Goal: Task Accomplishment & Management: Use online tool/utility

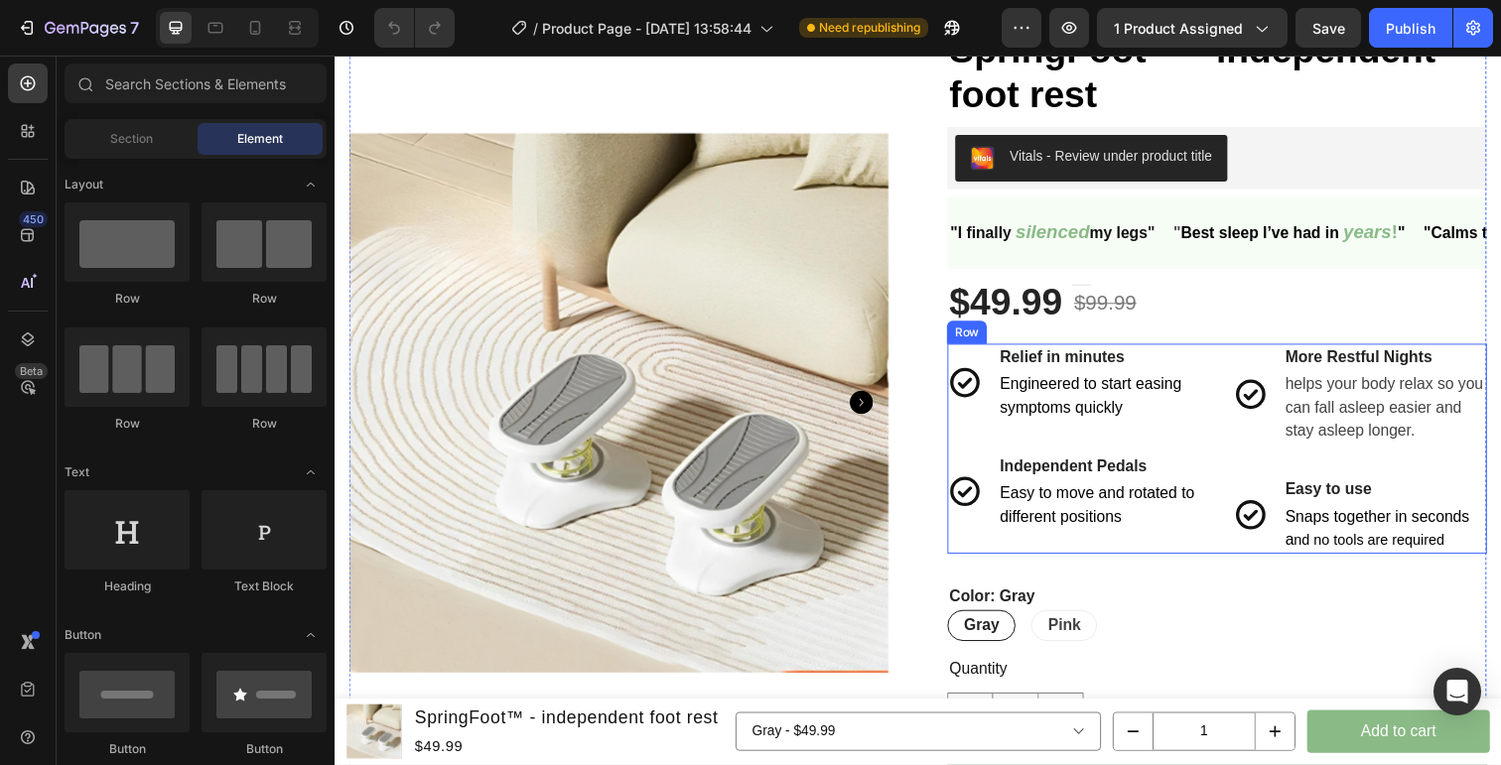
scroll to position [51, 0]
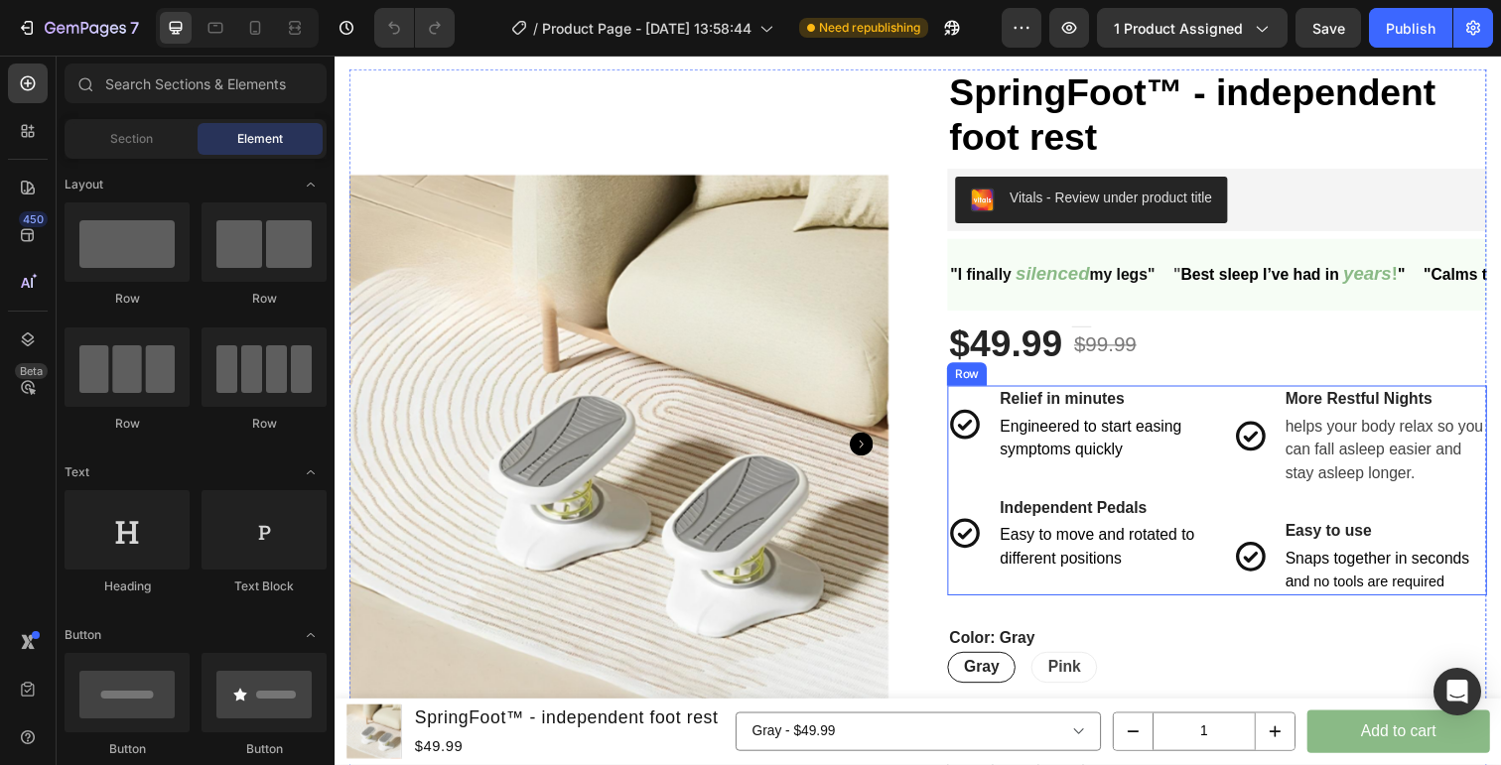
click at [1243, 396] on div "Icon Relief in minutes Text block Engineered to start easing symptoms quickly T…" at bounding box center [1235, 500] width 551 height 214
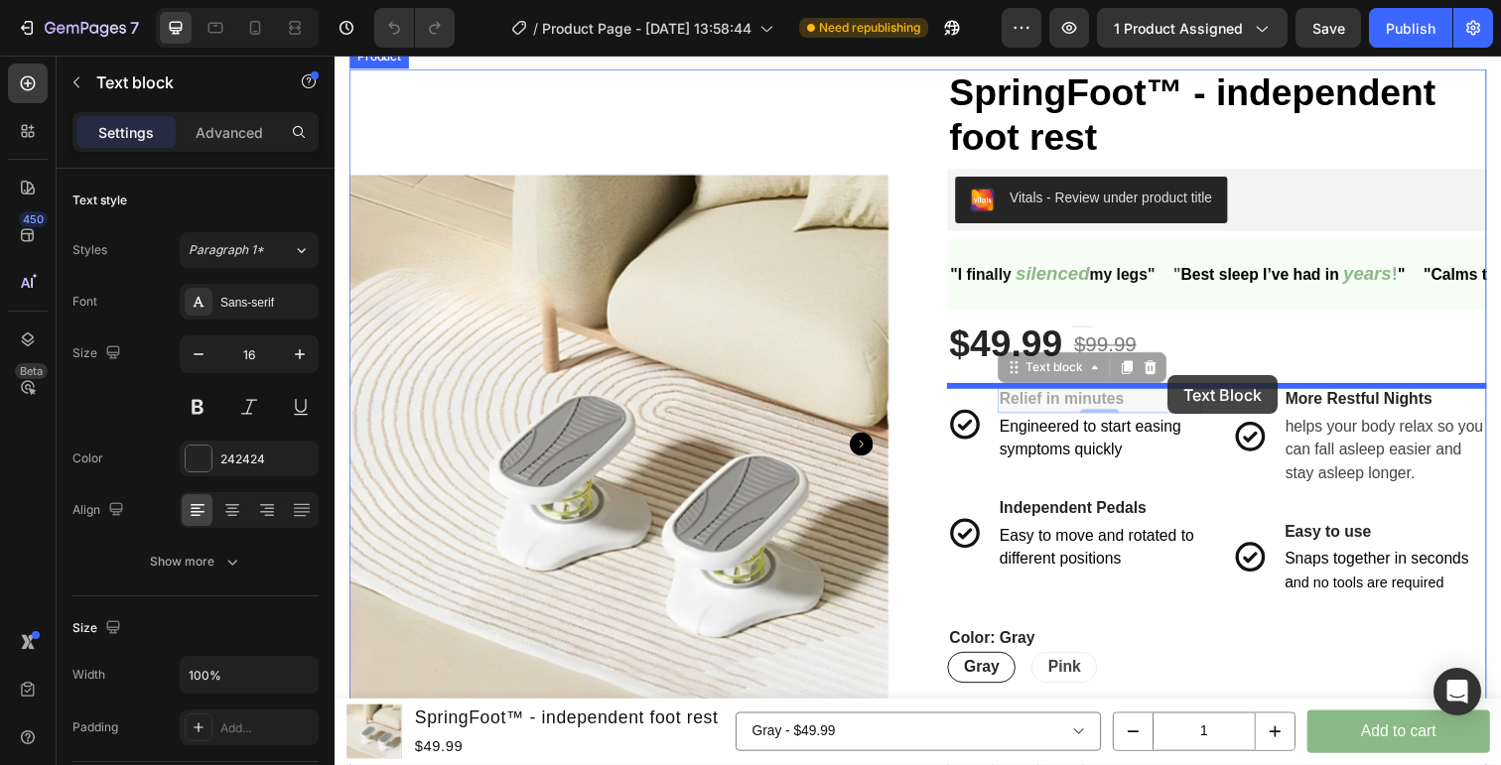
drag, startPoint x: 1111, startPoint y: 406, endPoint x: 1185, endPoint y: 382, distance: 78.2
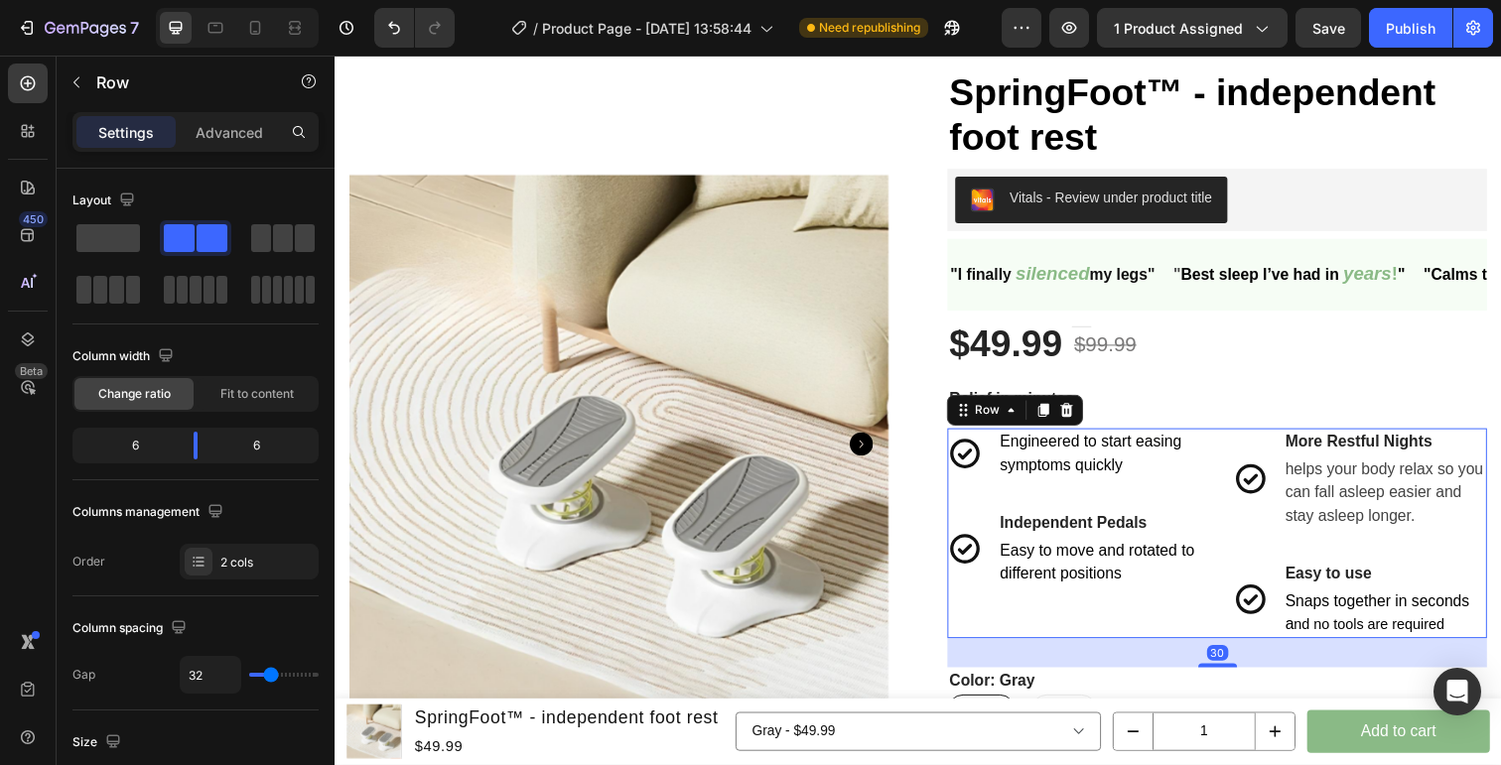
click at [983, 506] on div "Icon Engineered to start easing symptoms quickly Text block Row Icon Independen…" at bounding box center [1090, 544] width 260 height 214
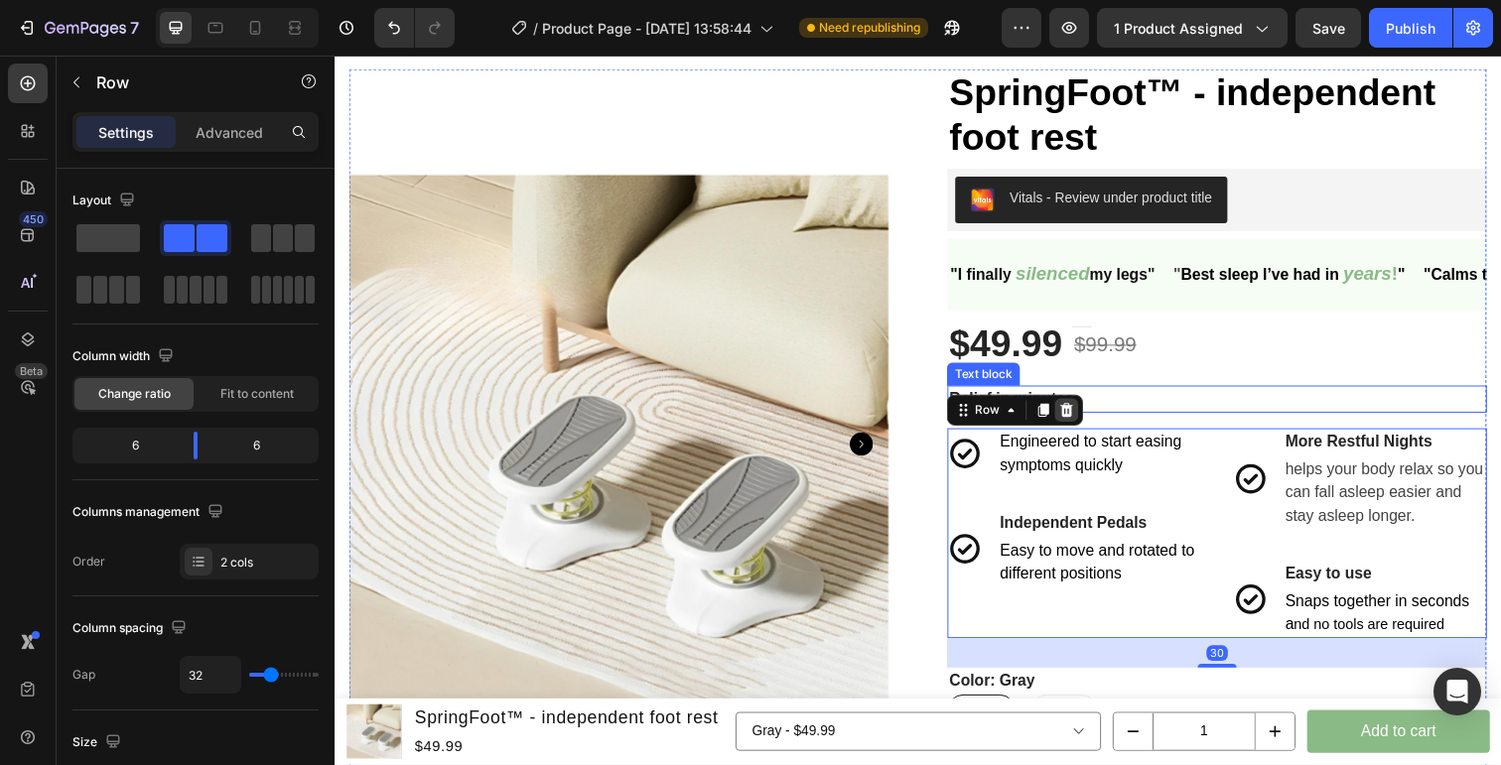
click at [1084, 417] on icon at bounding box center [1082, 418] width 13 height 14
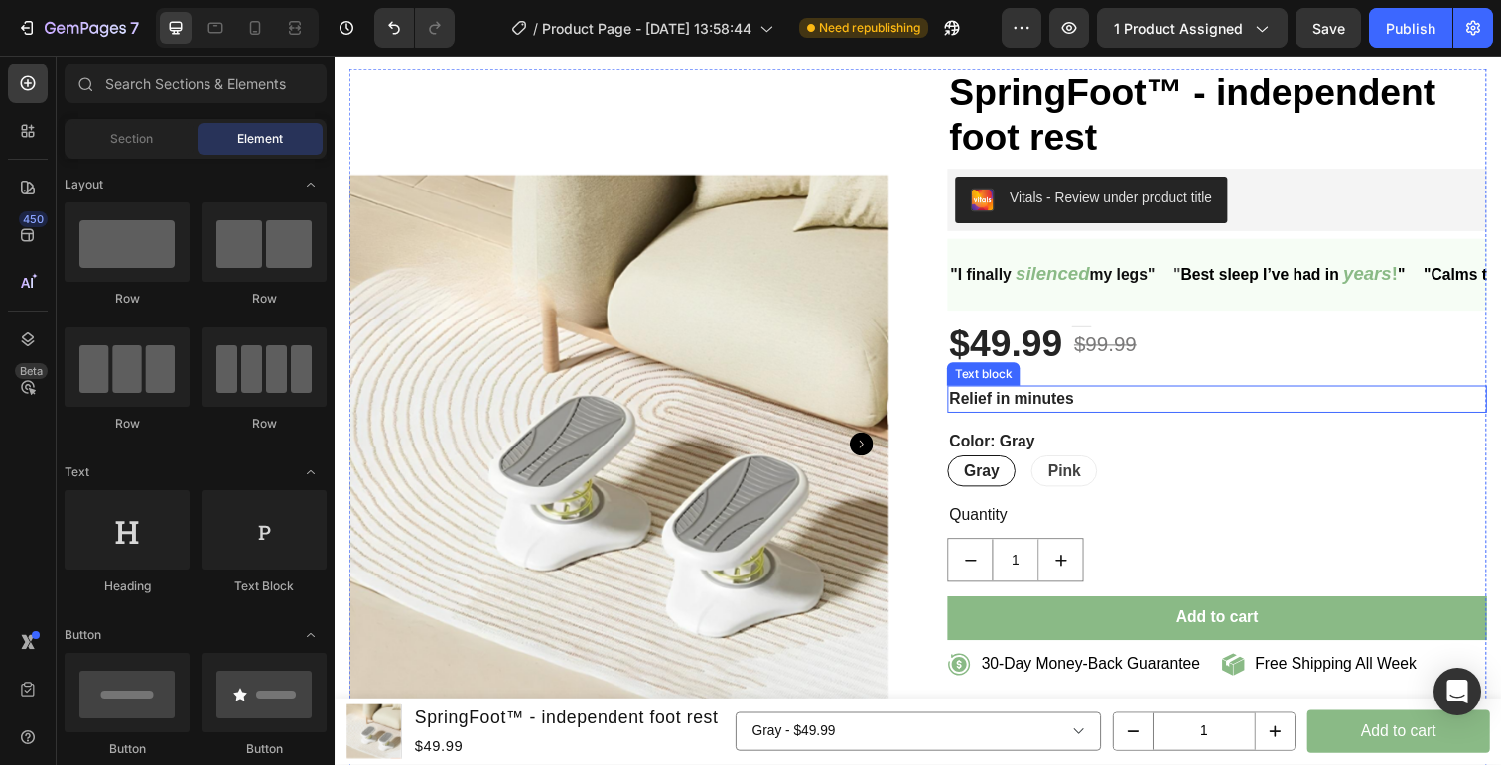
click at [1066, 412] on p "Relief in minutes" at bounding box center [1235, 407] width 547 height 24
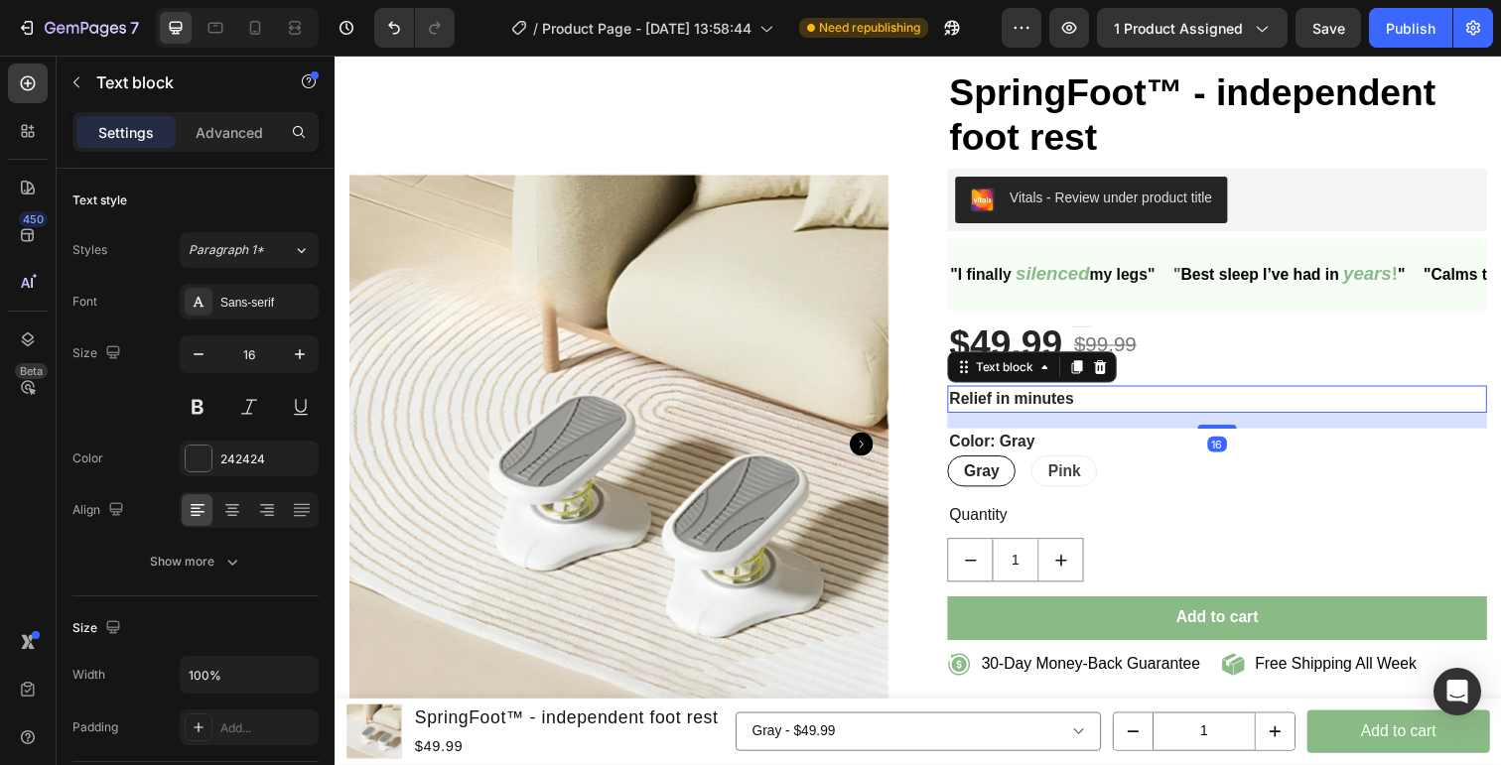
click at [1066, 412] on p "Relief in minutes" at bounding box center [1235, 407] width 547 height 24
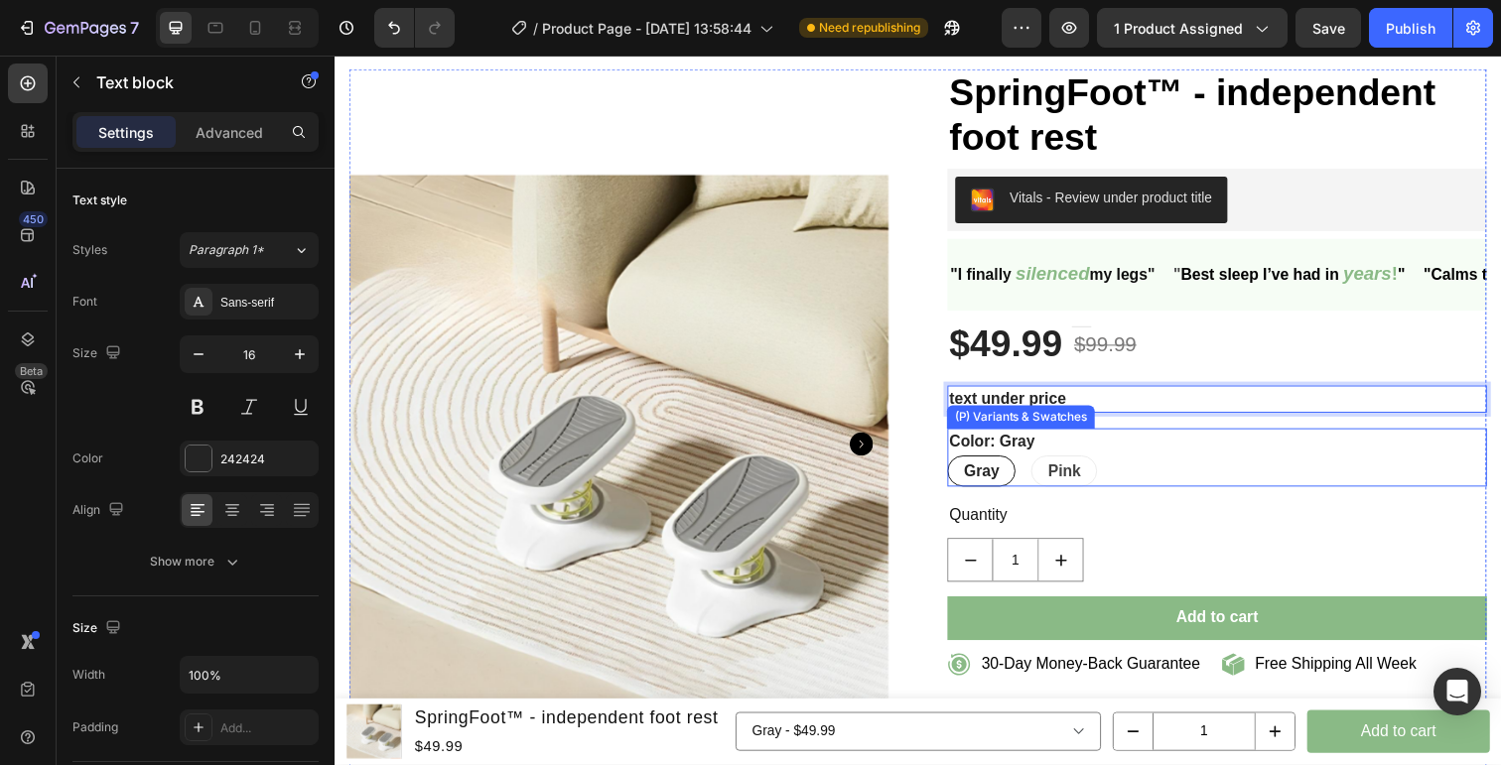
click at [1158, 457] on div "Color: Gray Gray Gray Gray Pink Pink Pink" at bounding box center [1235, 467] width 551 height 60
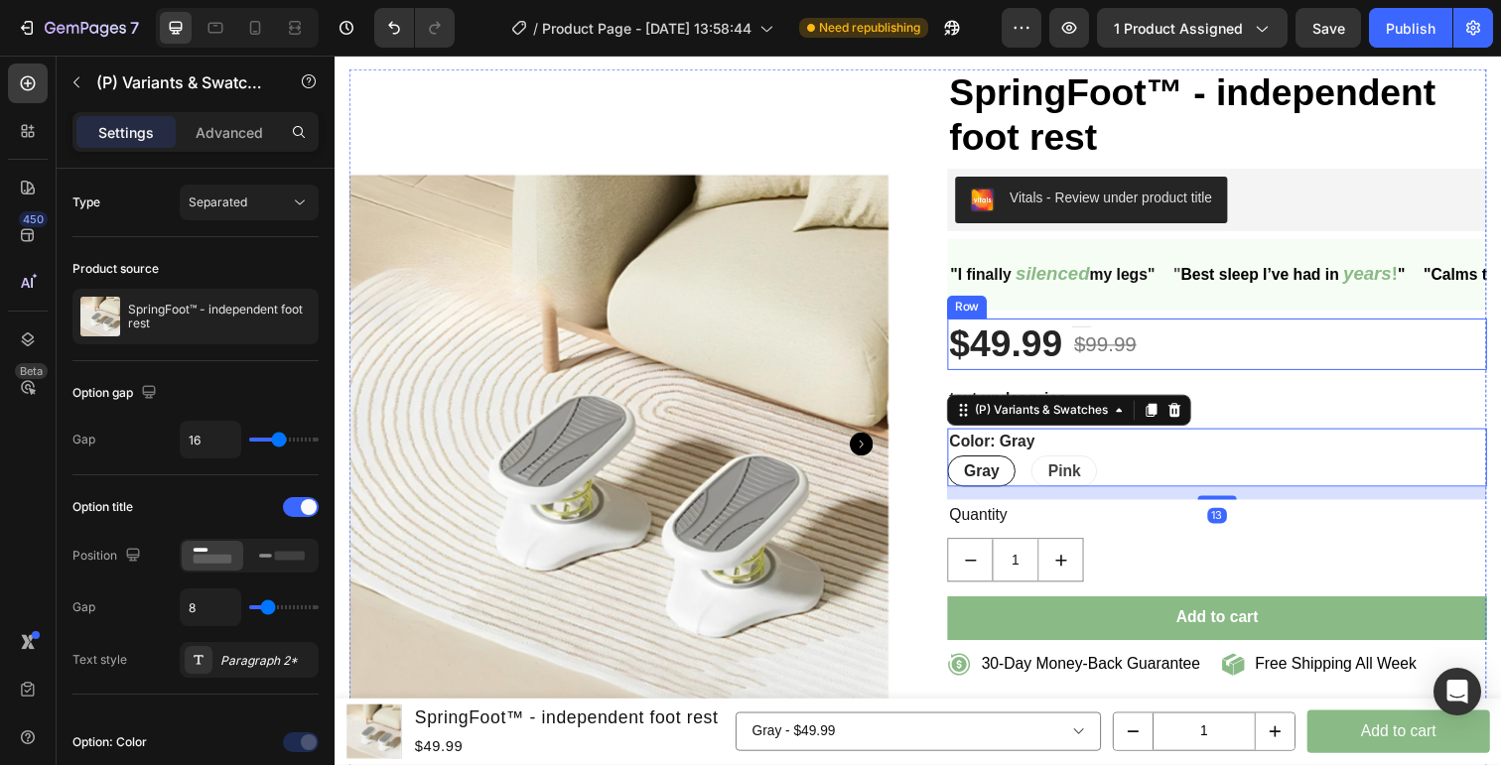
click at [1235, 368] on div "Title Line $99.99 (P) Price (P) Price Row" at bounding box center [1299, 351] width 424 height 53
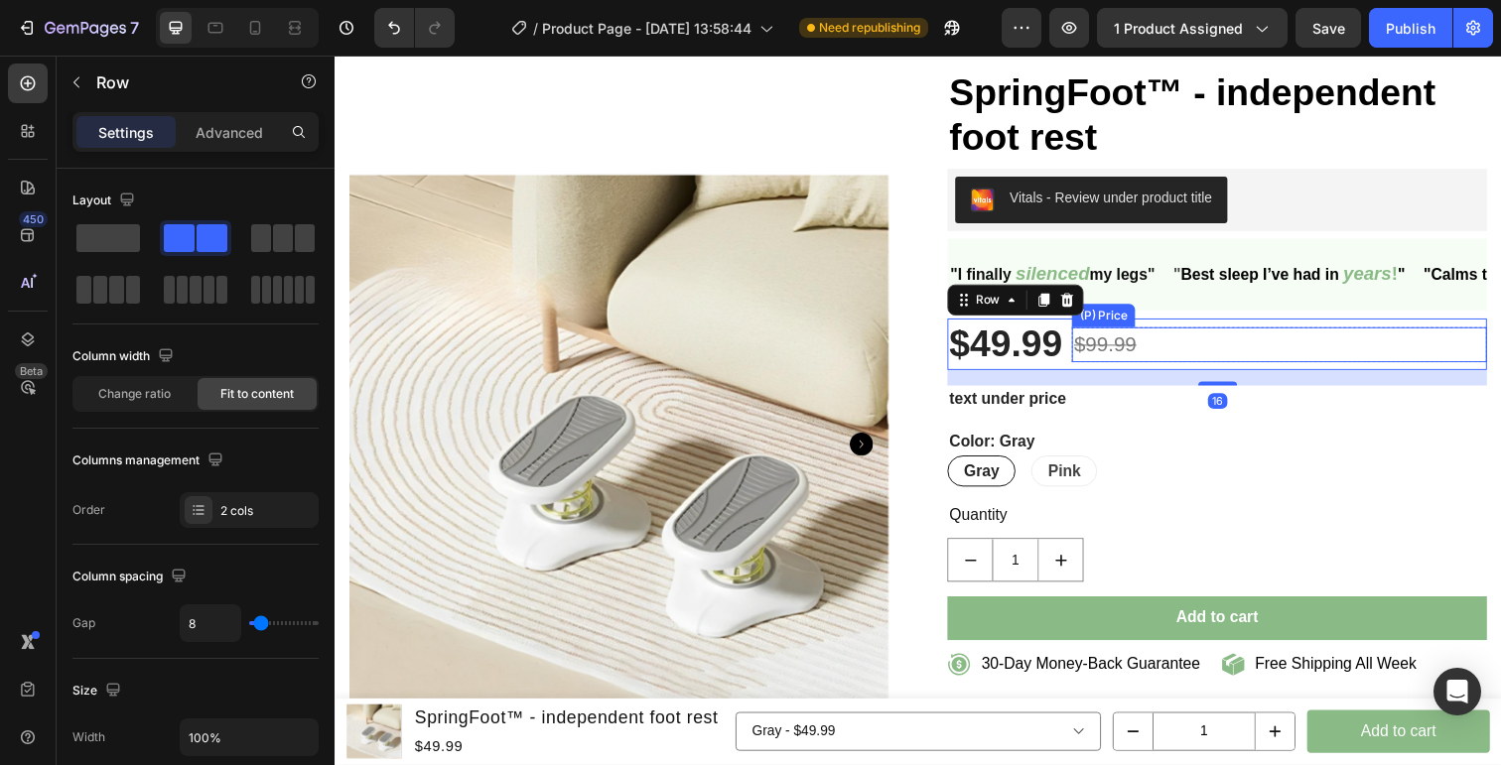
click at [1268, 332] on div "Title Line $99.99 (P) Price (P) Price Row" at bounding box center [1299, 351] width 424 height 53
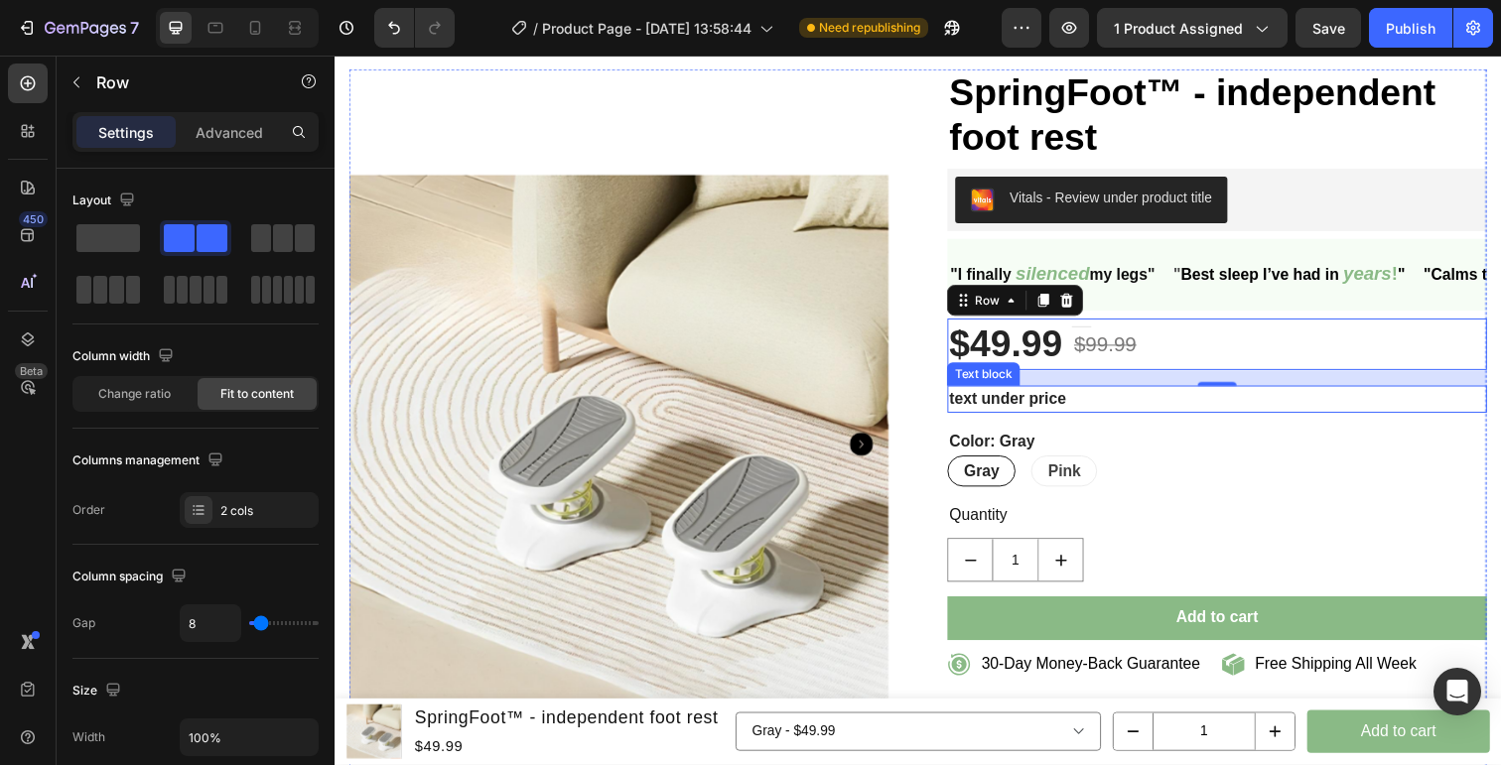
click at [1084, 410] on p "text under price" at bounding box center [1235, 407] width 547 height 24
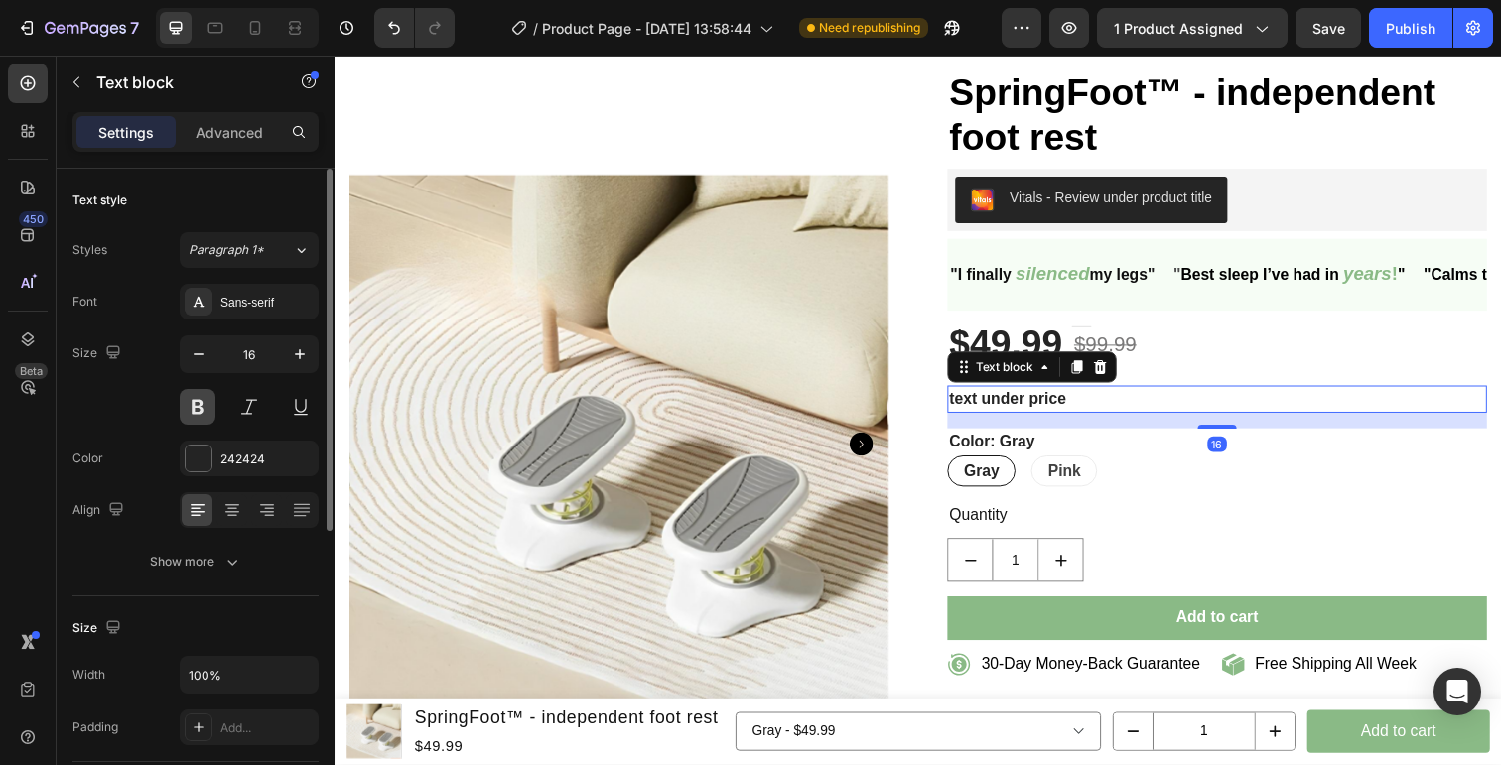
click at [210, 412] on button at bounding box center [198, 407] width 36 height 36
click at [287, 252] on div "Paragraph 1*" at bounding box center [241, 250] width 104 height 18
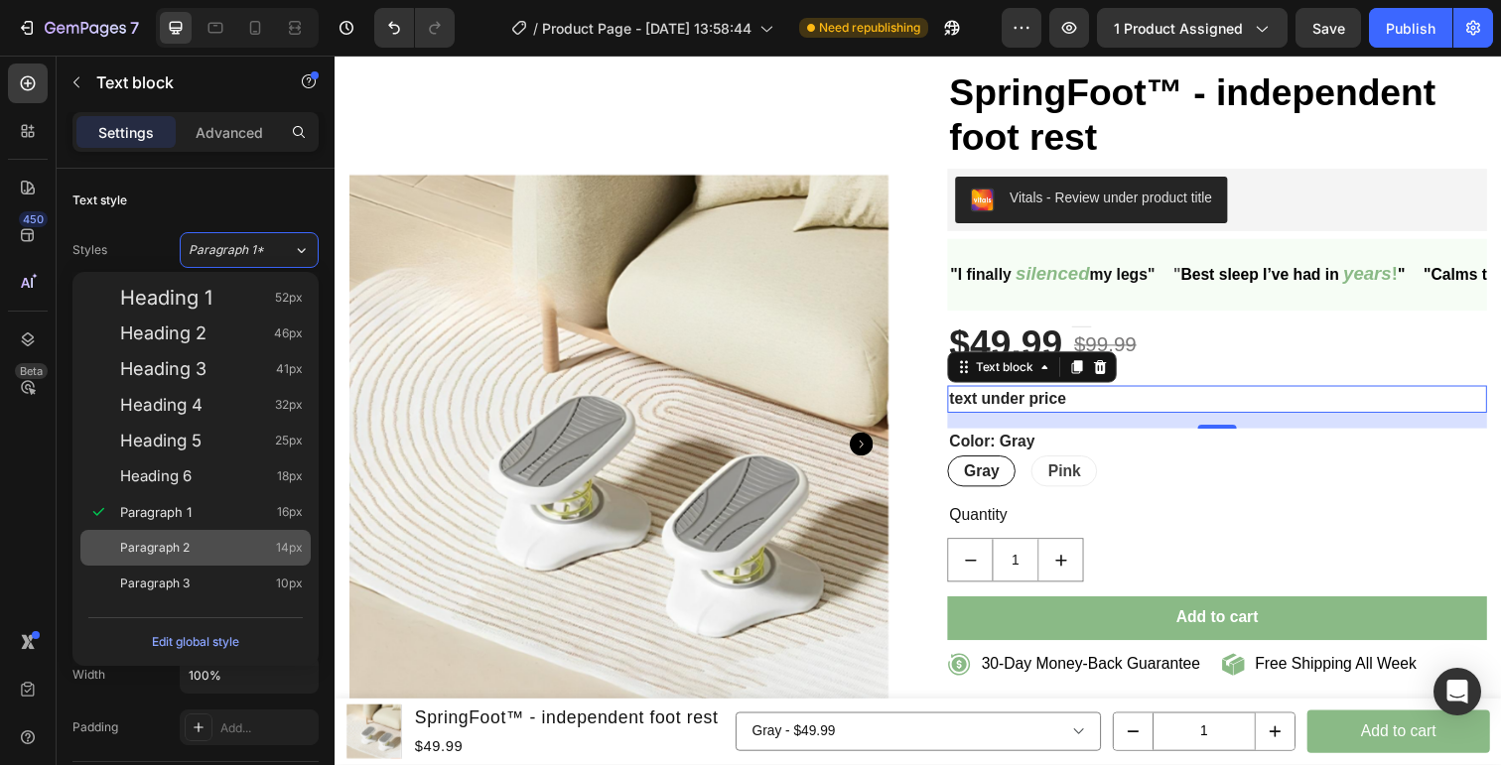
click at [214, 532] on div "Paragraph 2 14px" at bounding box center [195, 548] width 230 height 36
type input "14"
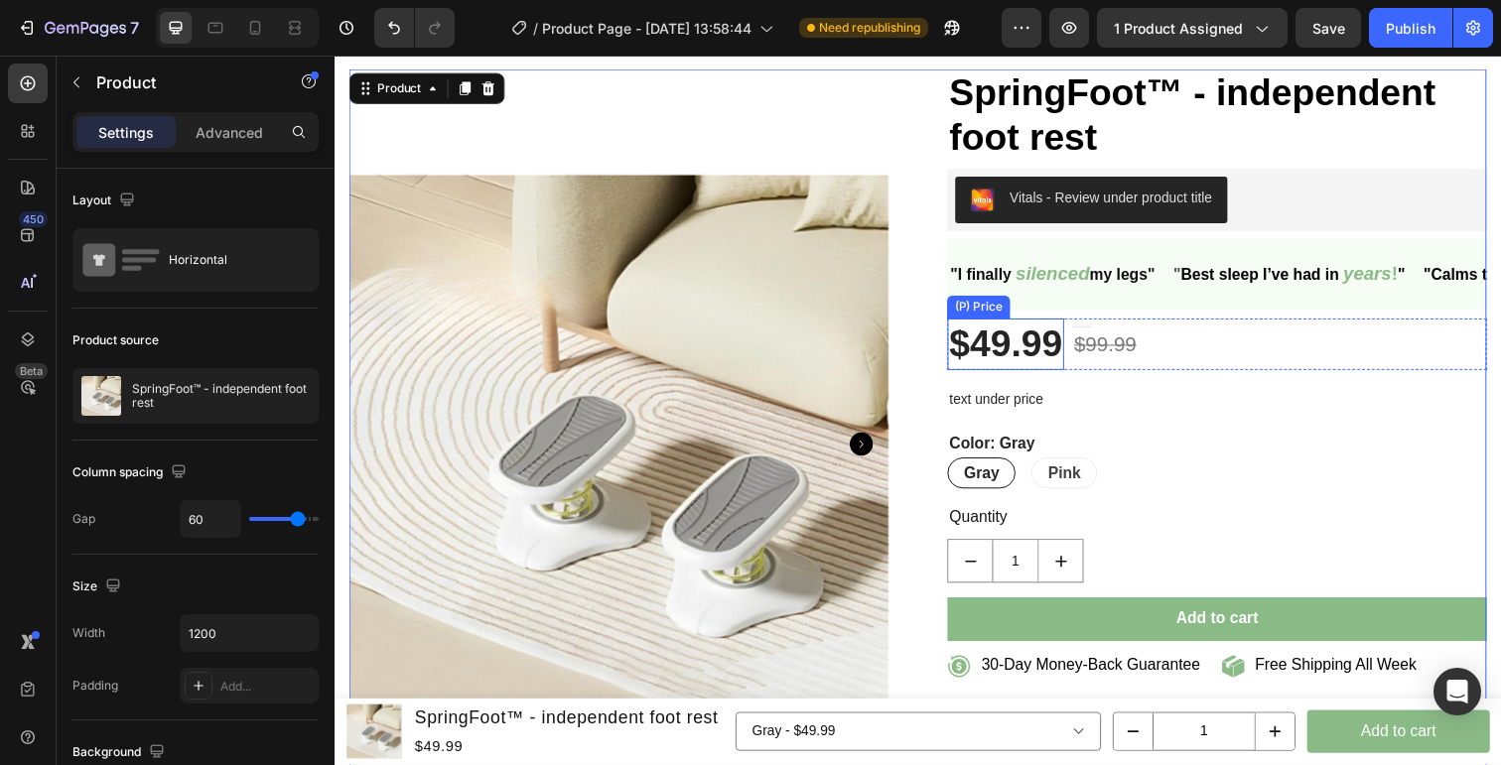
click at [1068, 333] on div "$49.99" at bounding box center [1019, 351] width 119 height 53
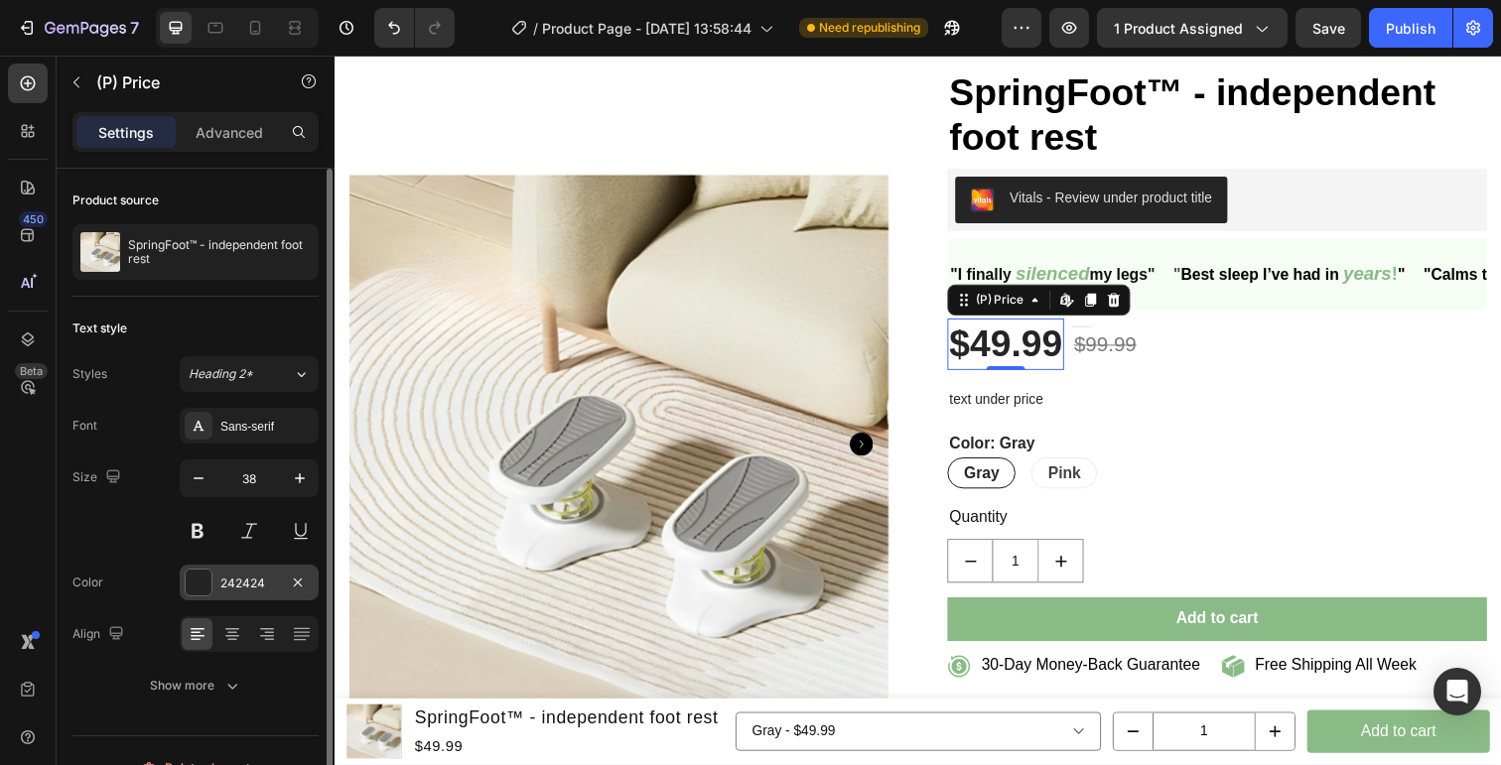
click at [201, 583] on div at bounding box center [199, 583] width 26 height 26
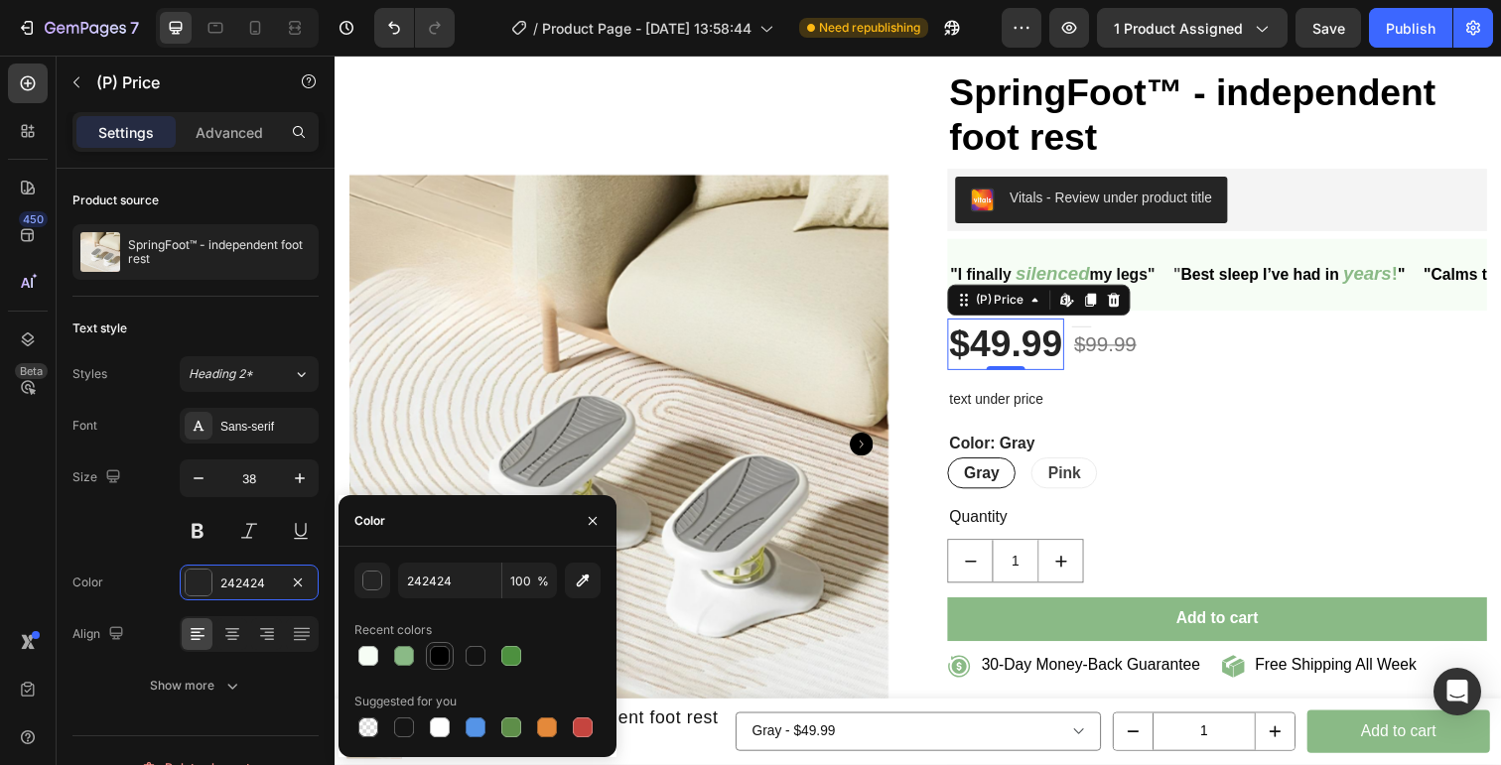
click at [443, 664] on div at bounding box center [440, 656] width 20 height 20
type input "000000"
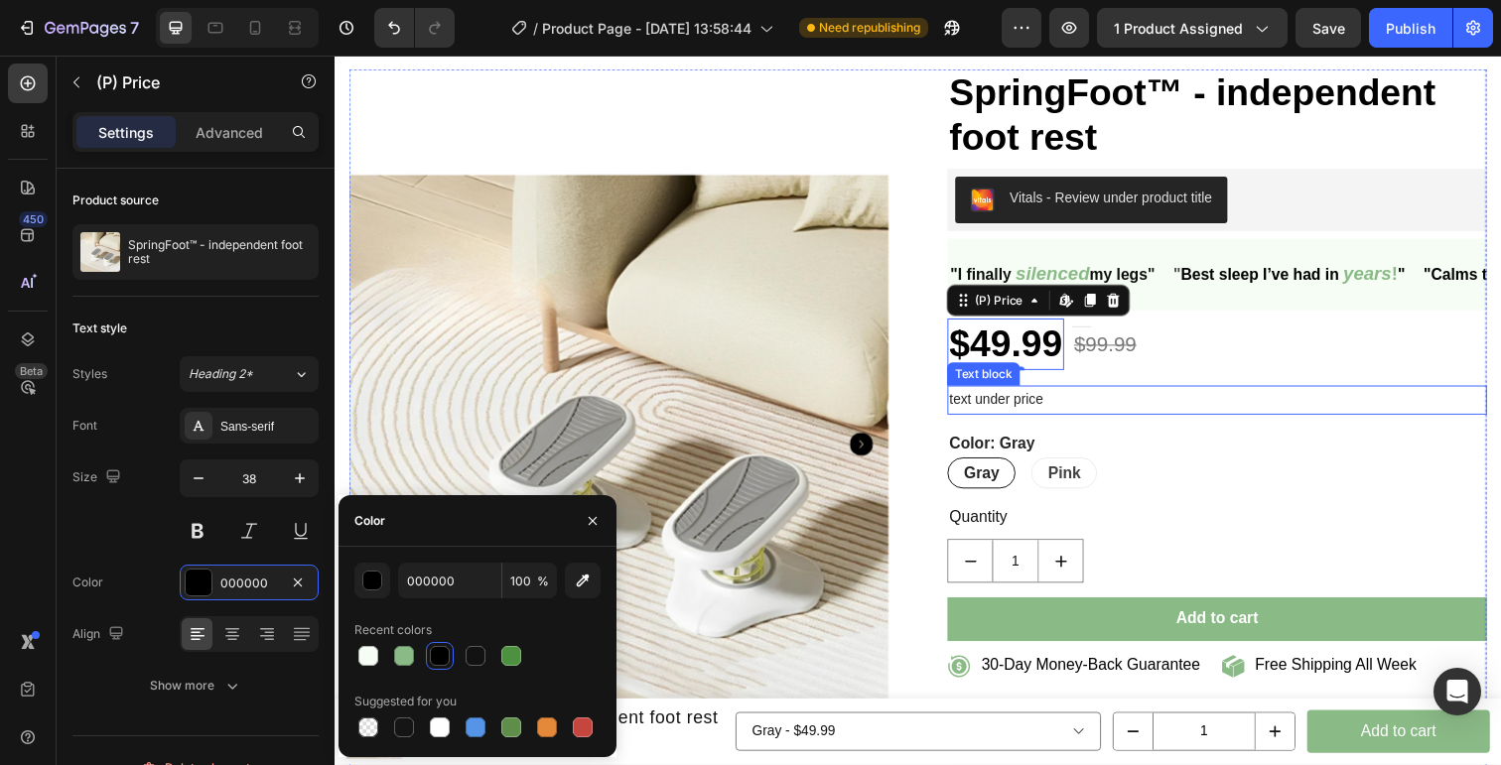
click at [1104, 397] on p "text under price" at bounding box center [1235, 407] width 547 height 25
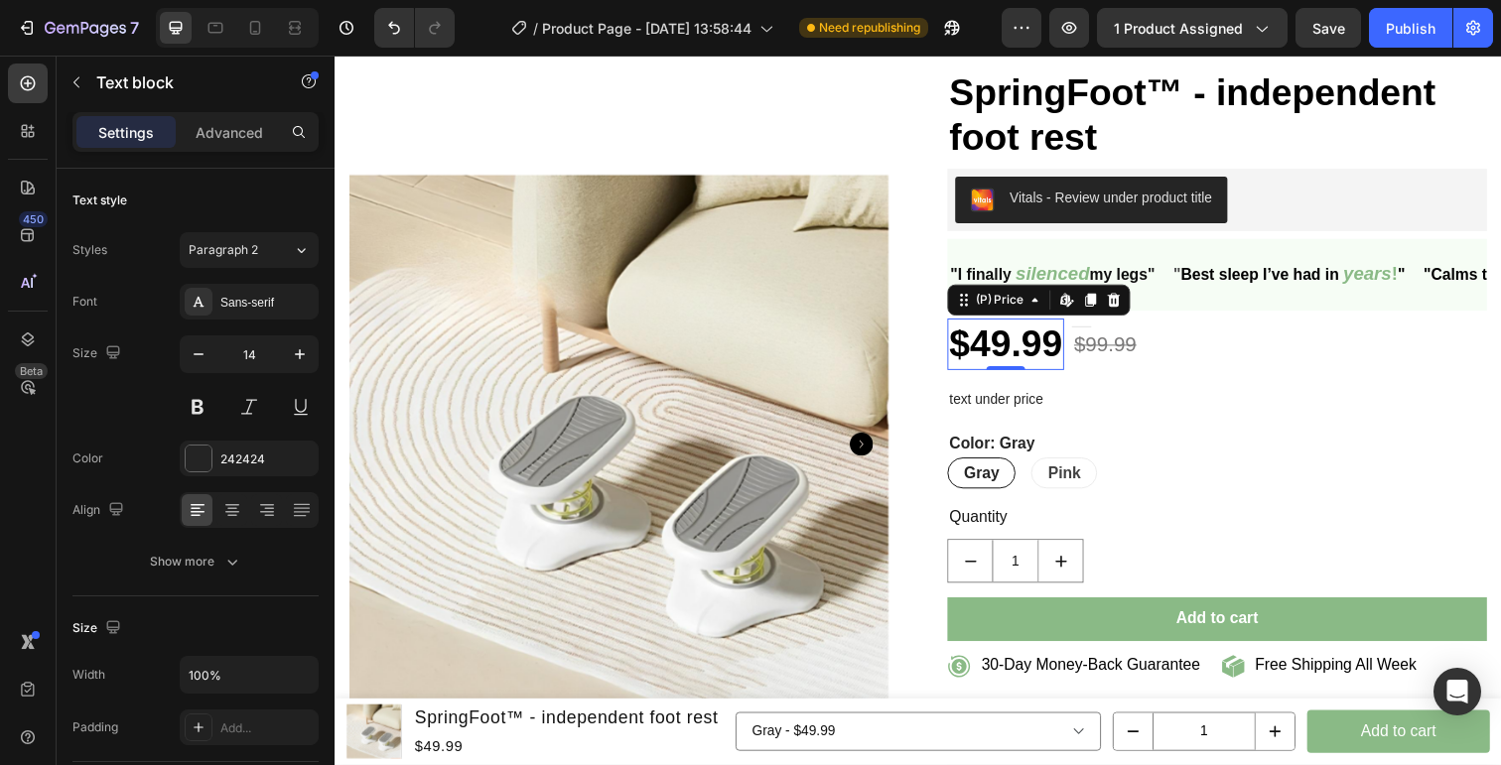
click at [1026, 338] on div "$49.99" at bounding box center [1019, 351] width 119 height 53
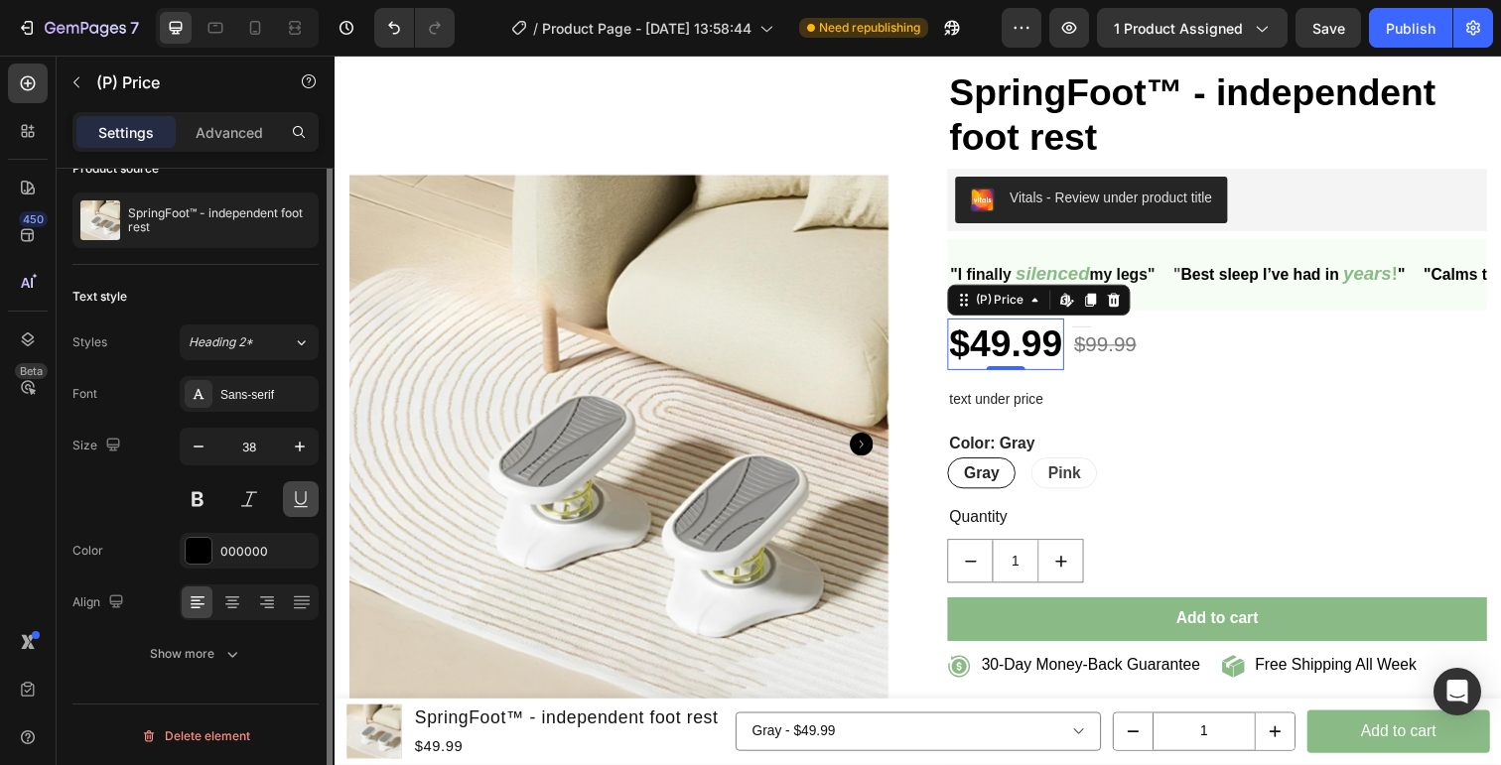
scroll to position [0, 0]
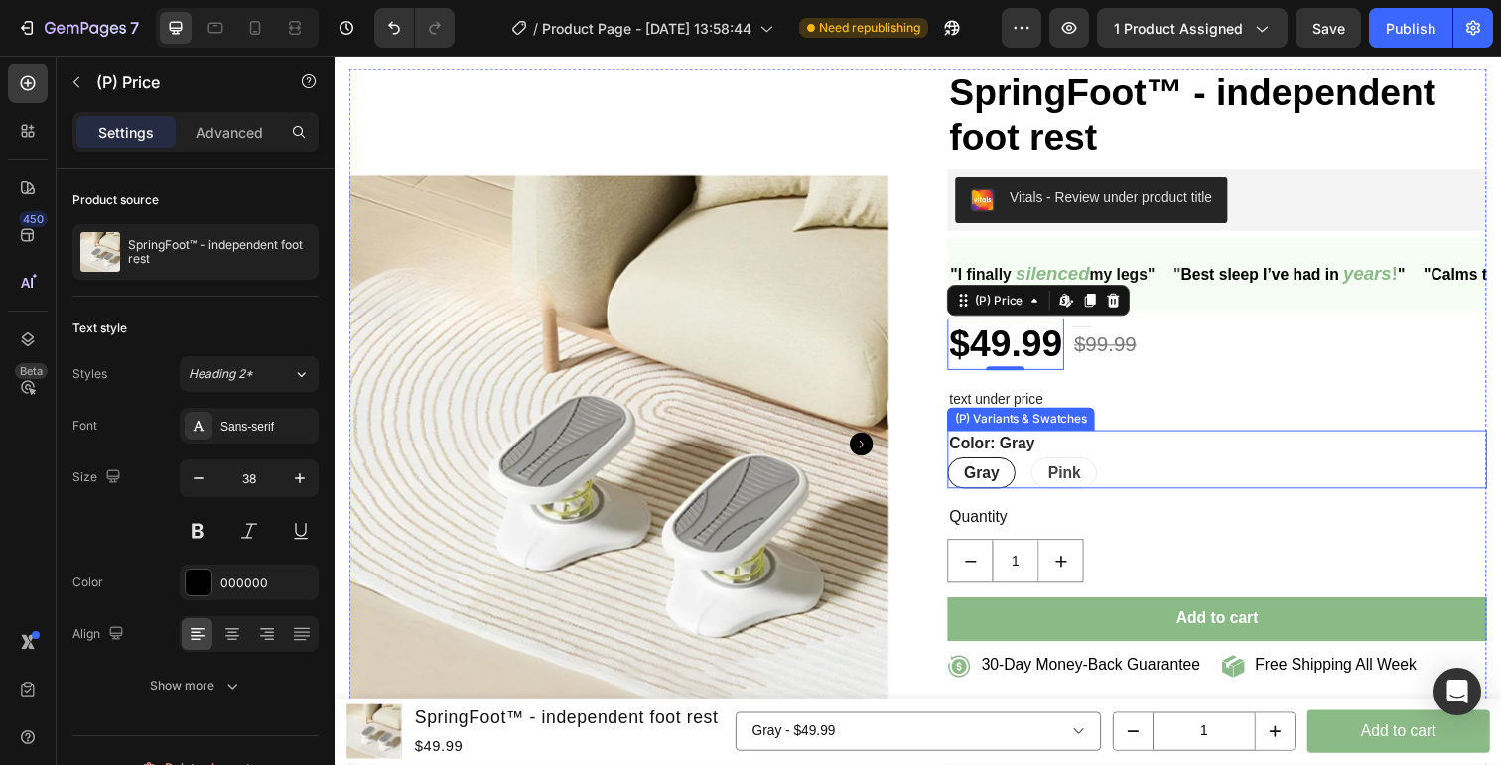
click at [1162, 473] on div "Gray Gray Gray Pink Pink Pink" at bounding box center [1235, 483] width 551 height 32
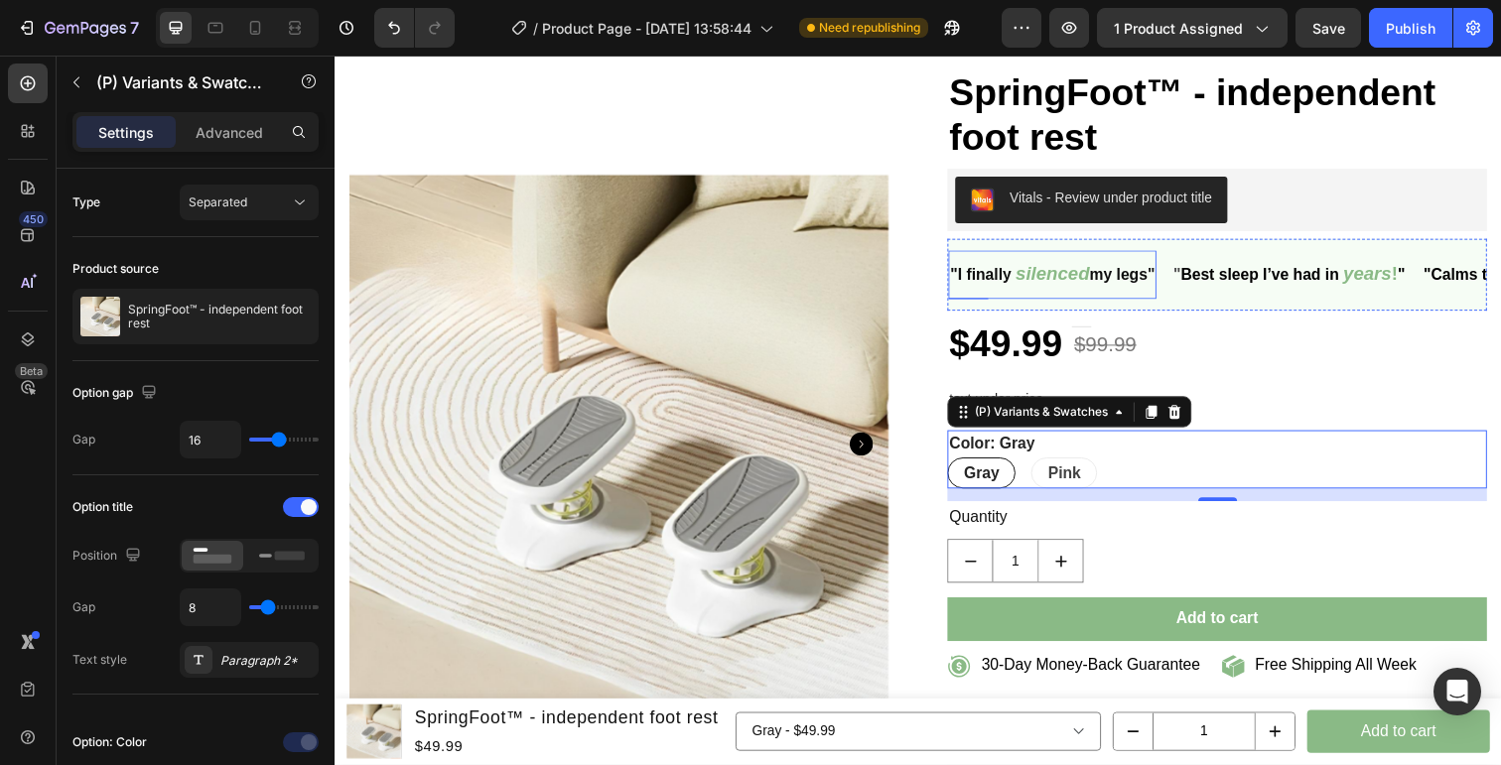
click at [1134, 296] on div ""I finally silenced my legs " Text" at bounding box center [1067, 280] width 212 height 50
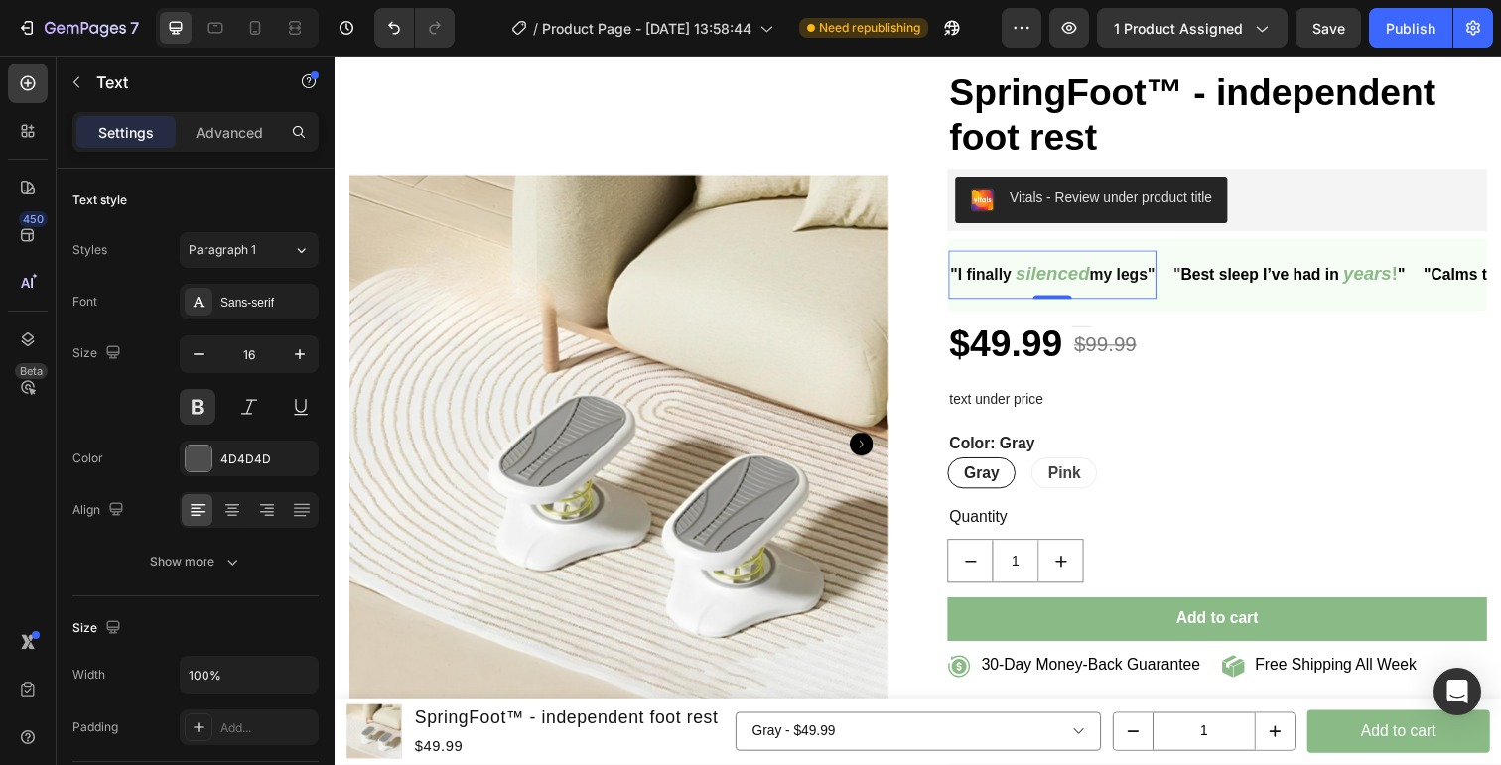
click at [1160, 294] on div ""I finally silenced my legs "" at bounding box center [1067, 280] width 212 height 34
click at [998, 286] on span ""I finally" at bounding box center [994, 279] width 63 height 17
click at [1093, 288] on icon "silenced" at bounding box center [1103, 278] width 75 height 21
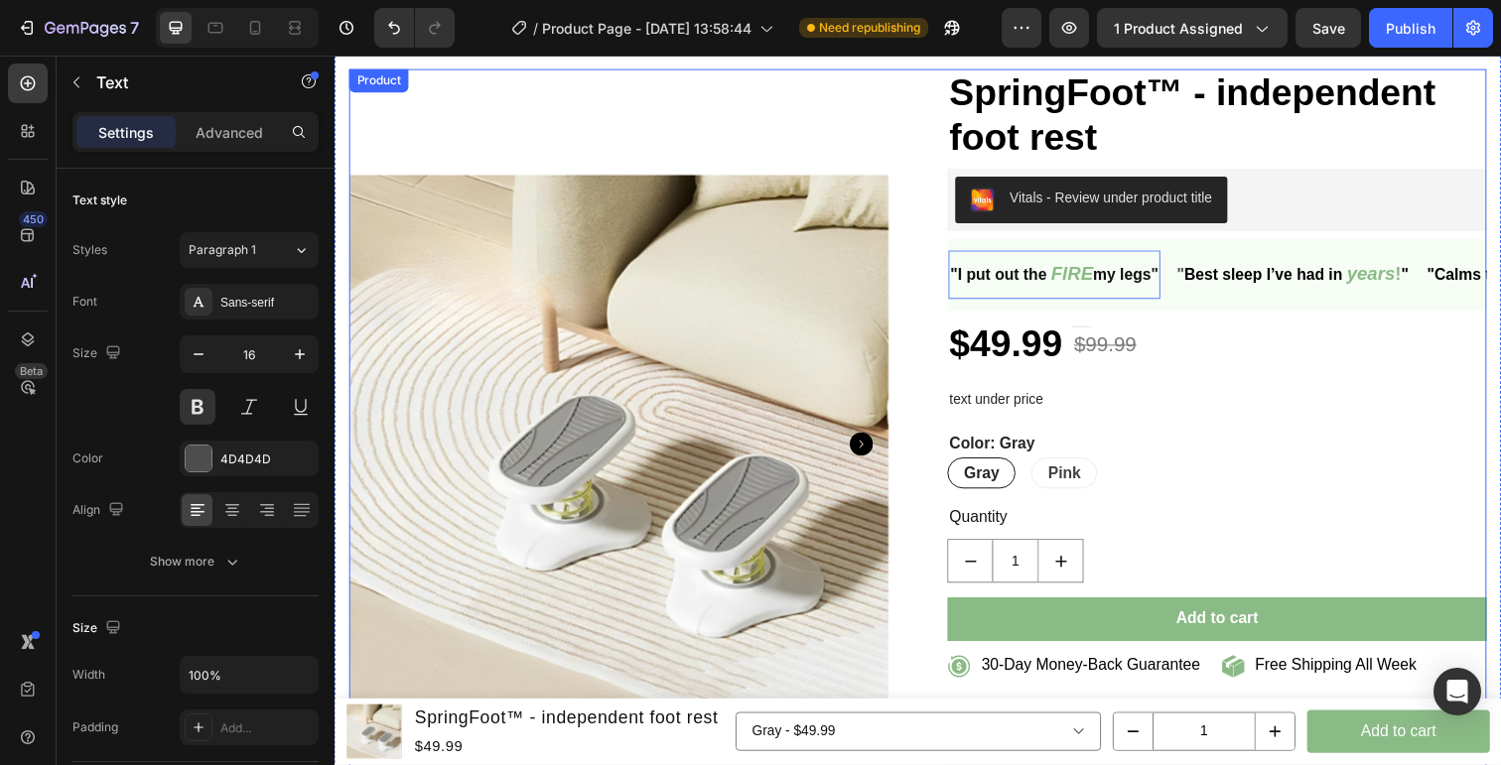
click at [1186, 323] on div ""I put out the FIRE my legs " Text 0 " Best sleep I’ve had in years ! " Text "C…" at bounding box center [1235, 283] width 551 height 81
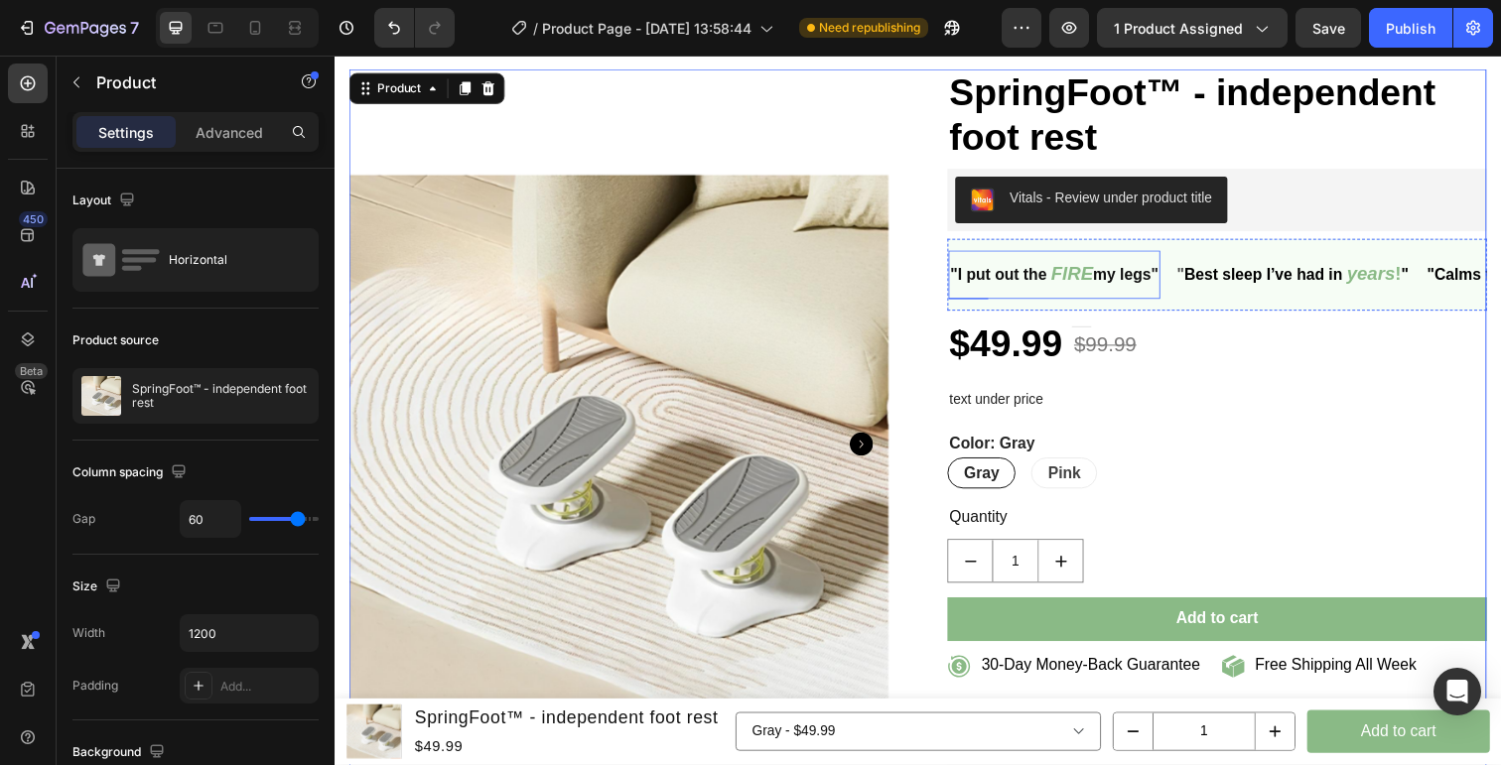
click at [1125, 284] on span "my legs" at bounding box center [1139, 279] width 60 height 17
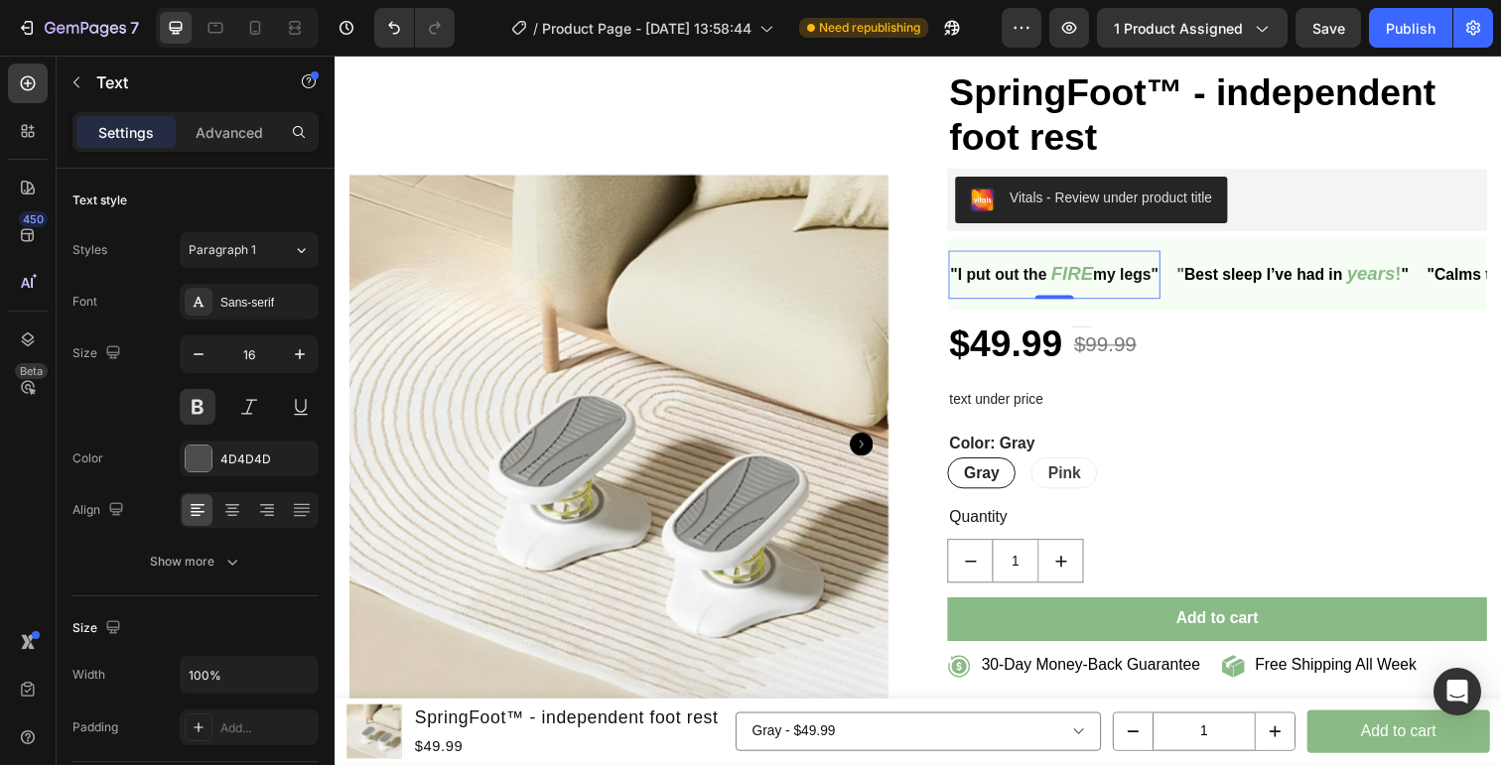
click at [1114, 284] on span "my legs" at bounding box center [1139, 279] width 60 height 17
click at [399, 34] on icon "Undo/Redo" at bounding box center [394, 28] width 20 height 20
click at [387, 25] on icon "Undo/Redo" at bounding box center [394, 28] width 20 height 20
click at [1131, 282] on icon "FIRE in" at bounding box center [1098, 278] width 65 height 21
click at [1131, 286] on span "my legs" at bounding box center [1139, 279] width 60 height 17
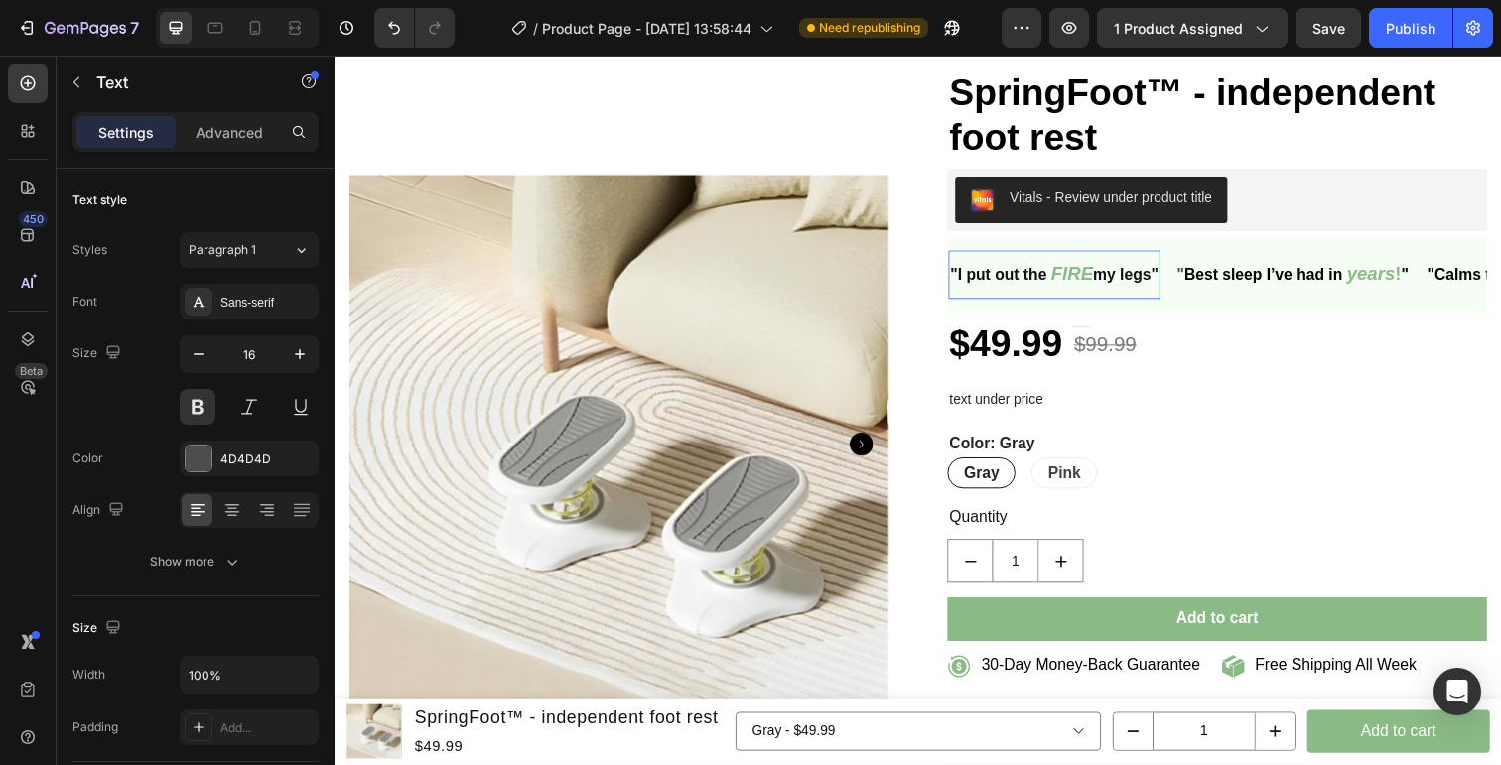
click at [1133, 286] on span "my legs" at bounding box center [1139, 279] width 60 height 17
click at [1135, 279] on span "myin my legs" at bounding box center [1159, 279] width 100 height 17
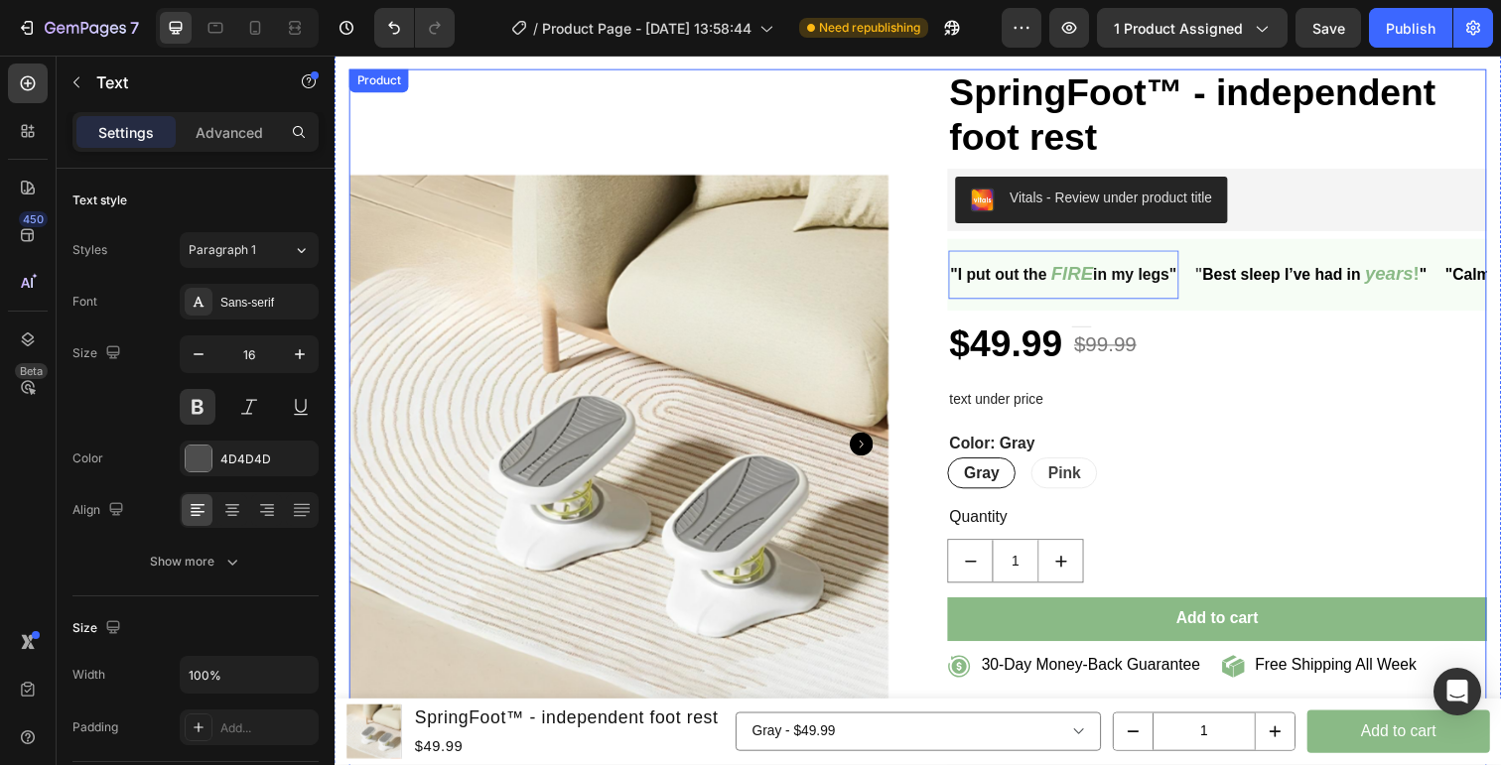
click at [1221, 322] on div ""I put out the FIRE in my legs " Text 0 " Best sleep I’ve had in years ! " Text…" at bounding box center [1235, 283] width 551 height 81
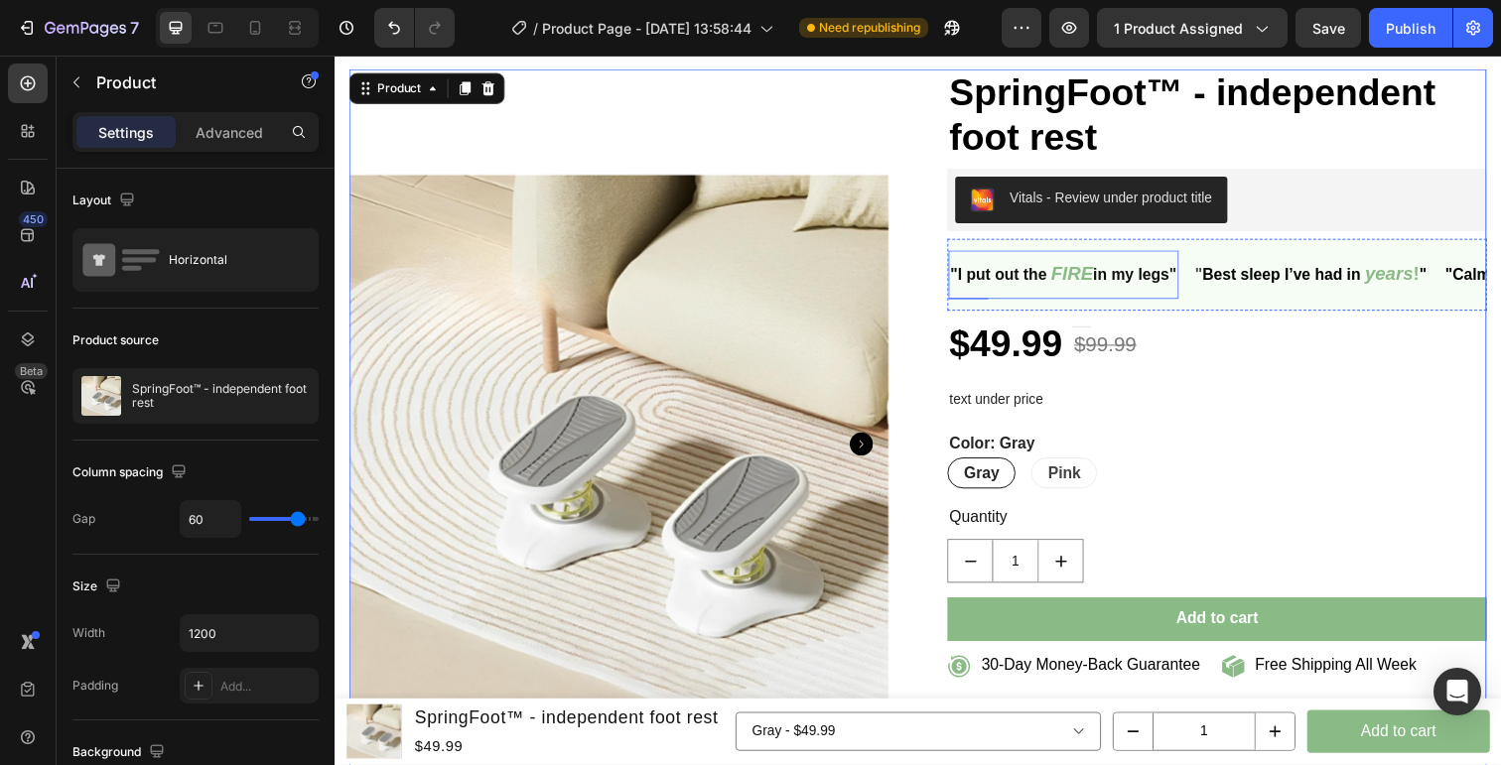
click at [1160, 288] on span "in my legs" at bounding box center [1147, 279] width 77 height 17
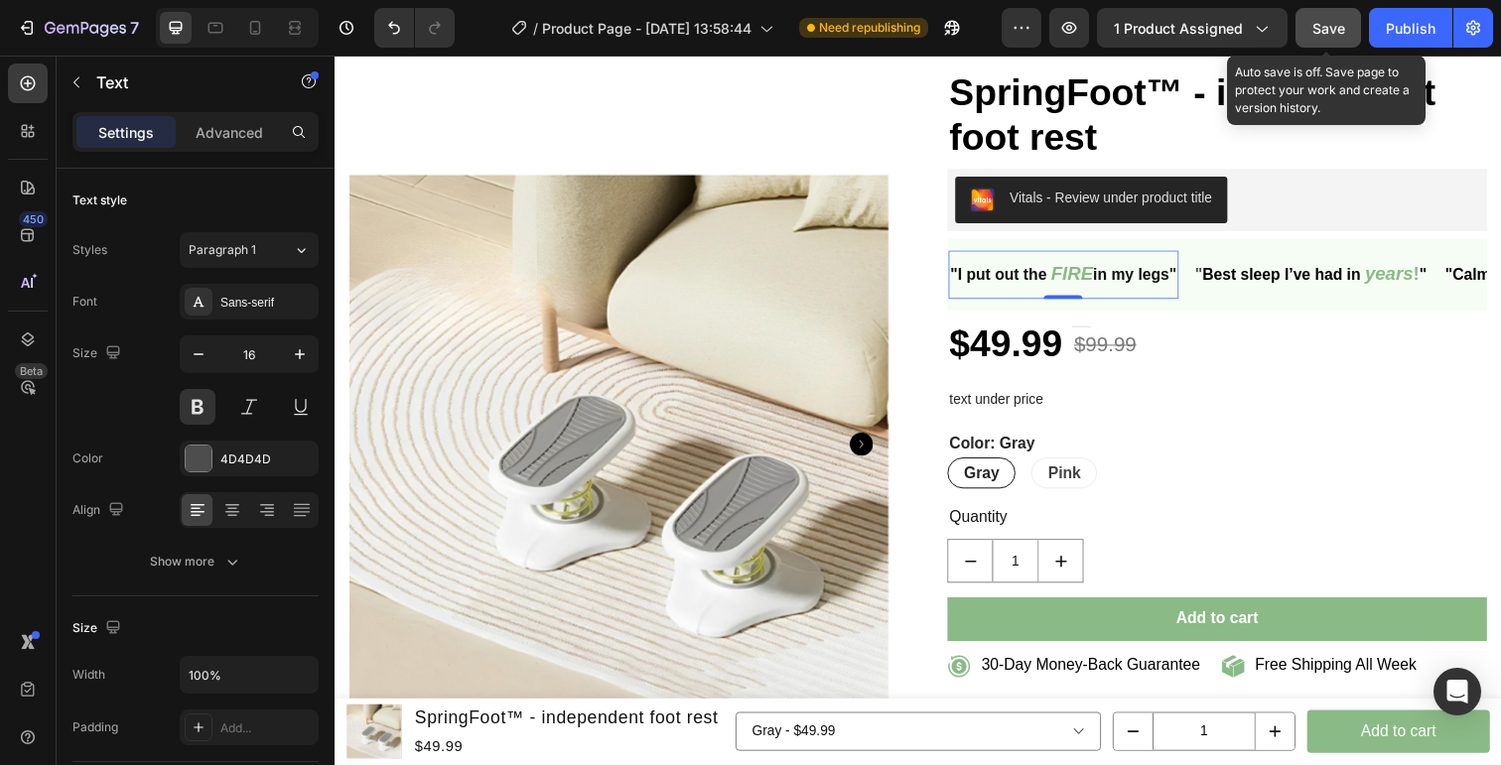
click at [1339, 29] on span "Save" at bounding box center [1328, 28] width 33 height 17
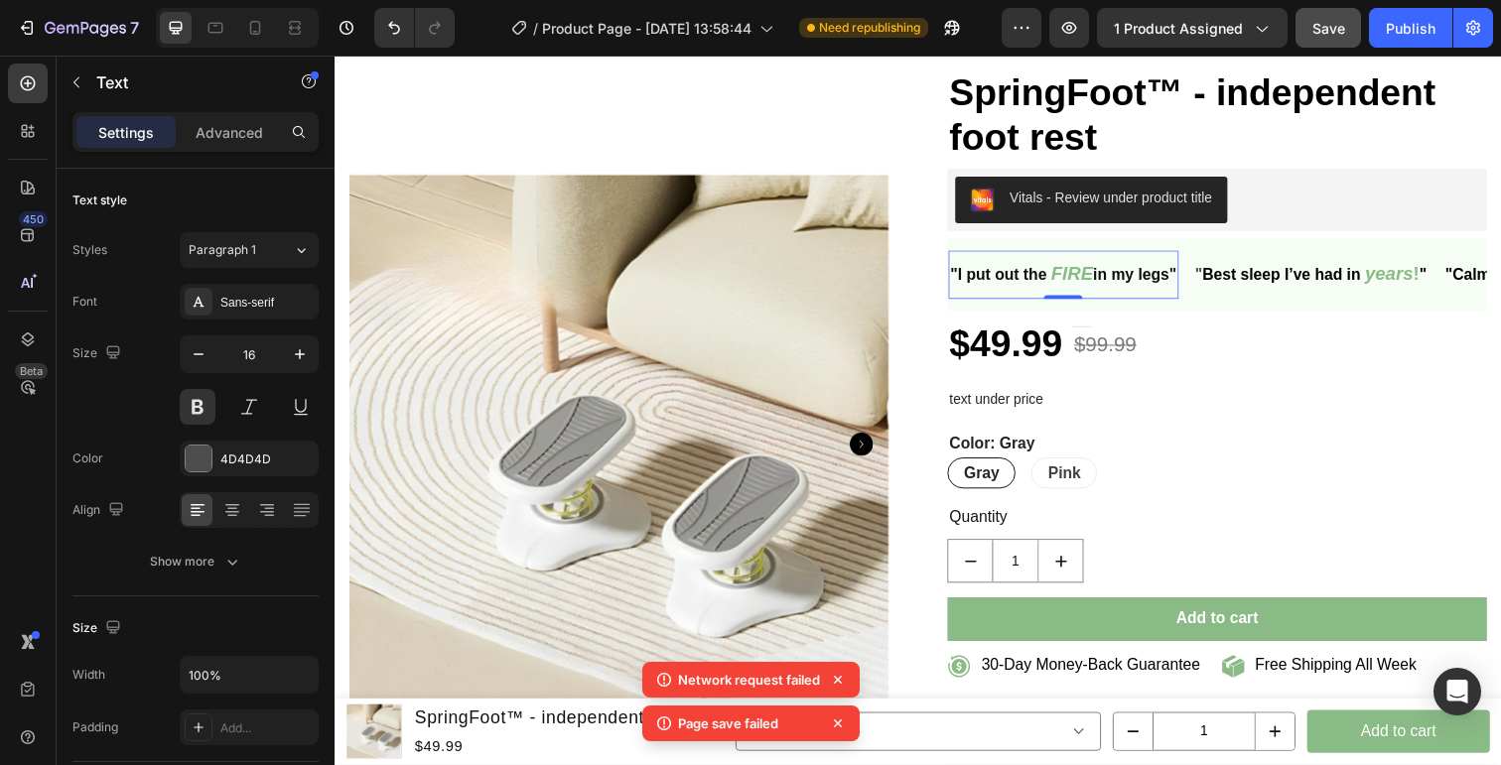
click at [1335, 32] on span "Save" at bounding box center [1328, 28] width 33 height 17
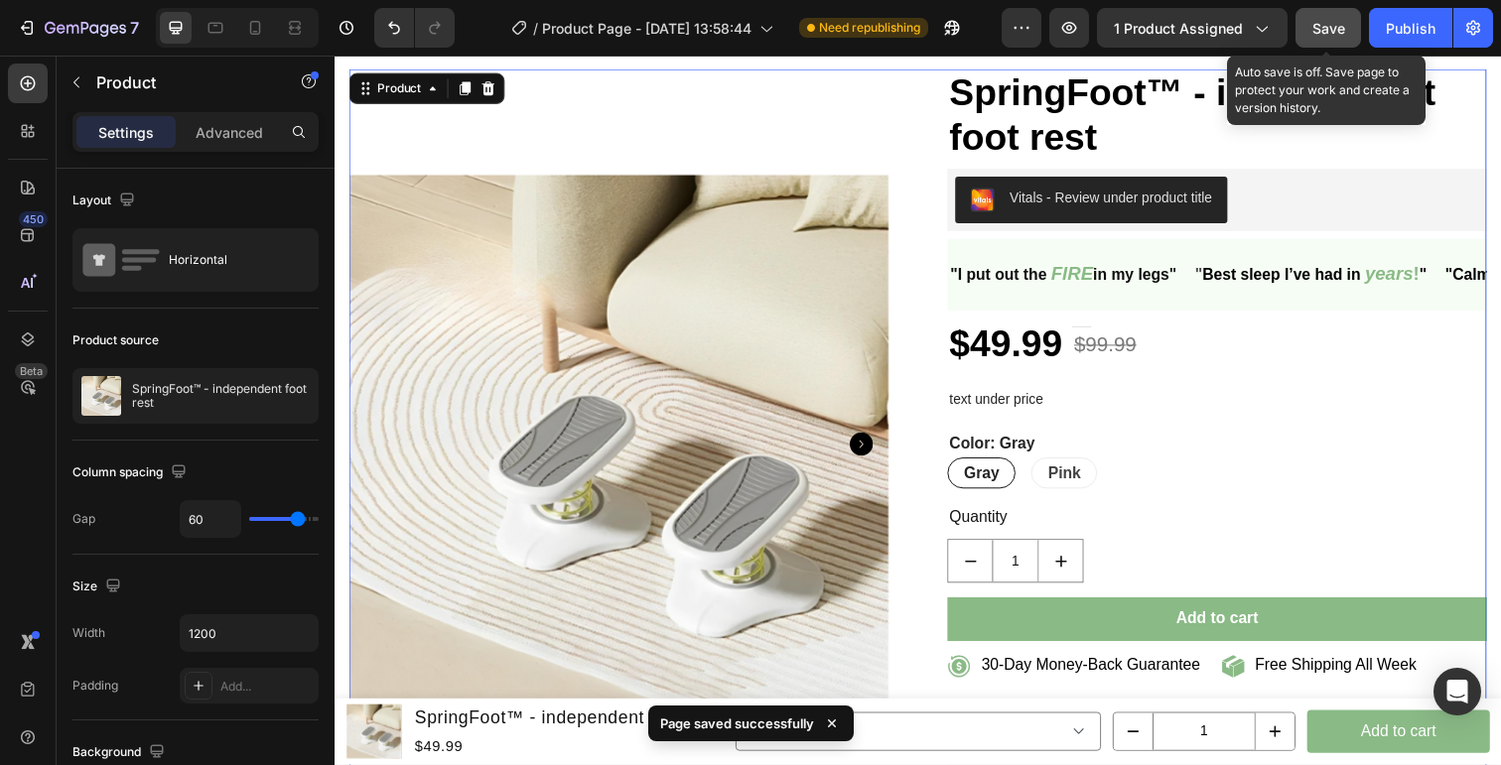
click at [1327, 38] on div "Save" at bounding box center [1328, 28] width 33 height 21
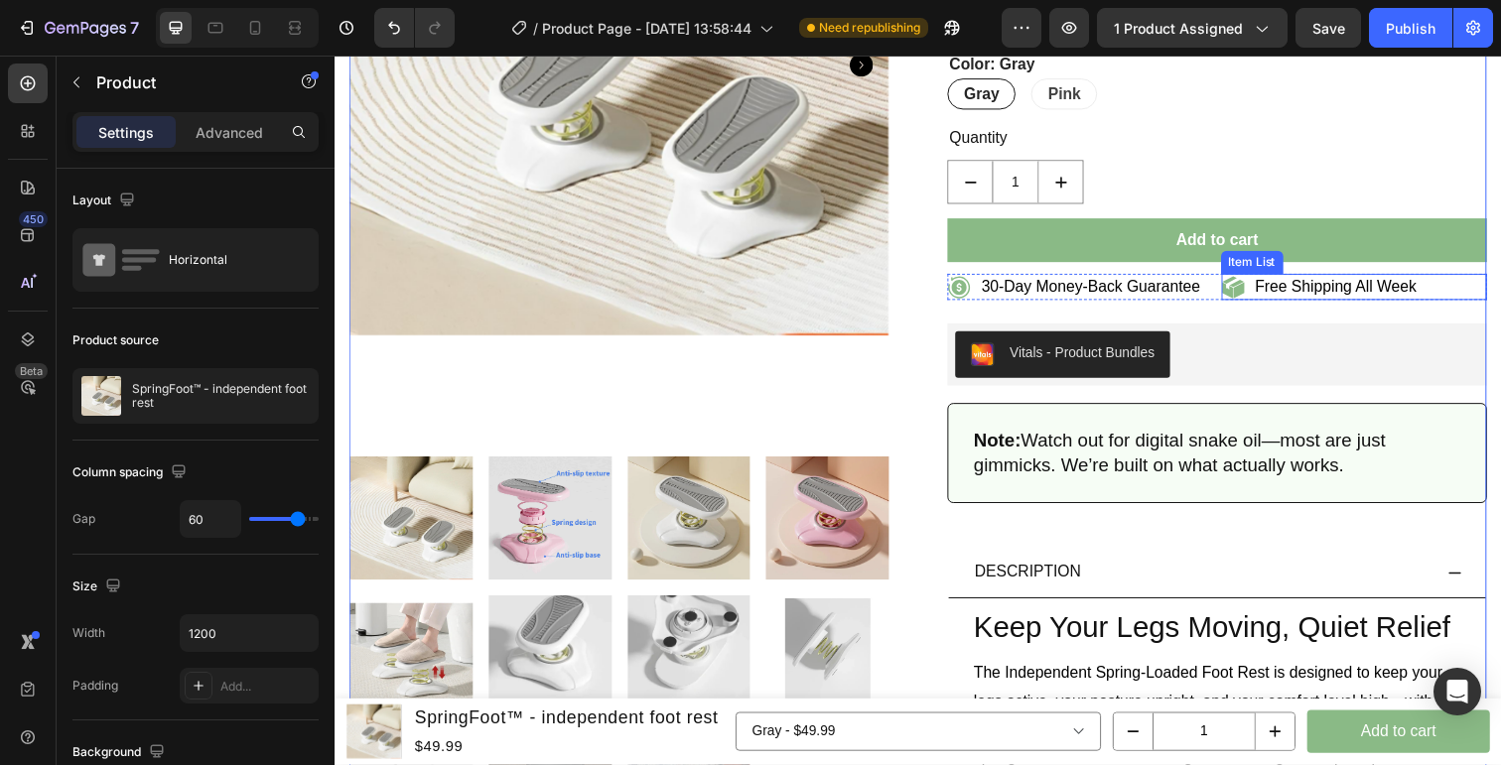
scroll to position [449, 0]
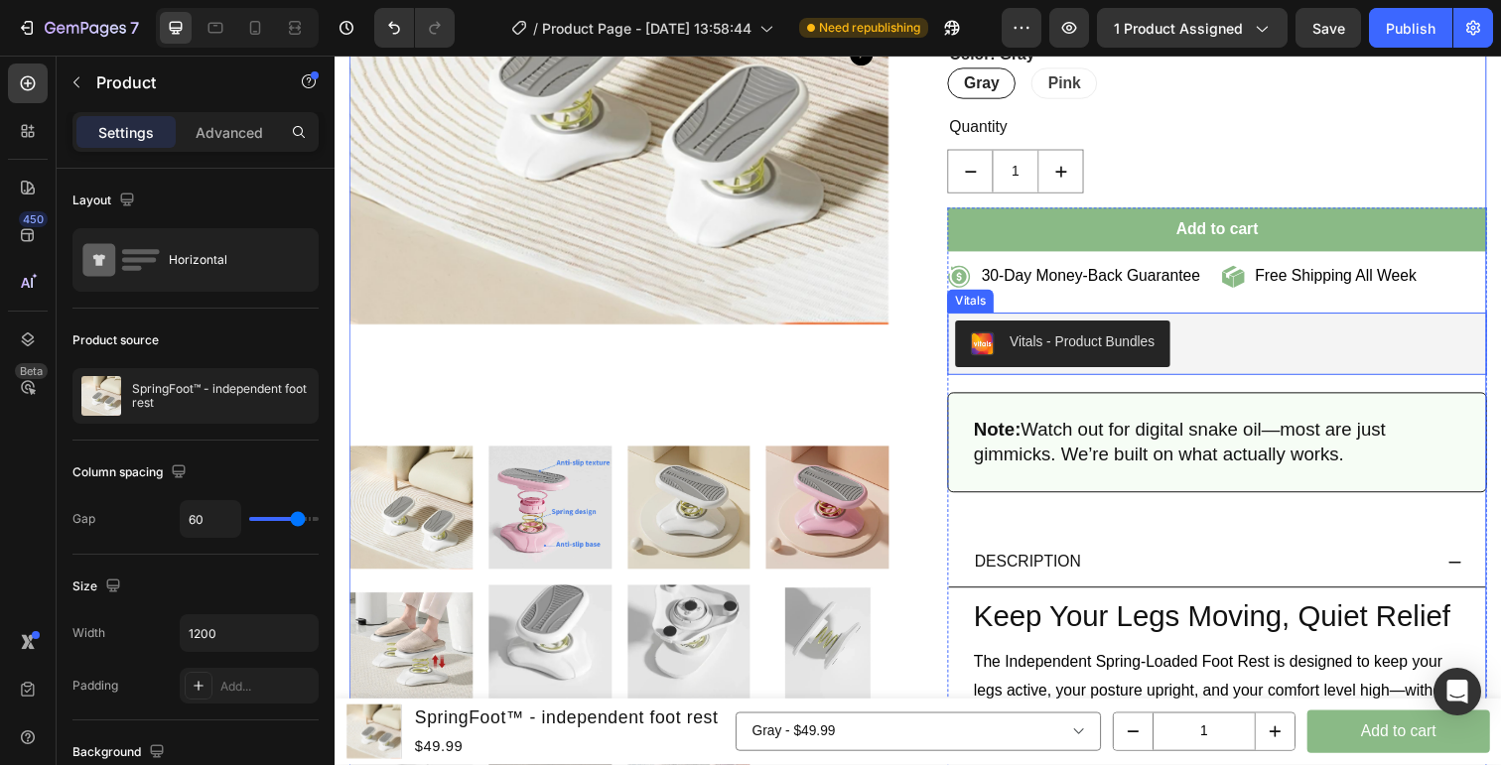
click at [1191, 347] on div "Vitals - Product Bundles" at bounding box center [1235, 351] width 535 height 48
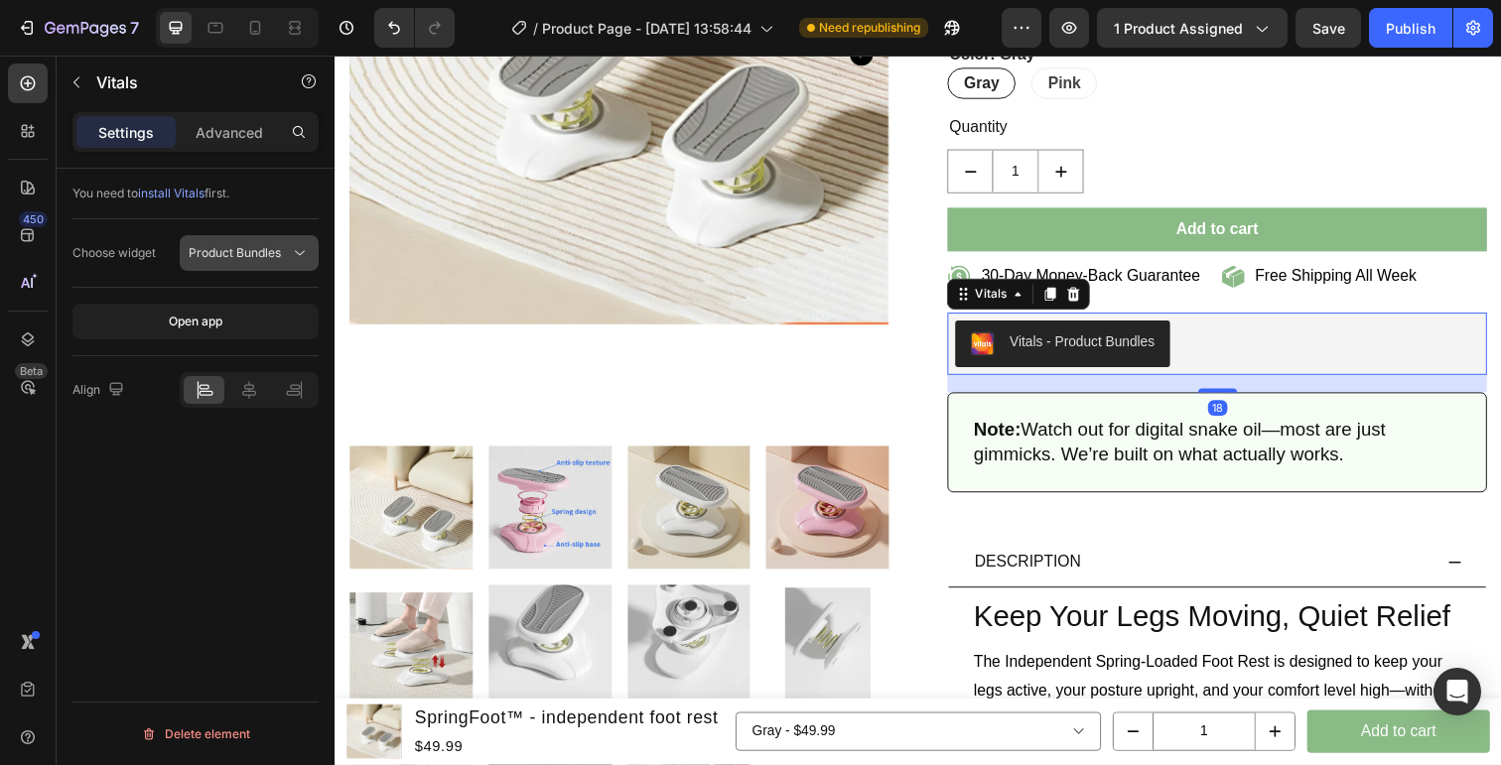
click at [261, 248] on span "Product Bundles" at bounding box center [235, 252] width 92 height 15
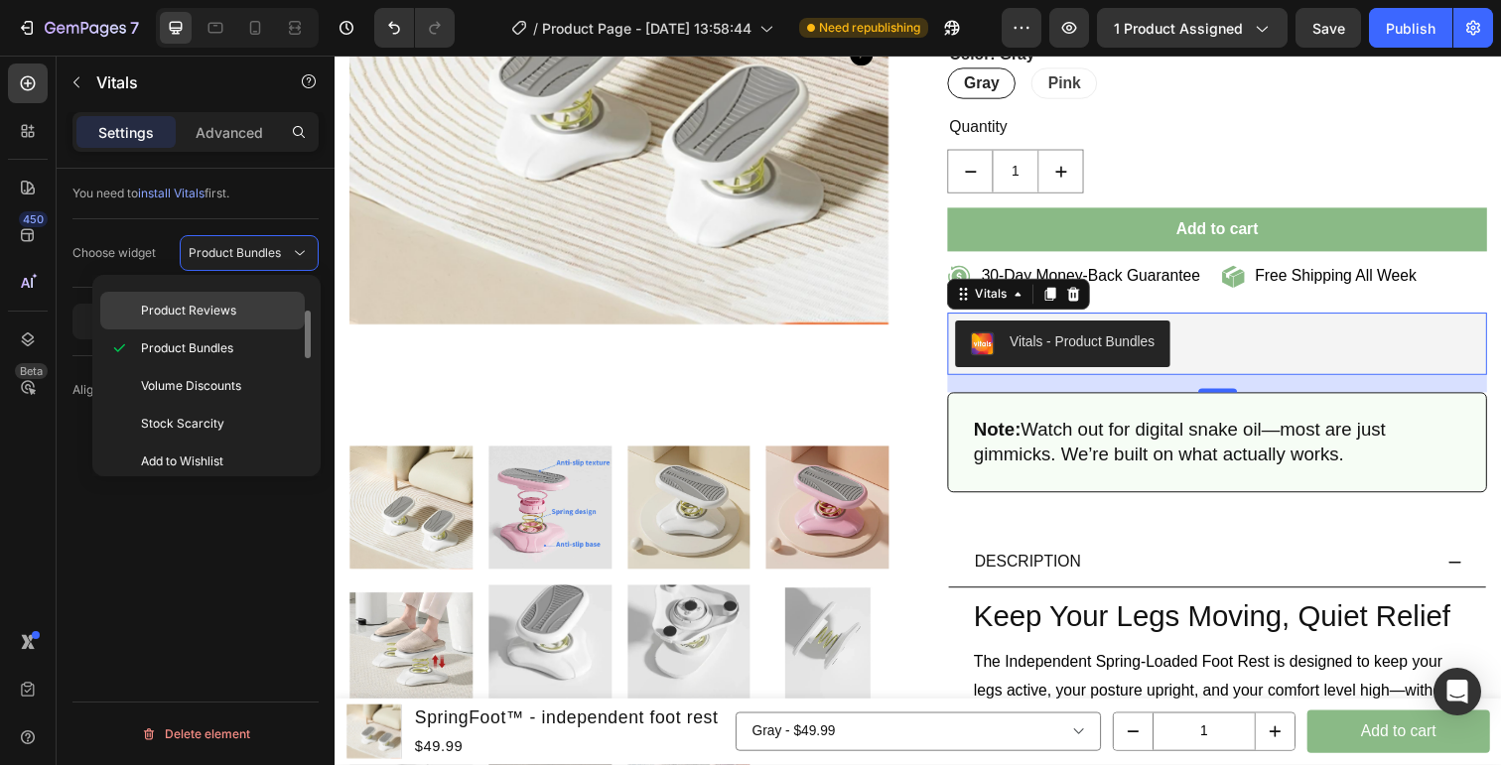
scroll to position [195, 0]
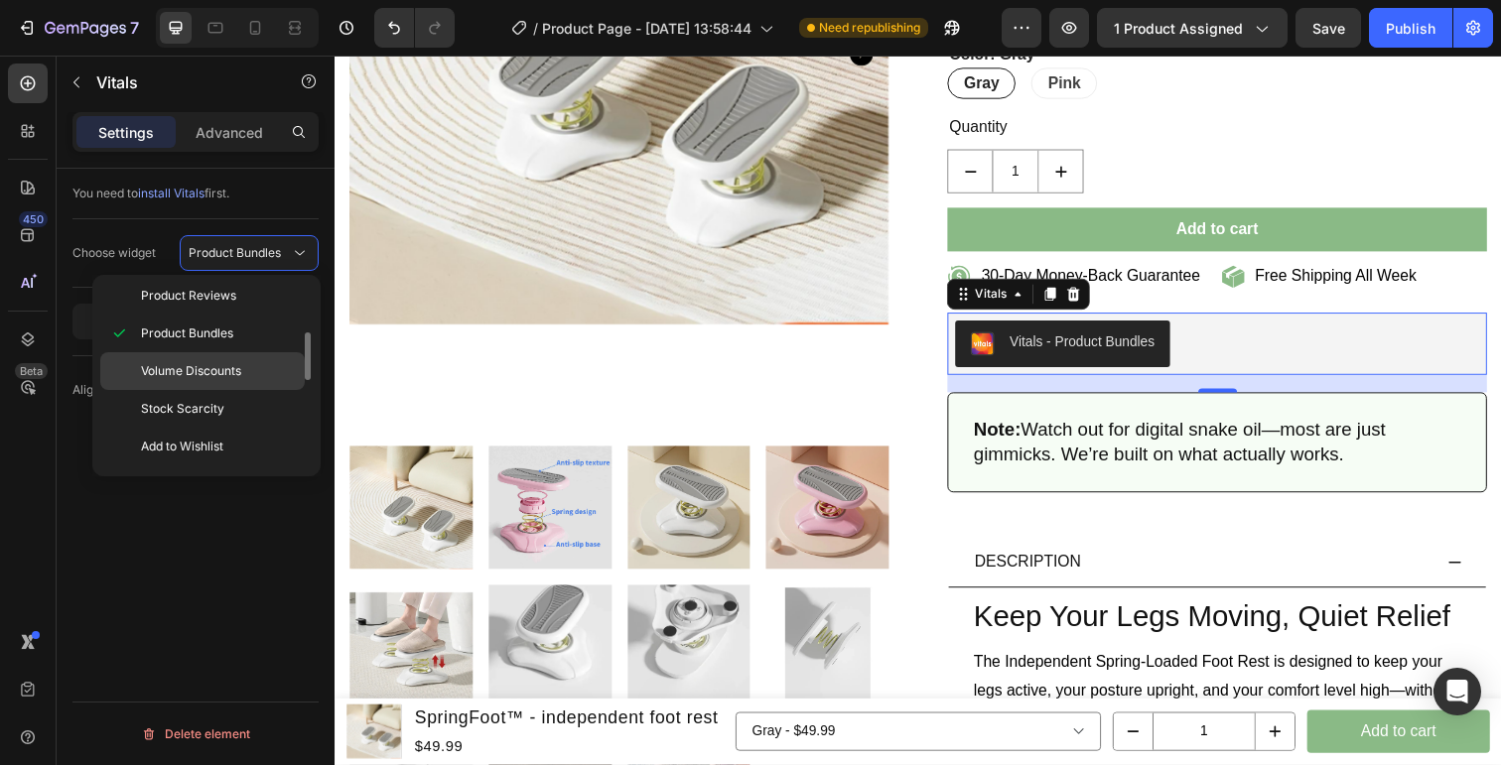
click at [250, 373] on p "Volume Discounts" at bounding box center [218, 371] width 155 height 18
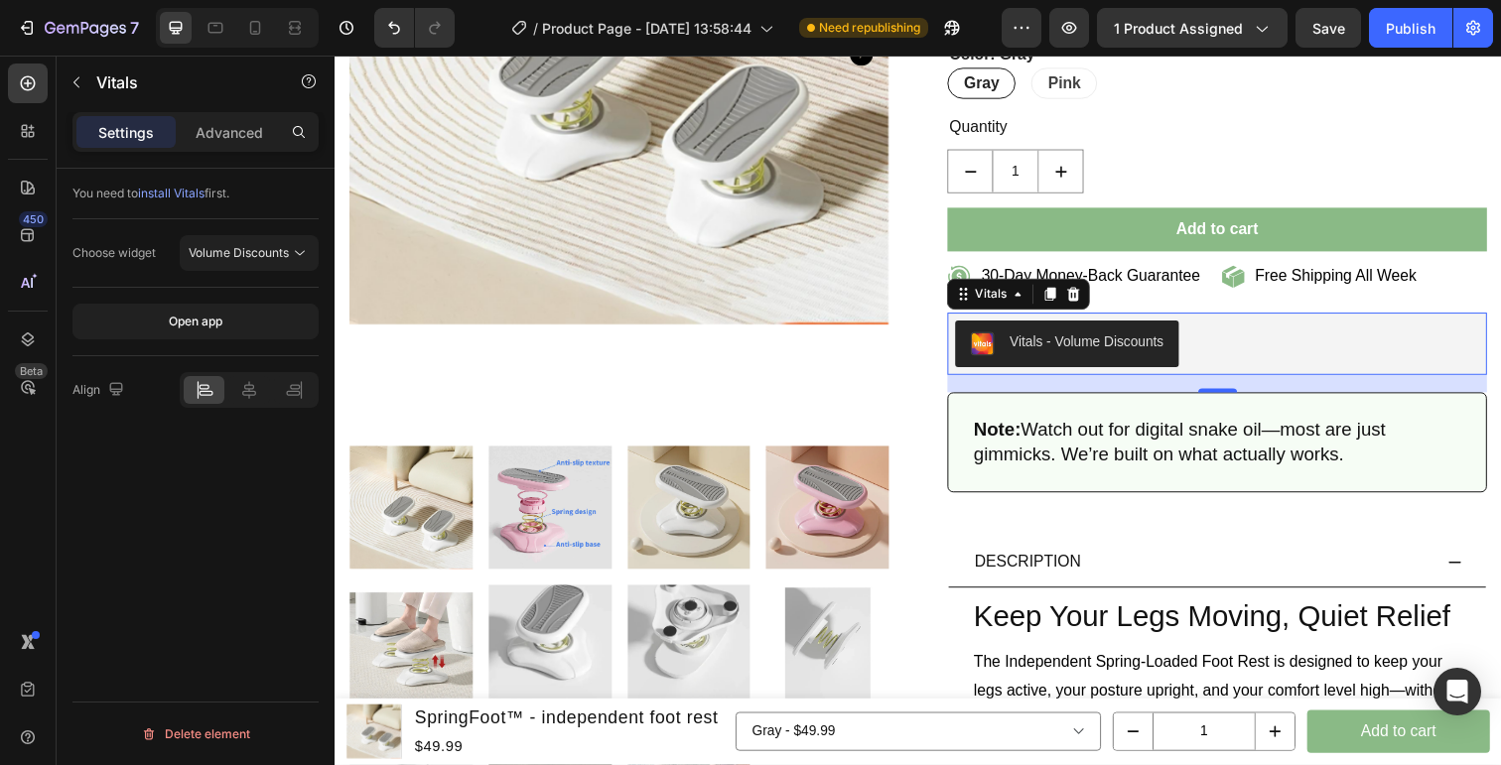
click at [225, 479] on div "You need to install Vitals first. Choose widget Volume Discounts Open app Align…" at bounding box center [196, 495] width 278 height 653
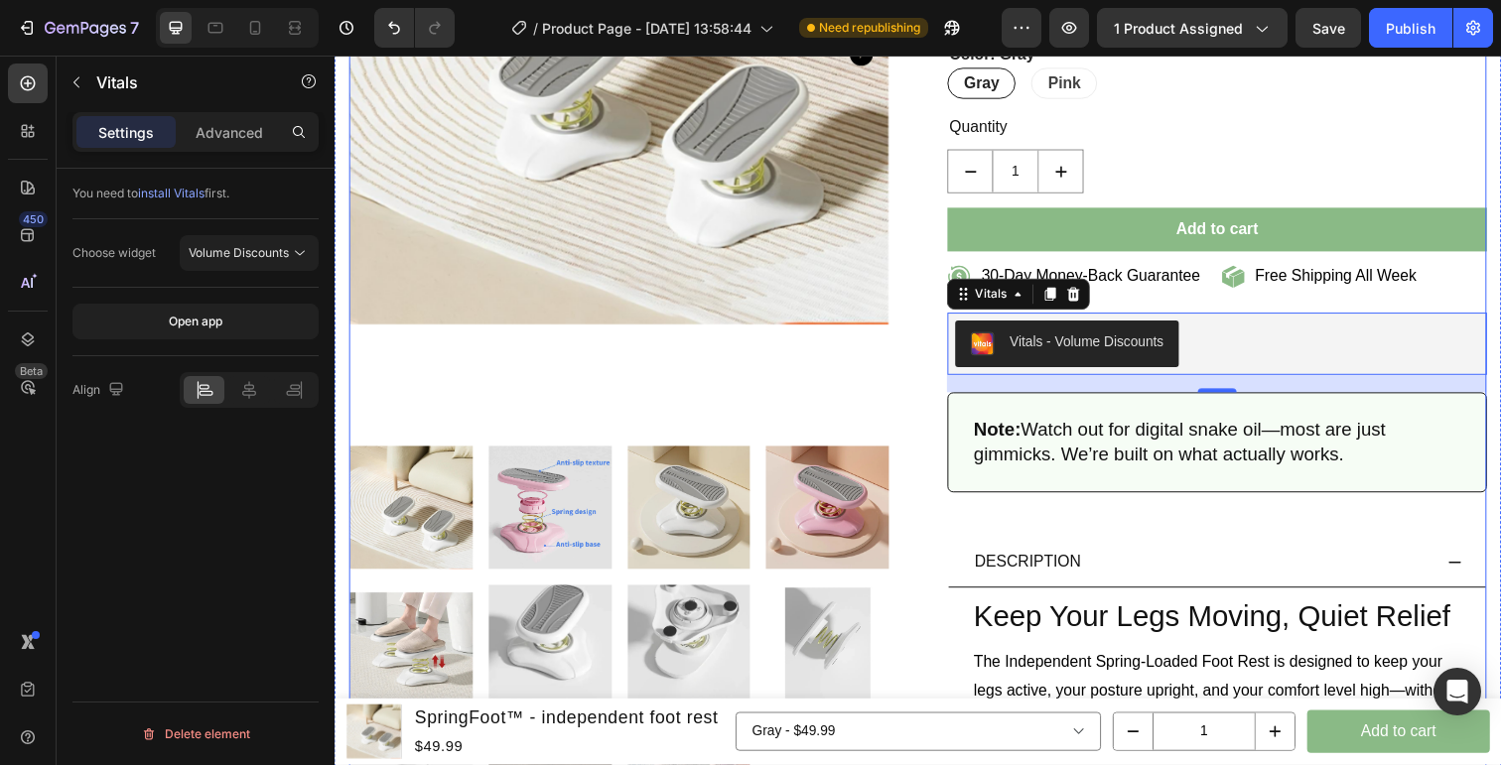
click at [926, 403] on div "Product Images SpringFoot™ - independent foot rest (P) Title Vitals - Review un…" at bounding box center [929, 672] width 1161 height 2003
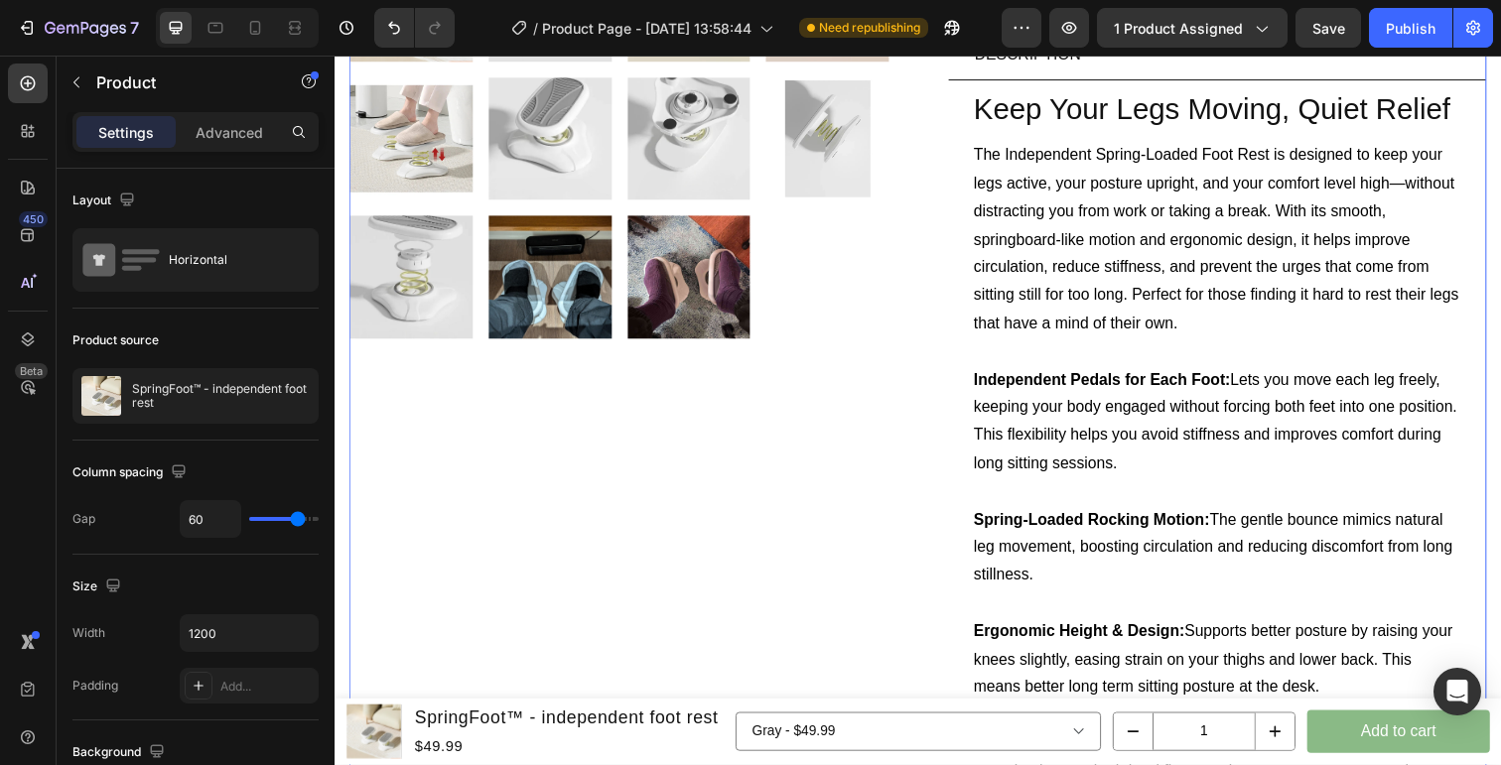
scroll to position [991, 0]
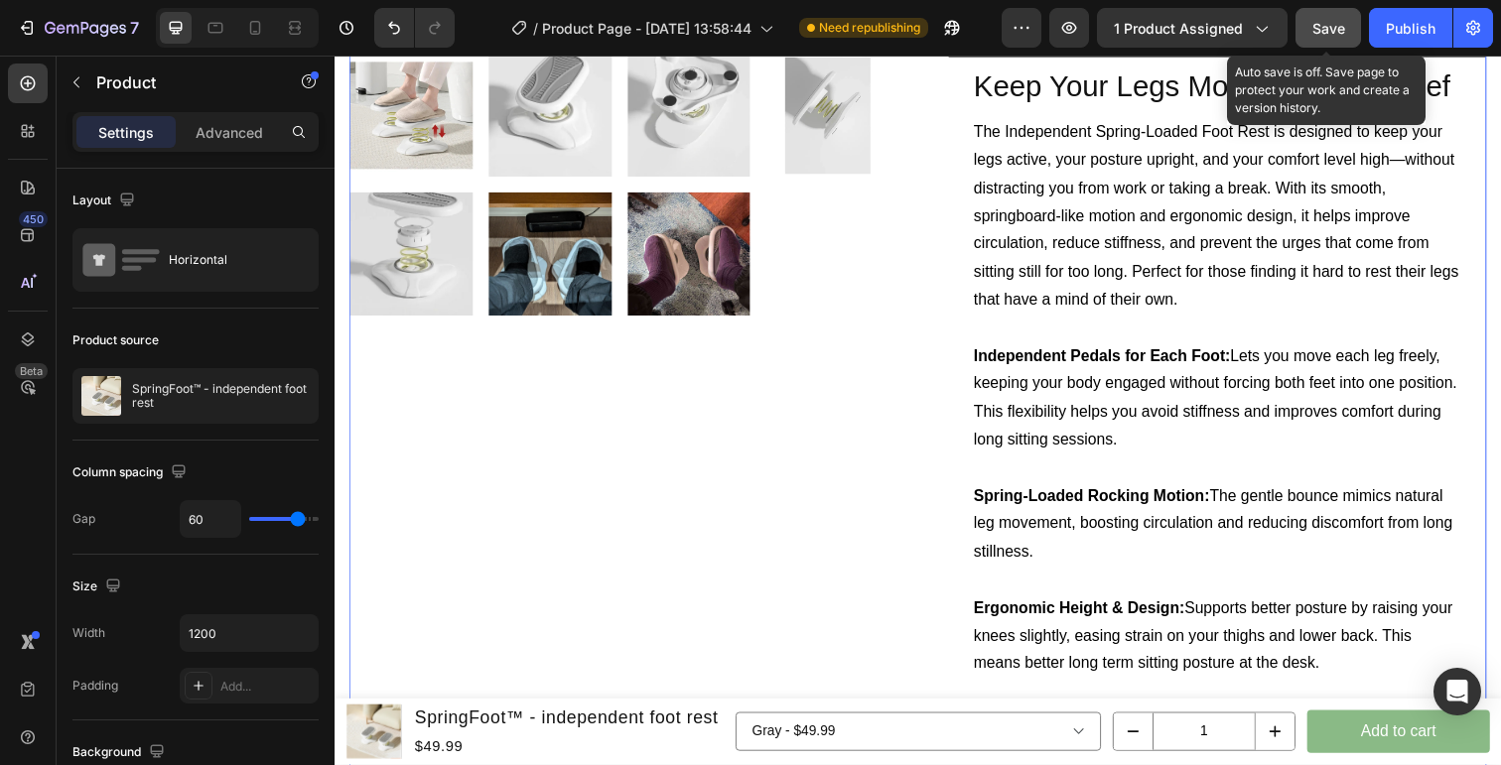
drag, startPoint x: 1313, startPoint y: 18, endPoint x: 947, endPoint y: 240, distance: 428.5
click at [1313, 18] on div "Save" at bounding box center [1328, 28] width 33 height 21
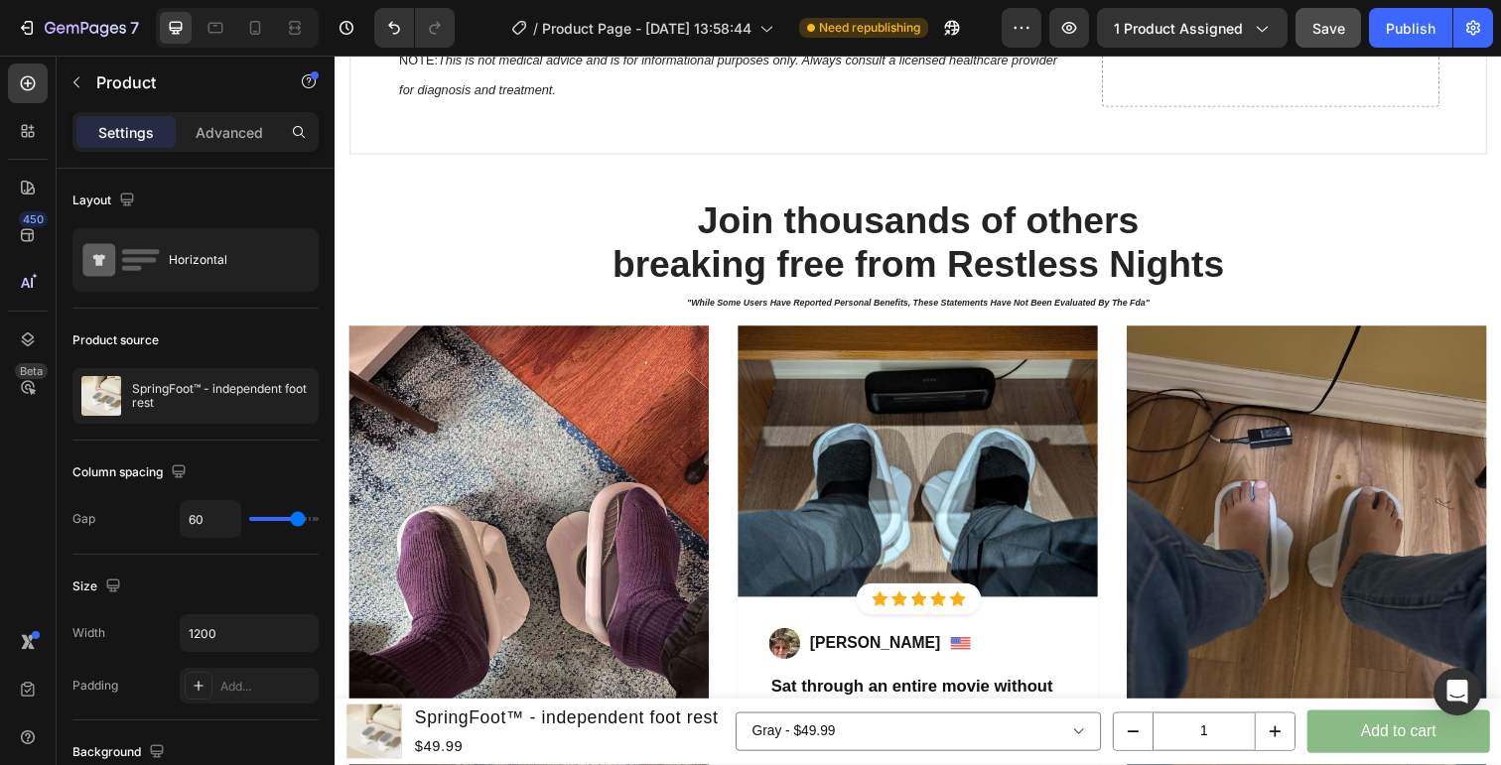
scroll to position [8881, 0]
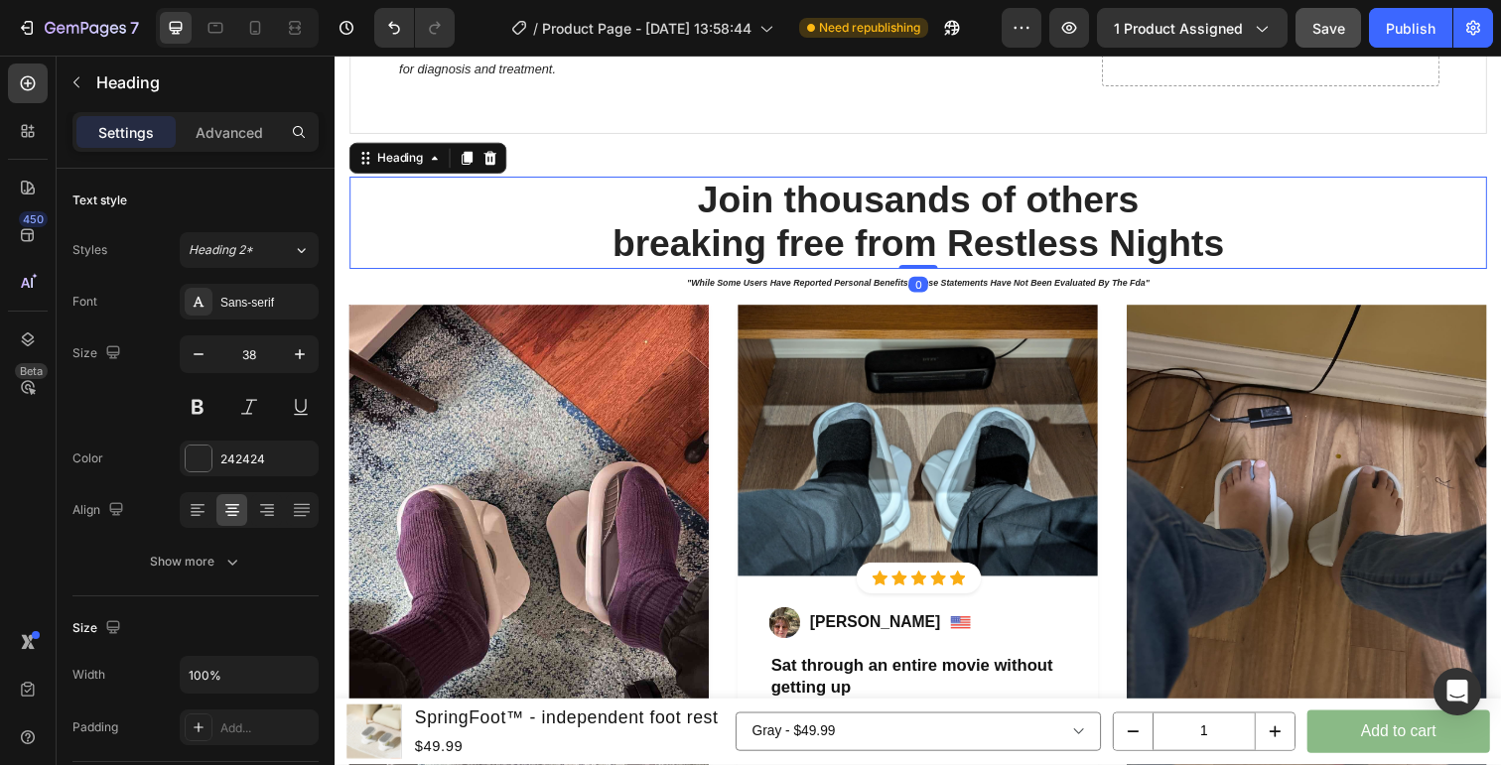
click at [639, 212] on h2 "Join thousands of others breaking free from Restless Nights" at bounding box center [929, 227] width 1161 height 94
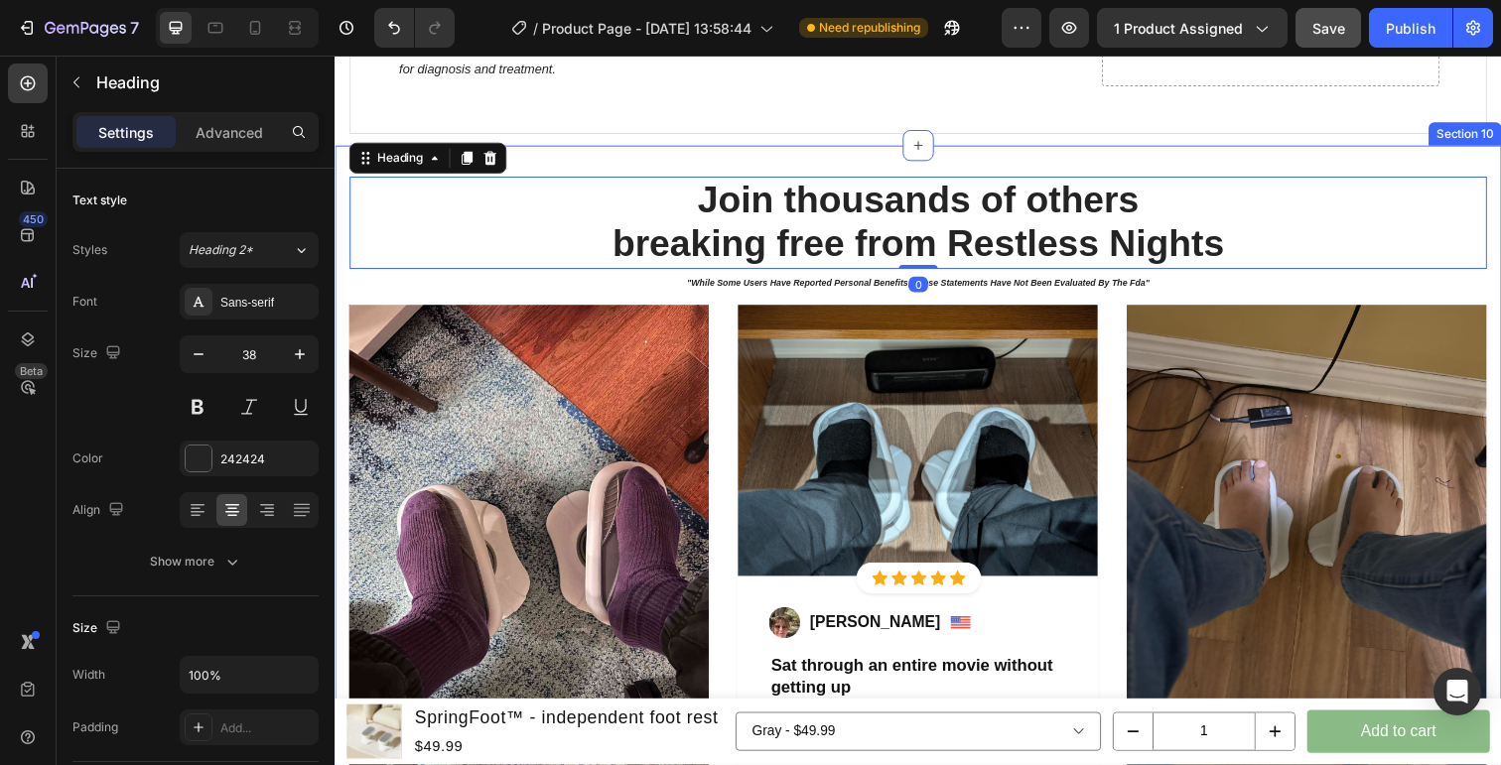
click at [523, 148] on div "Join thousands of others breaking free from Restless Nights Heading 0 "while so…" at bounding box center [929, 701] width 1191 height 1106
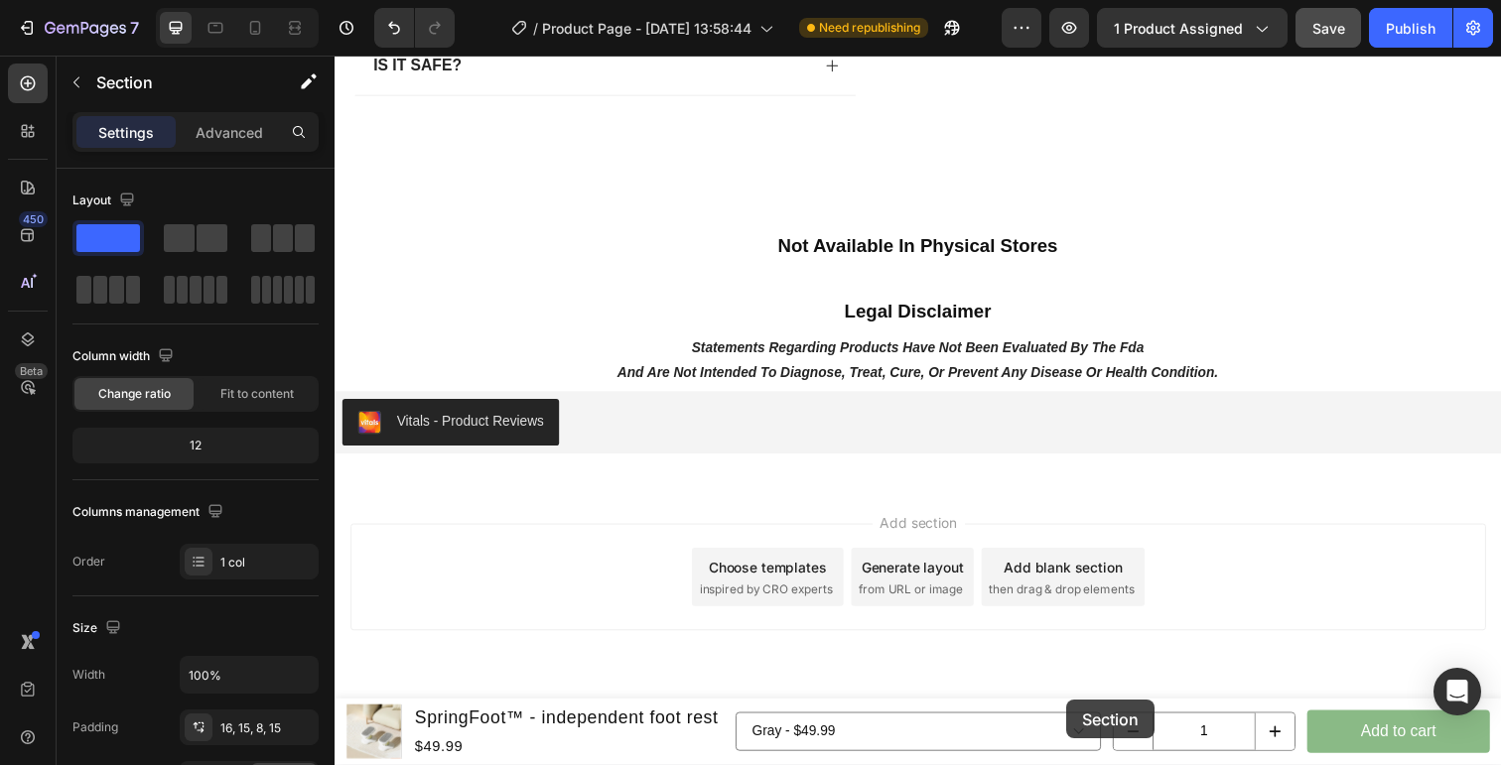
scroll to position [10929, 0]
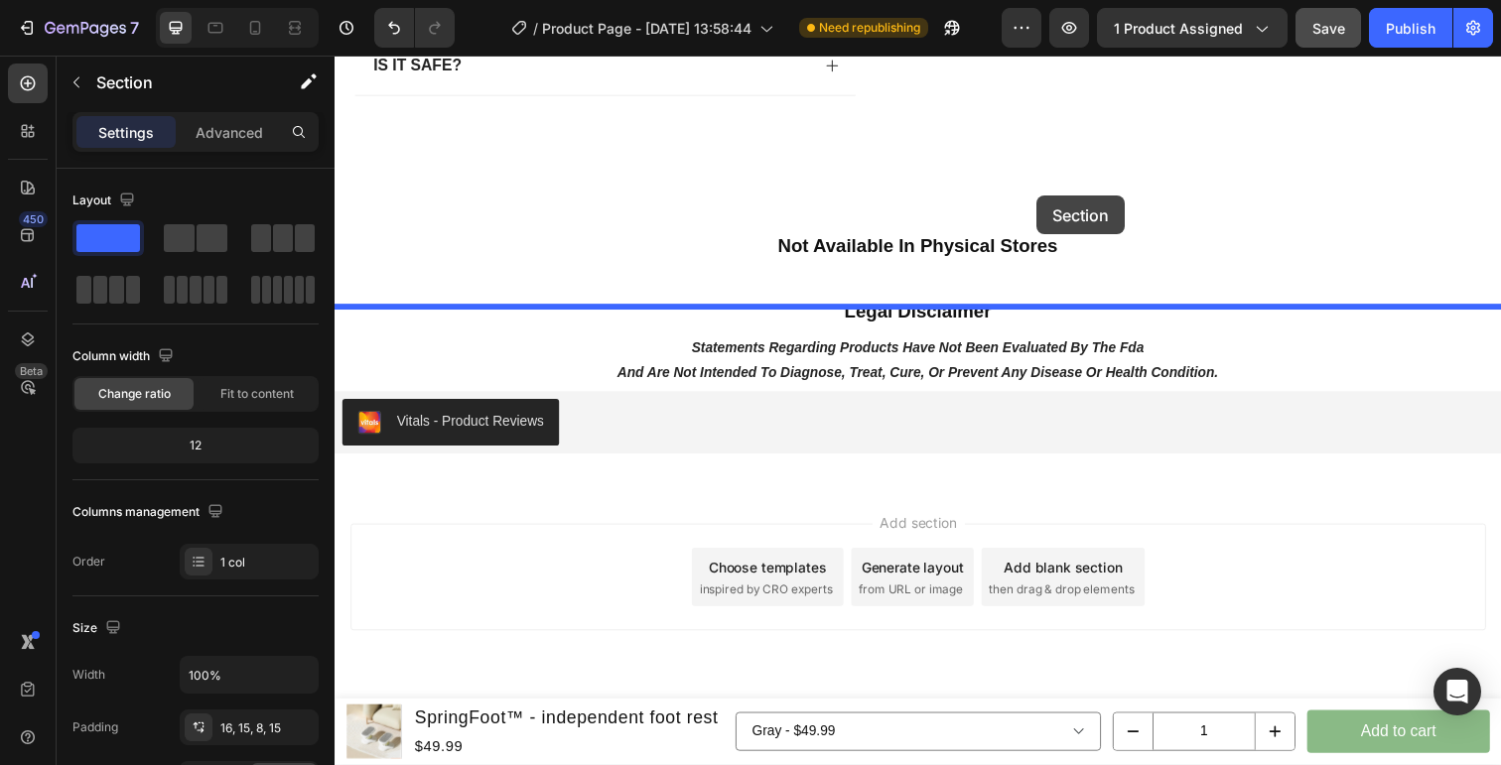
drag, startPoint x: 1126, startPoint y: 136, endPoint x: 1051, endPoint y: 199, distance: 97.2
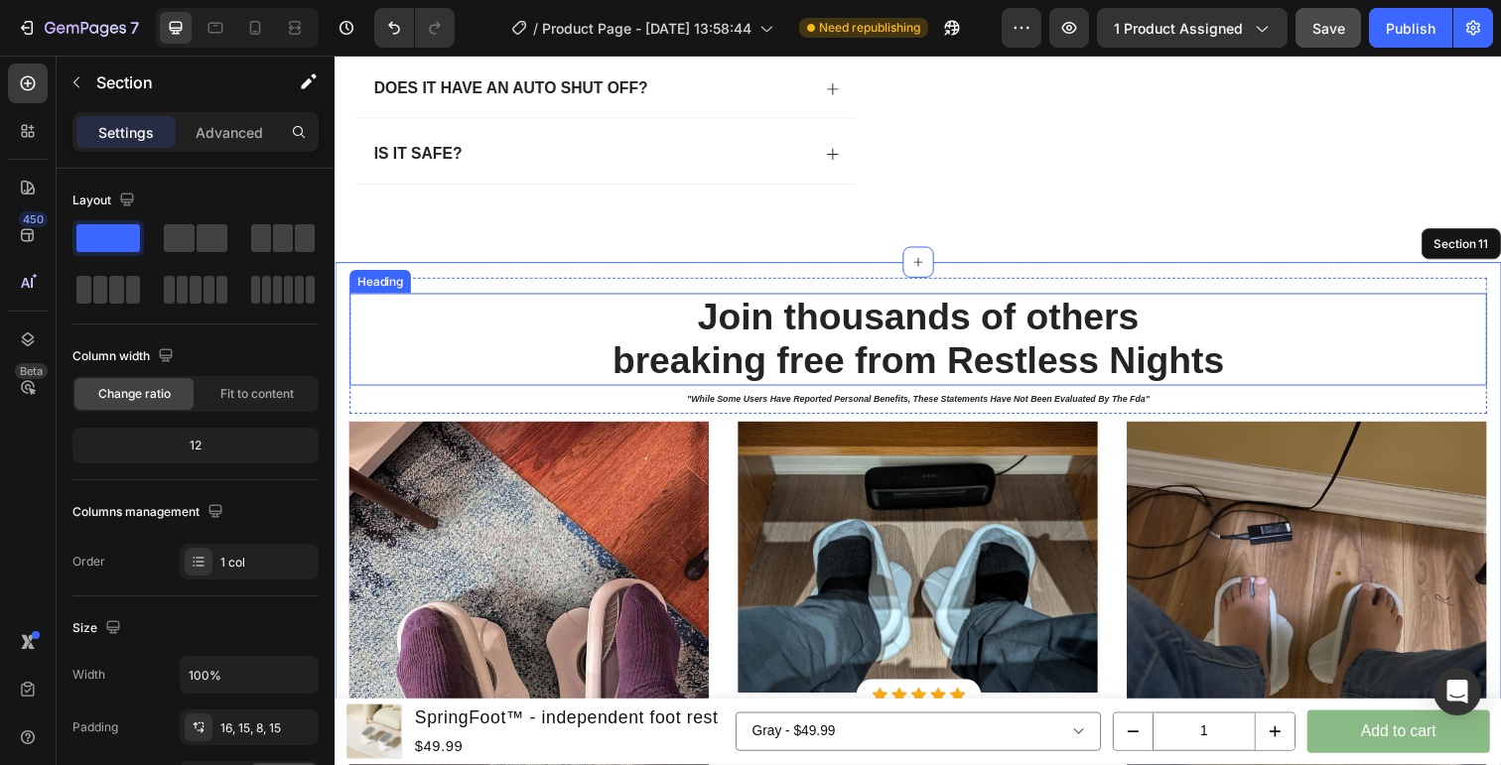
scroll to position [9662, 0]
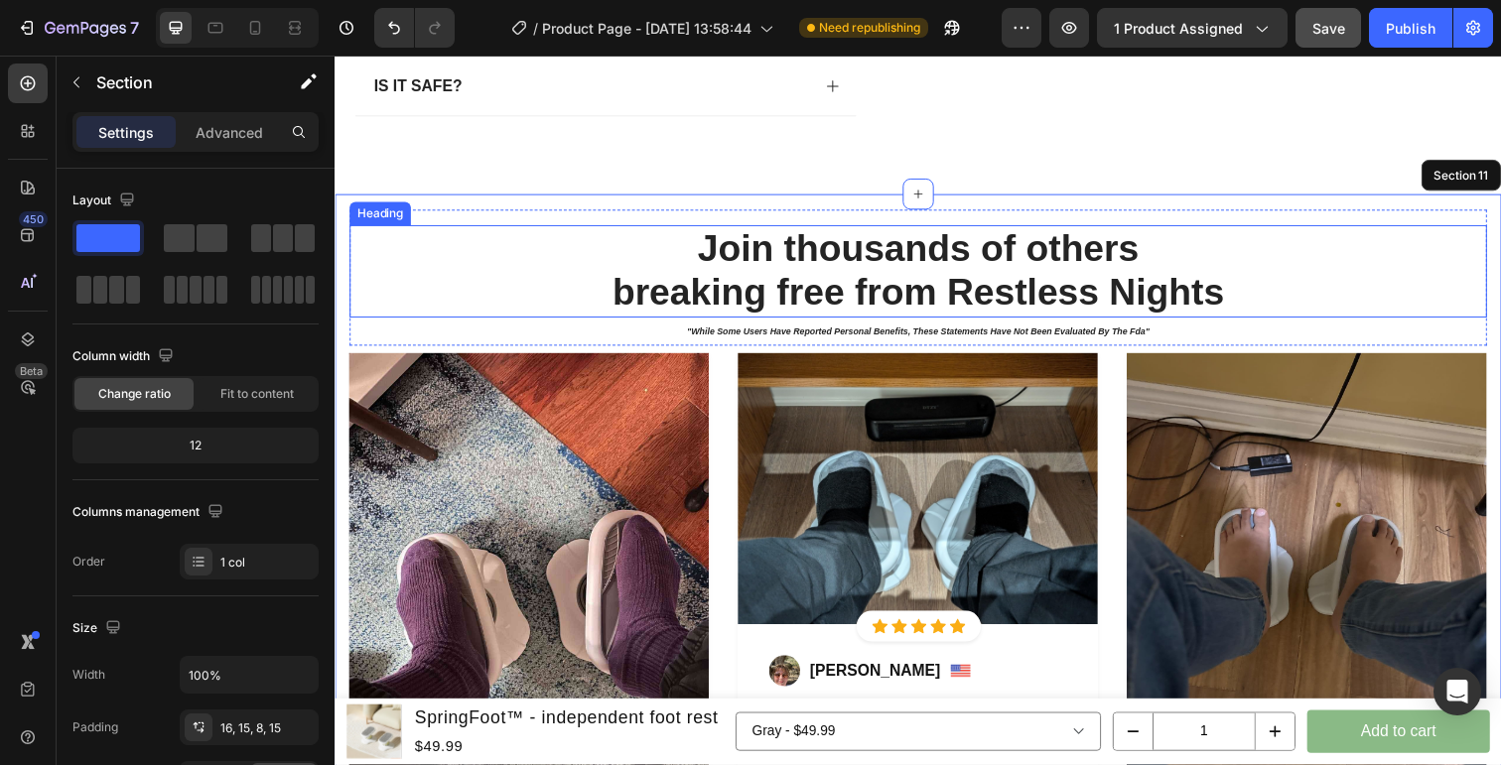
click at [1004, 324] on h2 "Join thousands of others breaking free from Restless Nights" at bounding box center [929, 276] width 1161 height 94
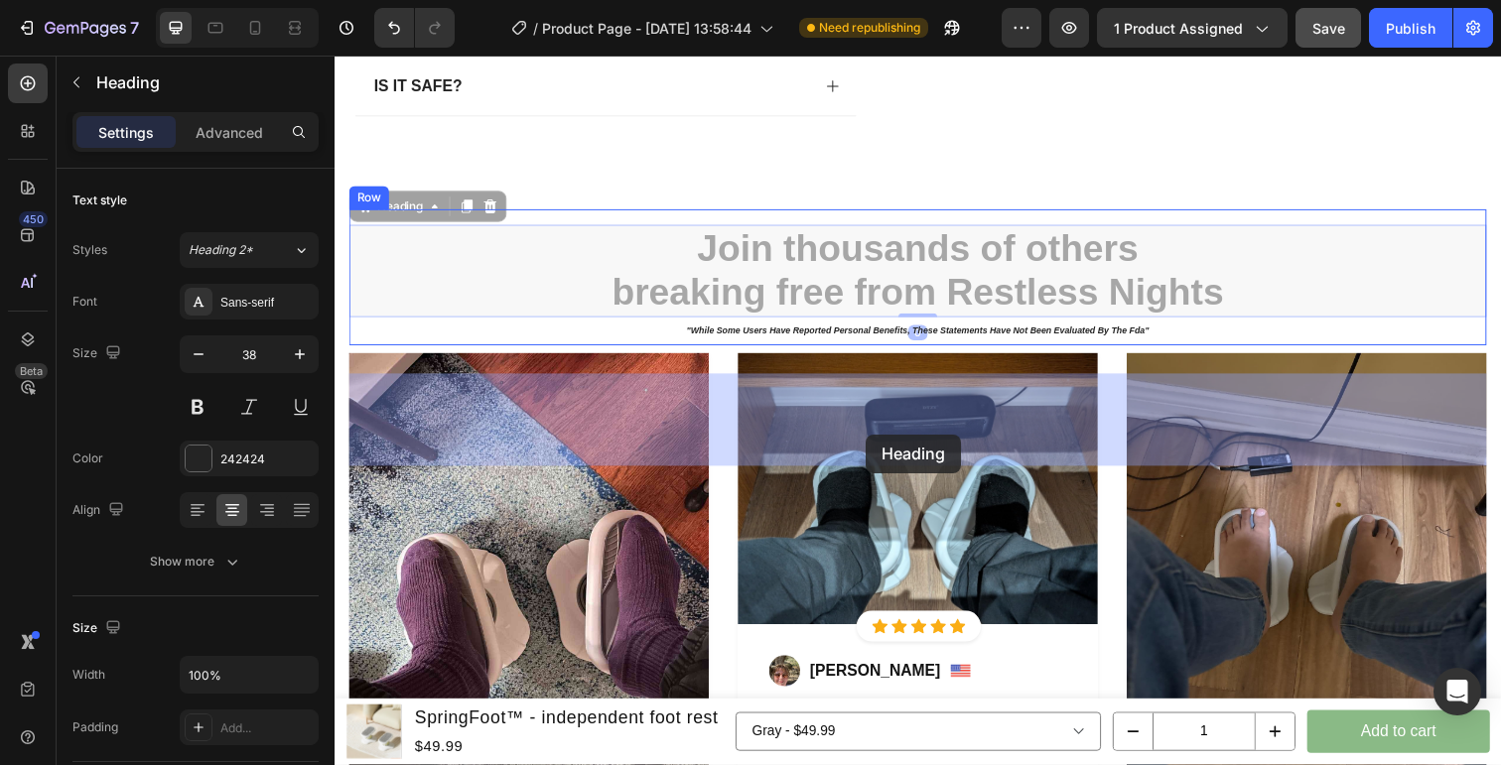
drag, startPoint x: 1041, startPoint y: 389, endPoint x: 876, endPoint y: 442, distance: 173.0
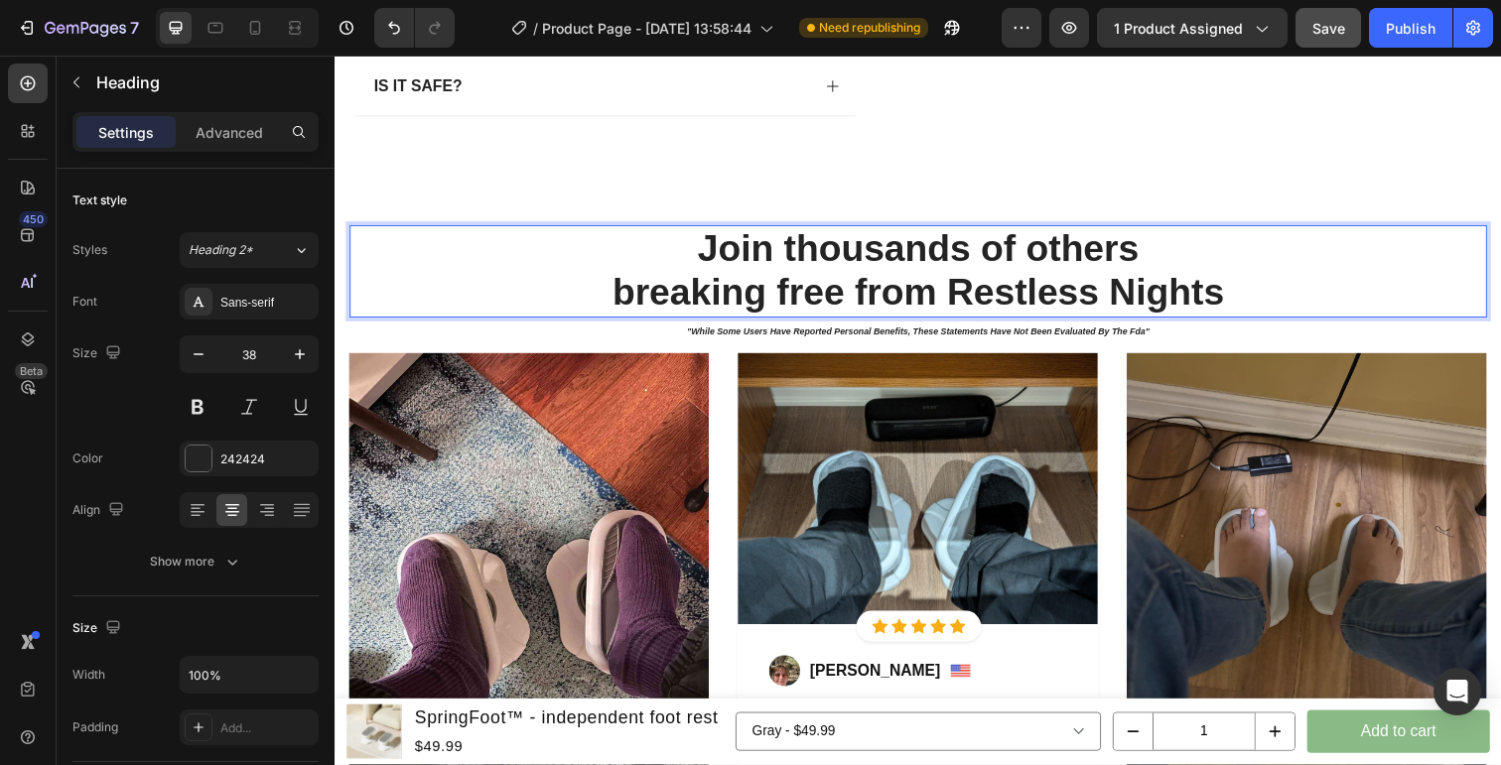
click at [1254, 322] on p "Join thousands of others breaking free from Restless Nights" at bounding box center [929, 276] width 1157 height 90
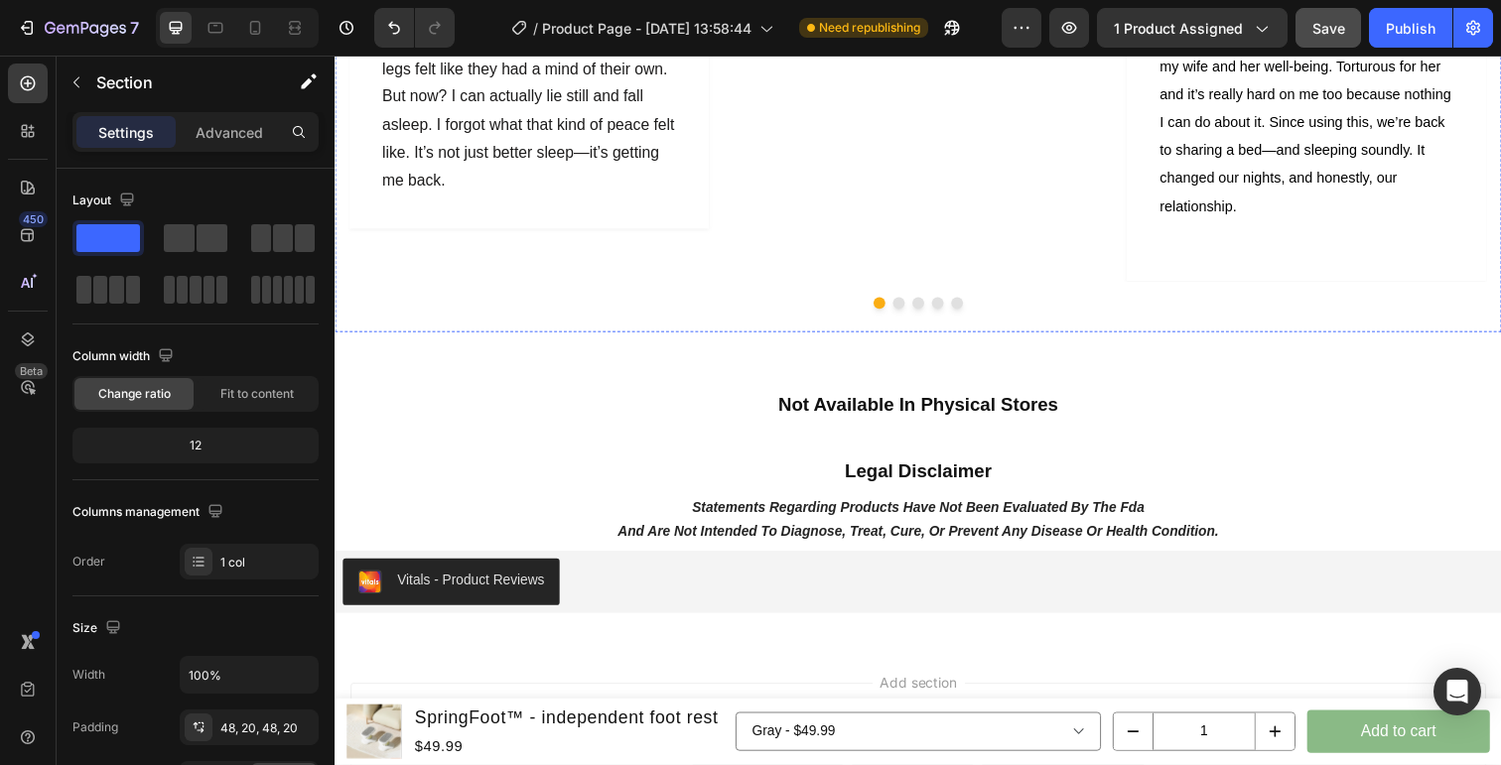
scroll to position [10929, 0]
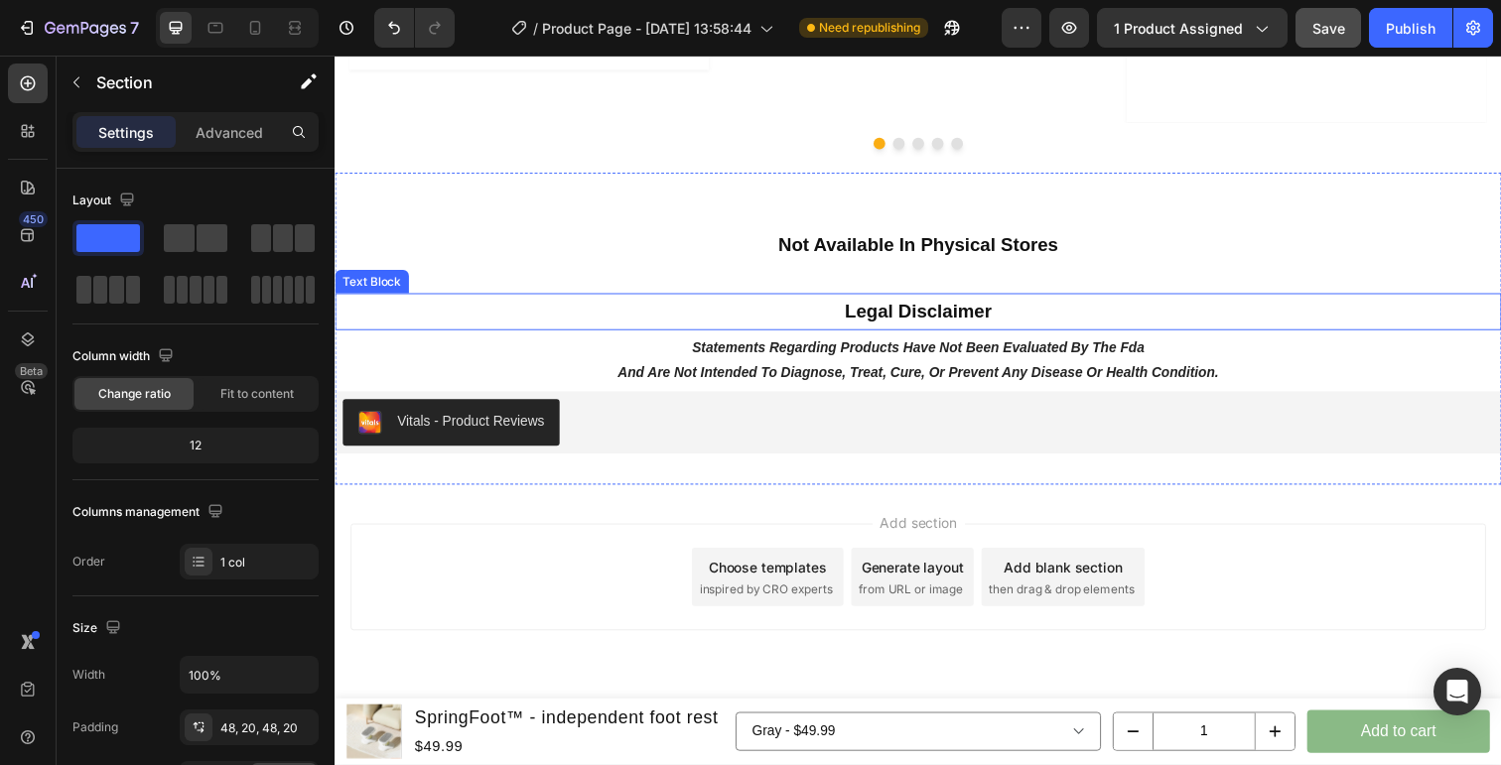
click at [1104, 314] on div "legal disclaimer" at bounding box center [929, 318] width 1191 height 38
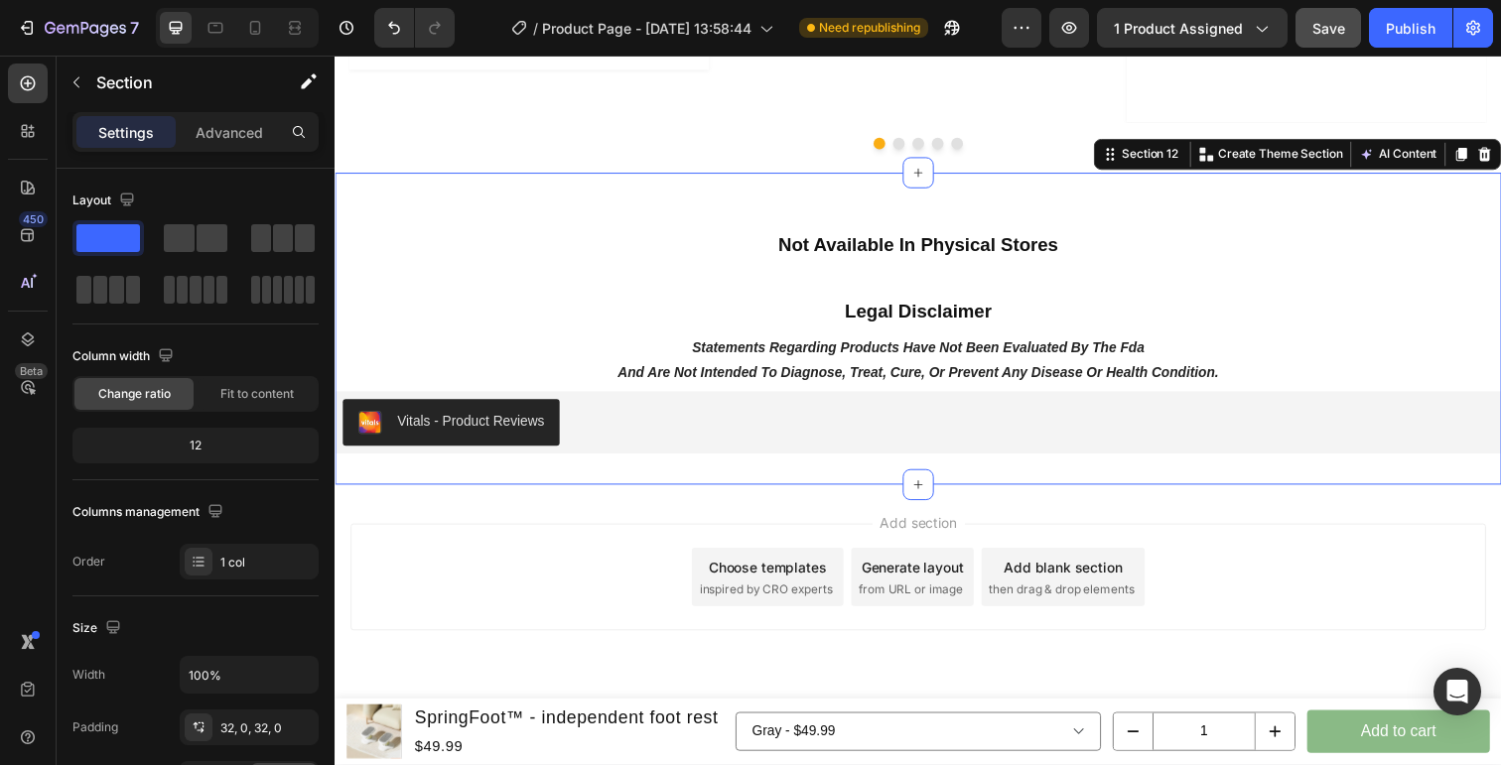
click at [1182, 270] on div "not available in physical stores Text Block legal disclaimer Text Block stateme…" at bounding box center [929, 334] width 1191 height 255
click at [1320, 31] on span "Save" at bounding box center [1328, 28] width 33 height 17
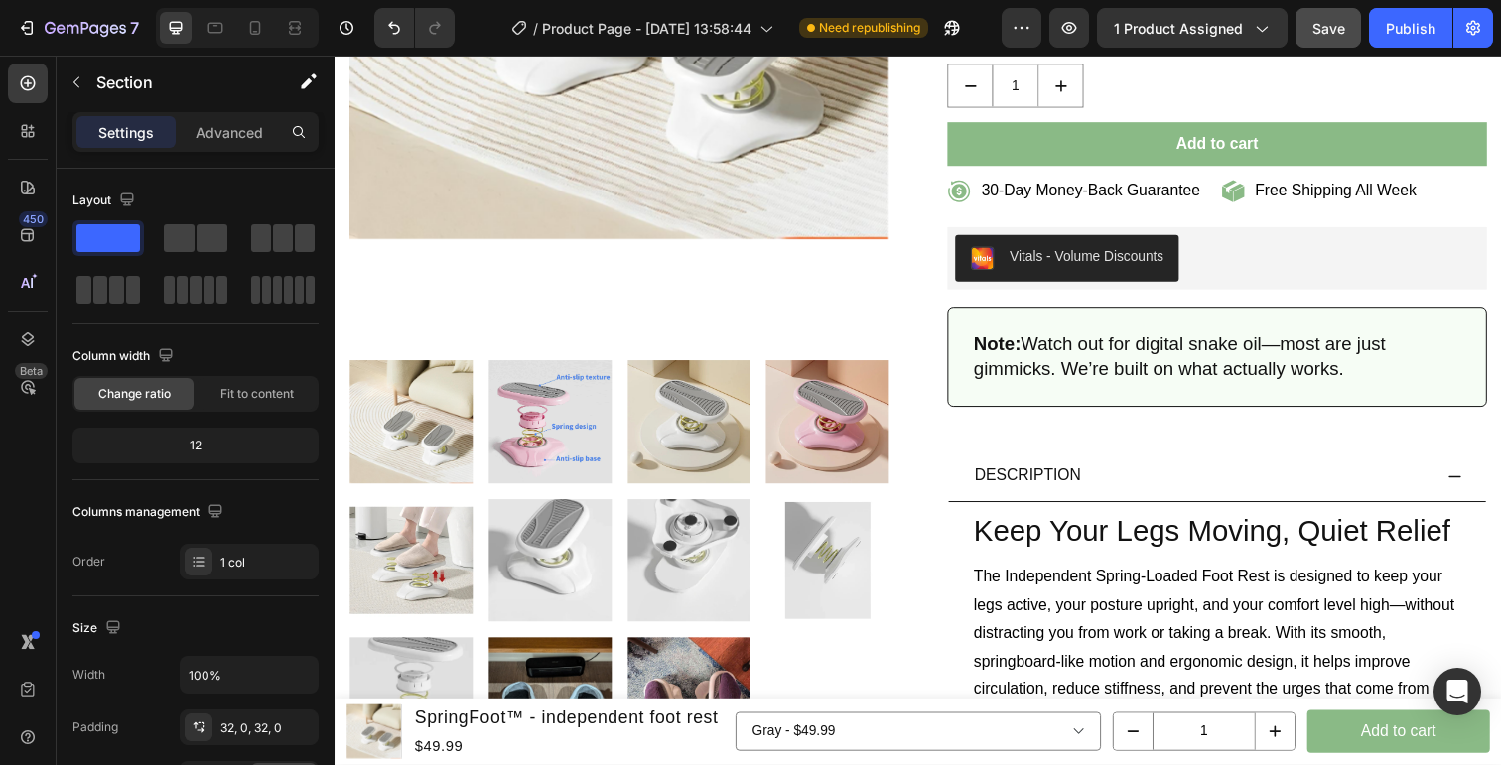
scroll to position [0, 0]
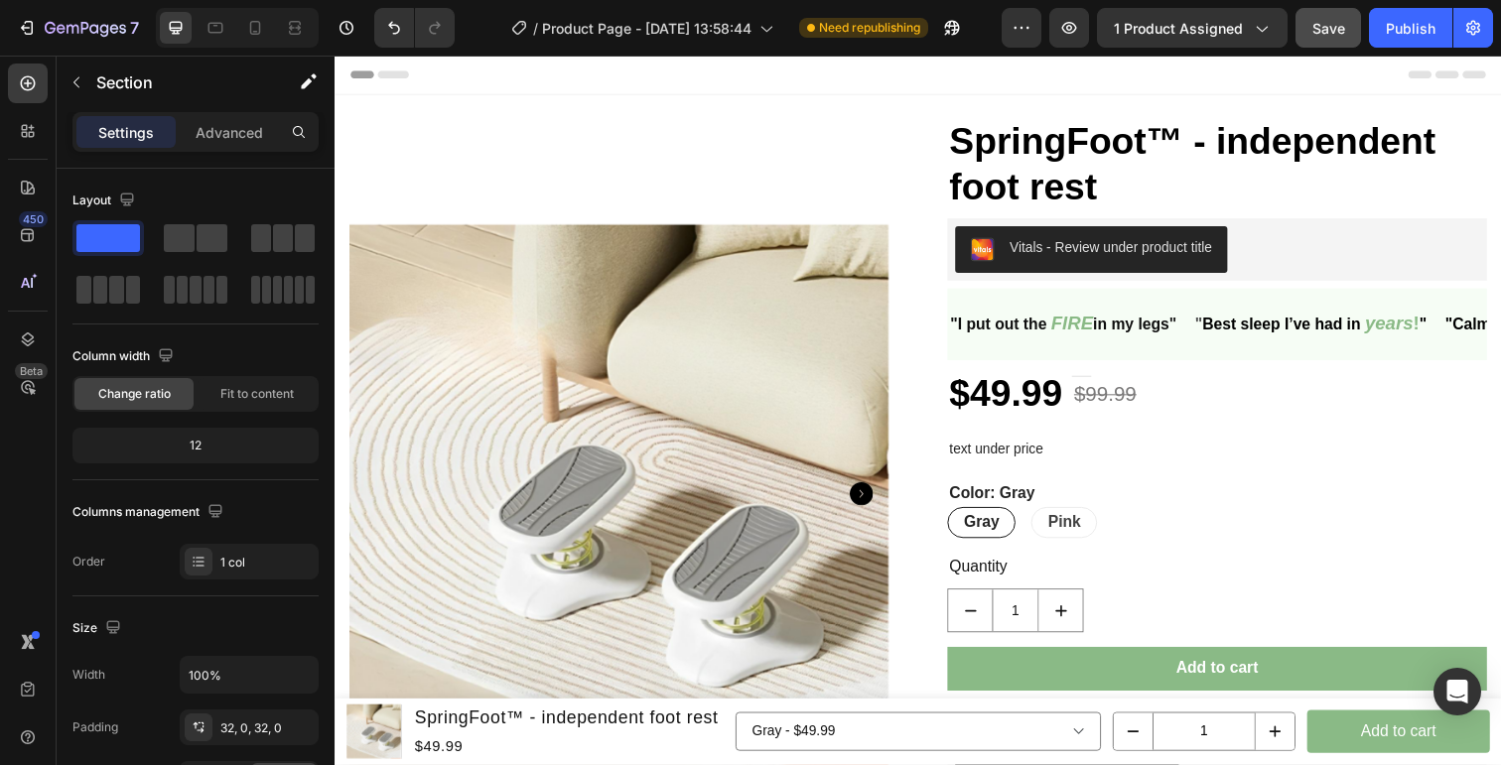
click at [910, 83] on div "Header" at bounding box center [929, 76] width 1159 height 40
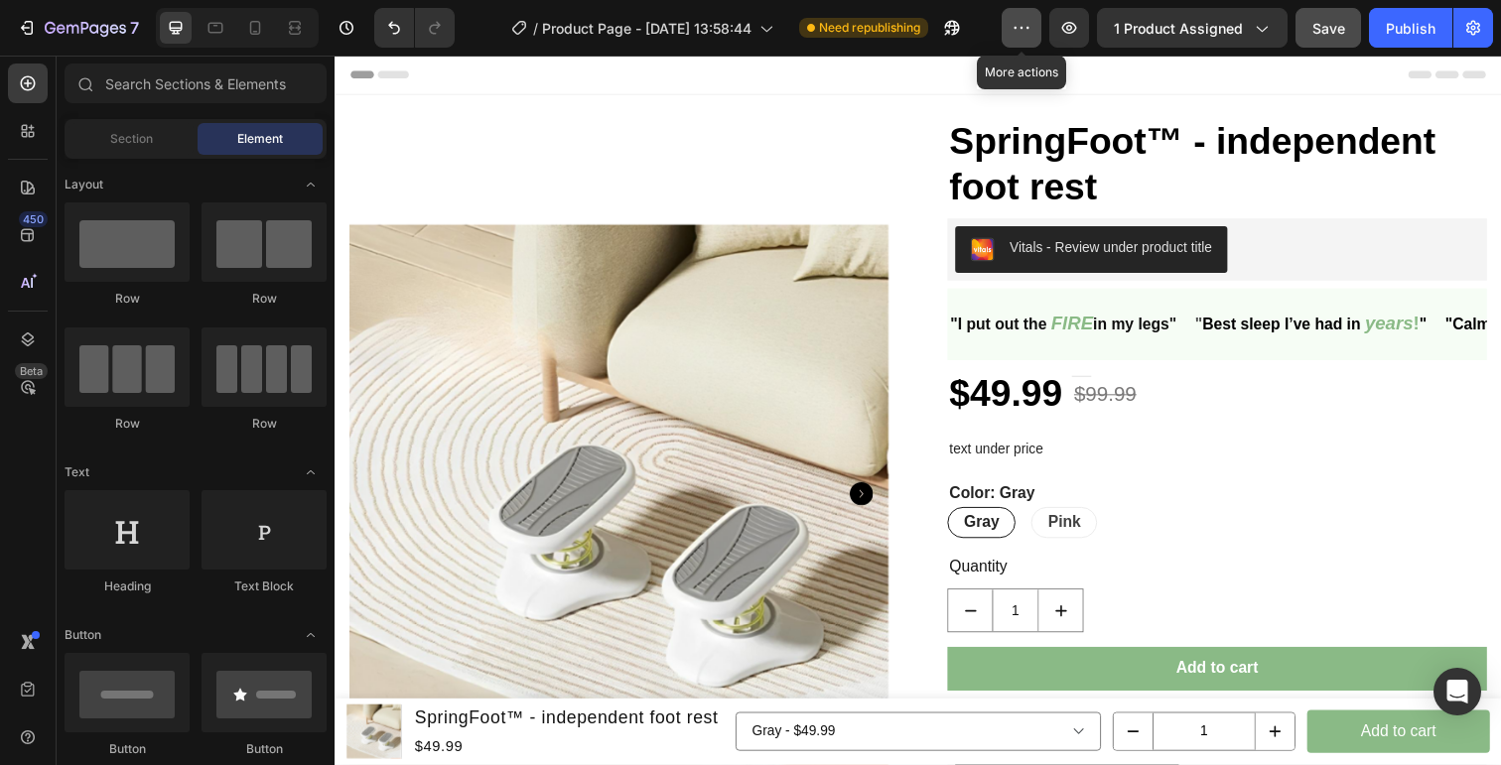
click at [1010, 27] on button "button" at bounding box center [1021, 28] width 40 height 40
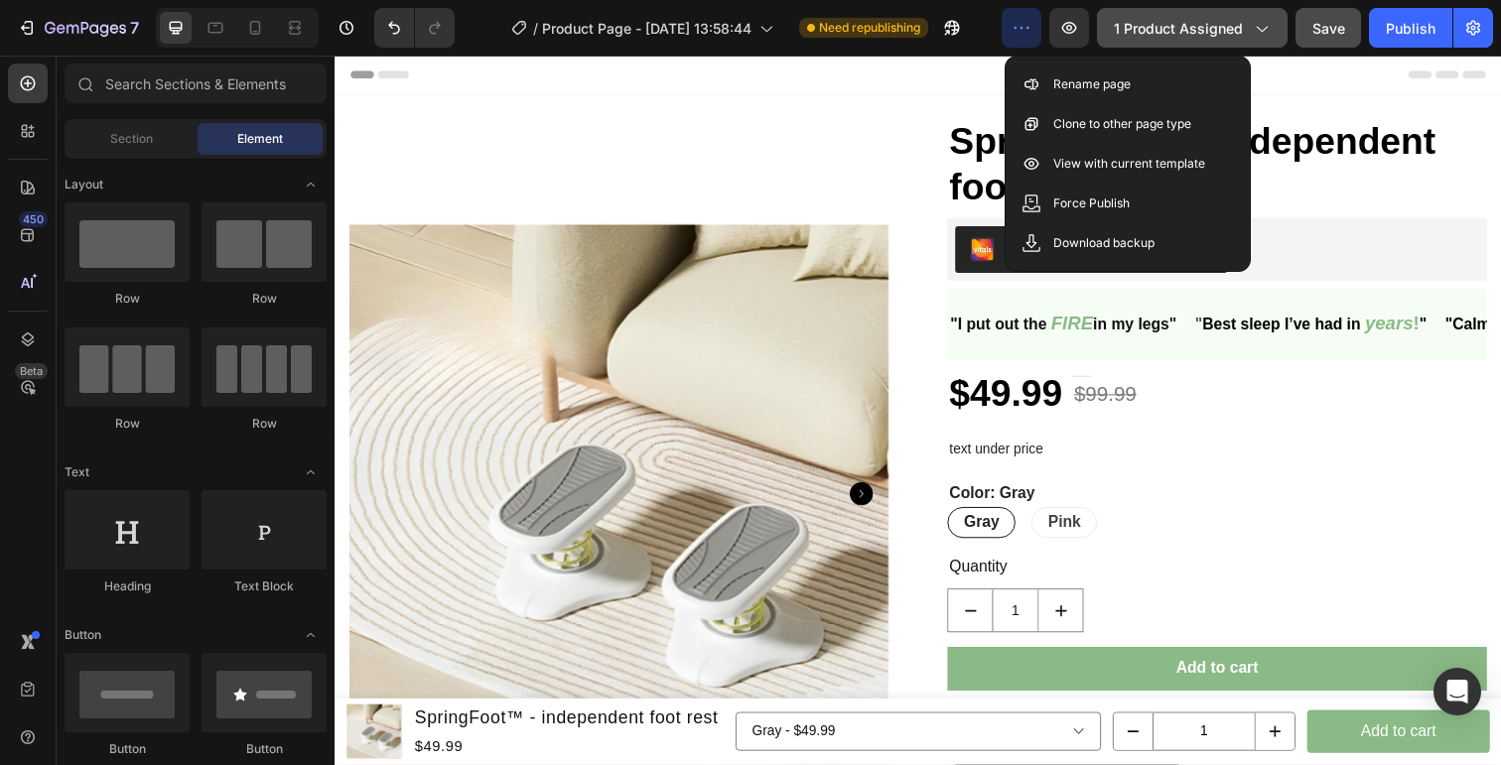
click at [1189, 36] on span "1 product assigned" at bounding box center [1178, 28] width 129 height 21
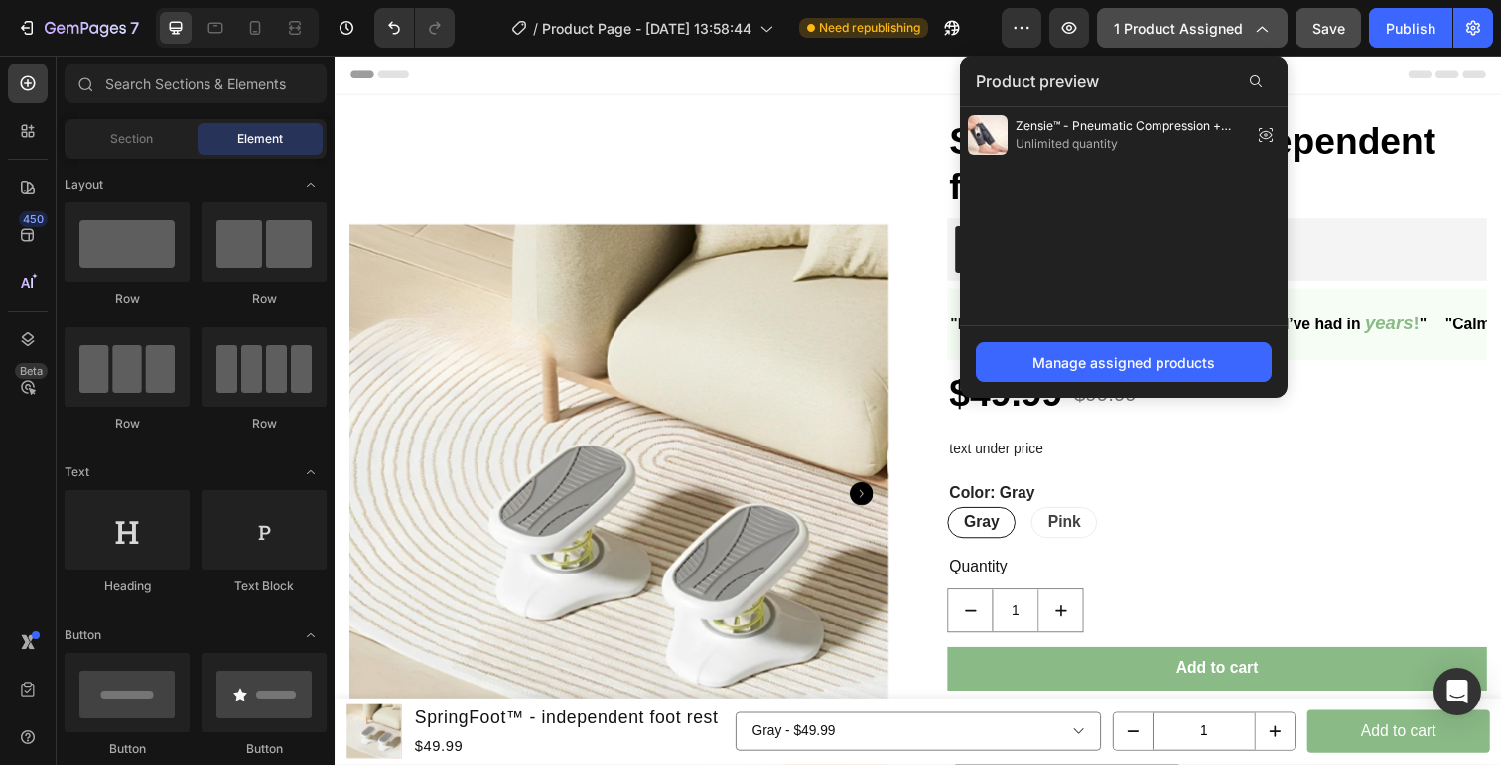
click at [1189, 36] on span "1 product assigned" at bounding box center [1178, 28] width 129 height 21
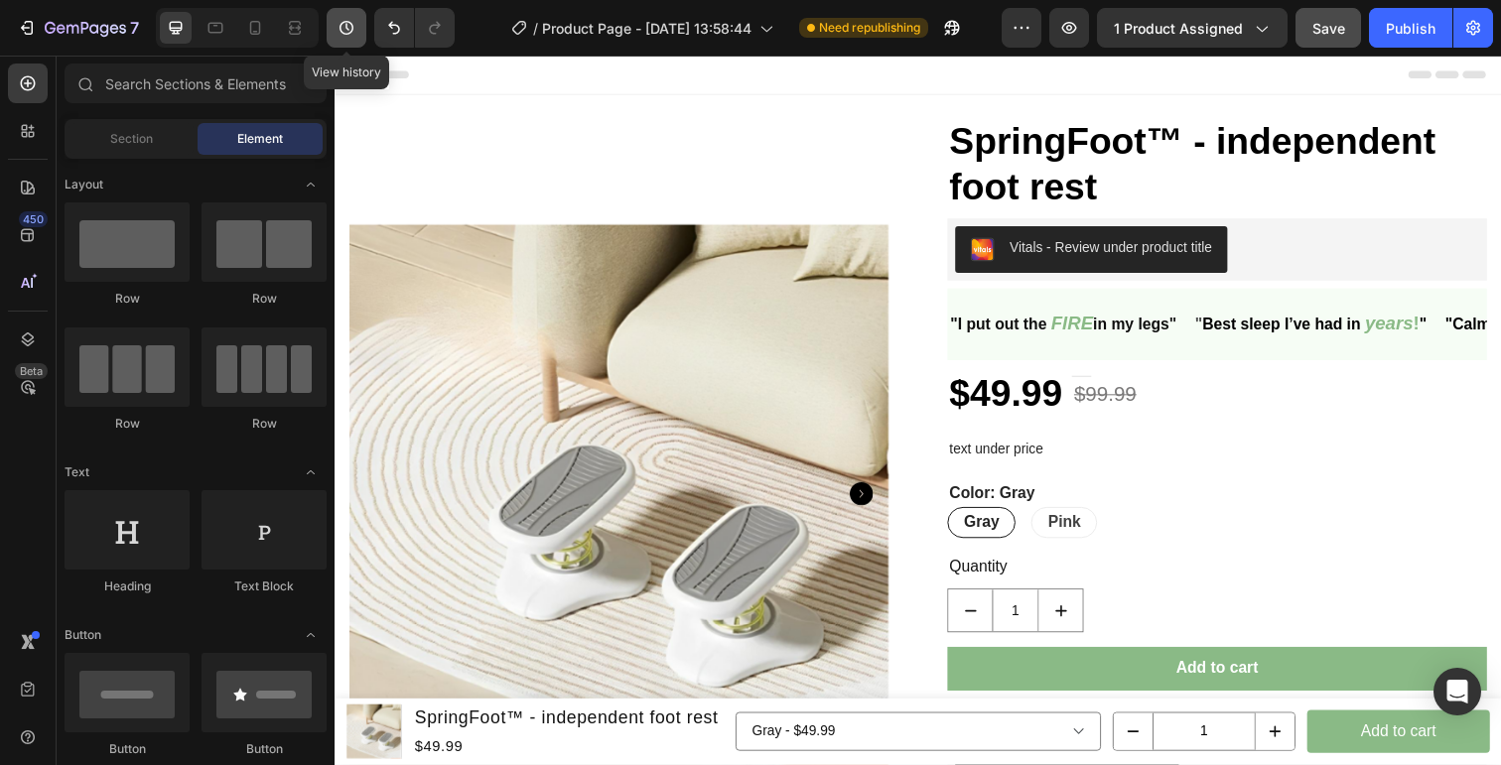
click at [350, 29] on icon "button" at bounding box center [346, 28] width 20 height 20
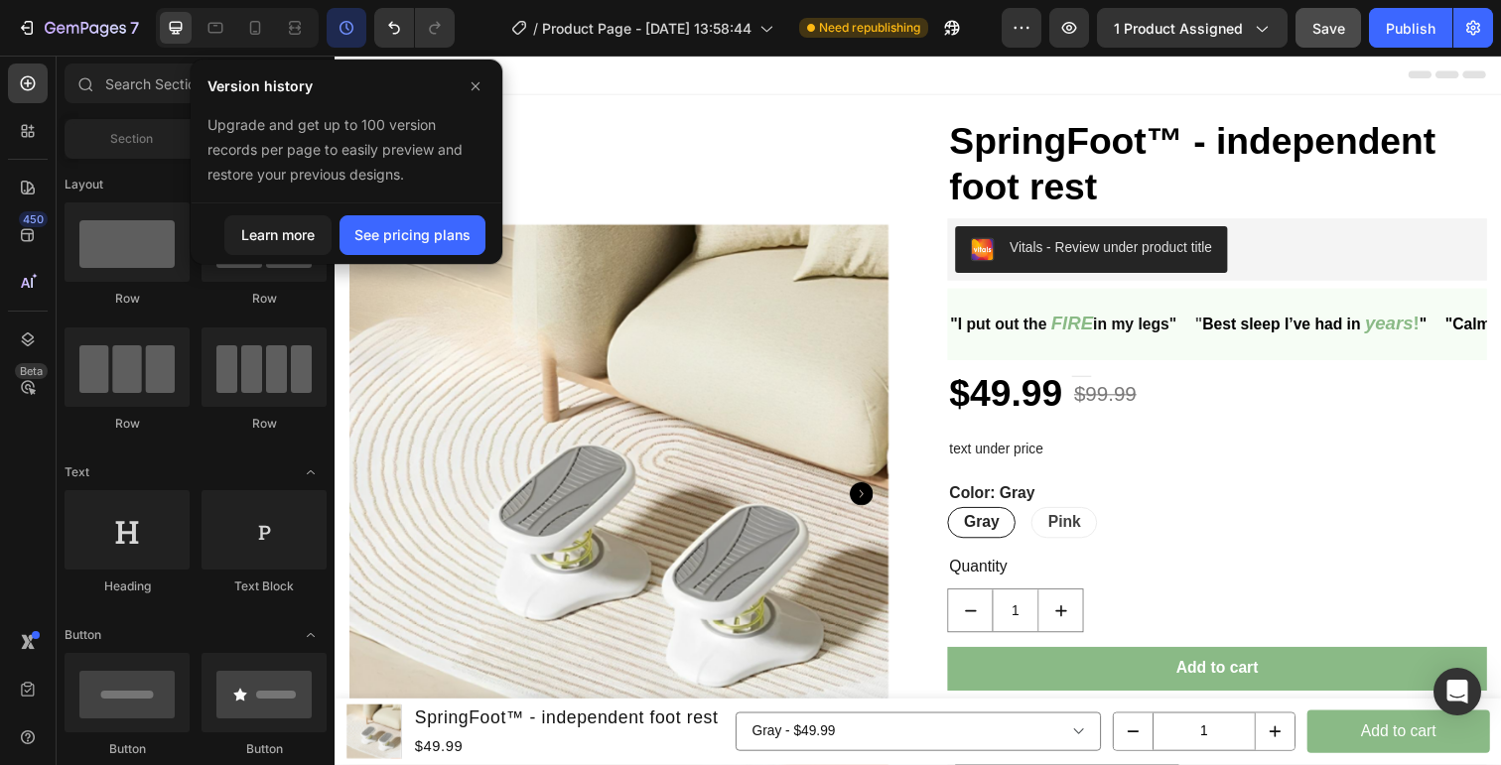
click at [346, 21] on icon "button" at bounding box center [346, 28] width 14 height 14
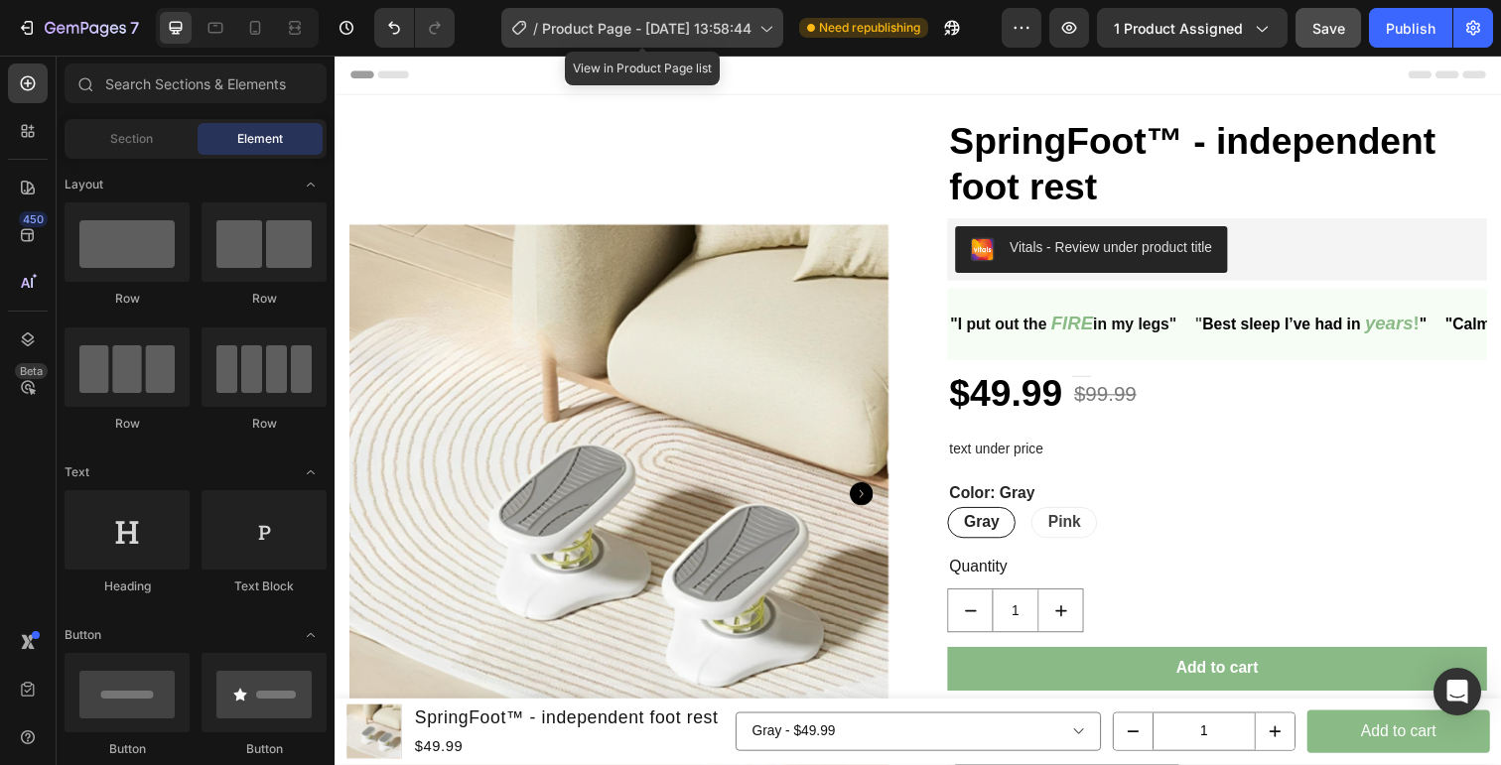
click at [704, 38] on div "/ Product Page - Jul 20, 13:58:44" at bounding box center [642, 28] width 282 height 40
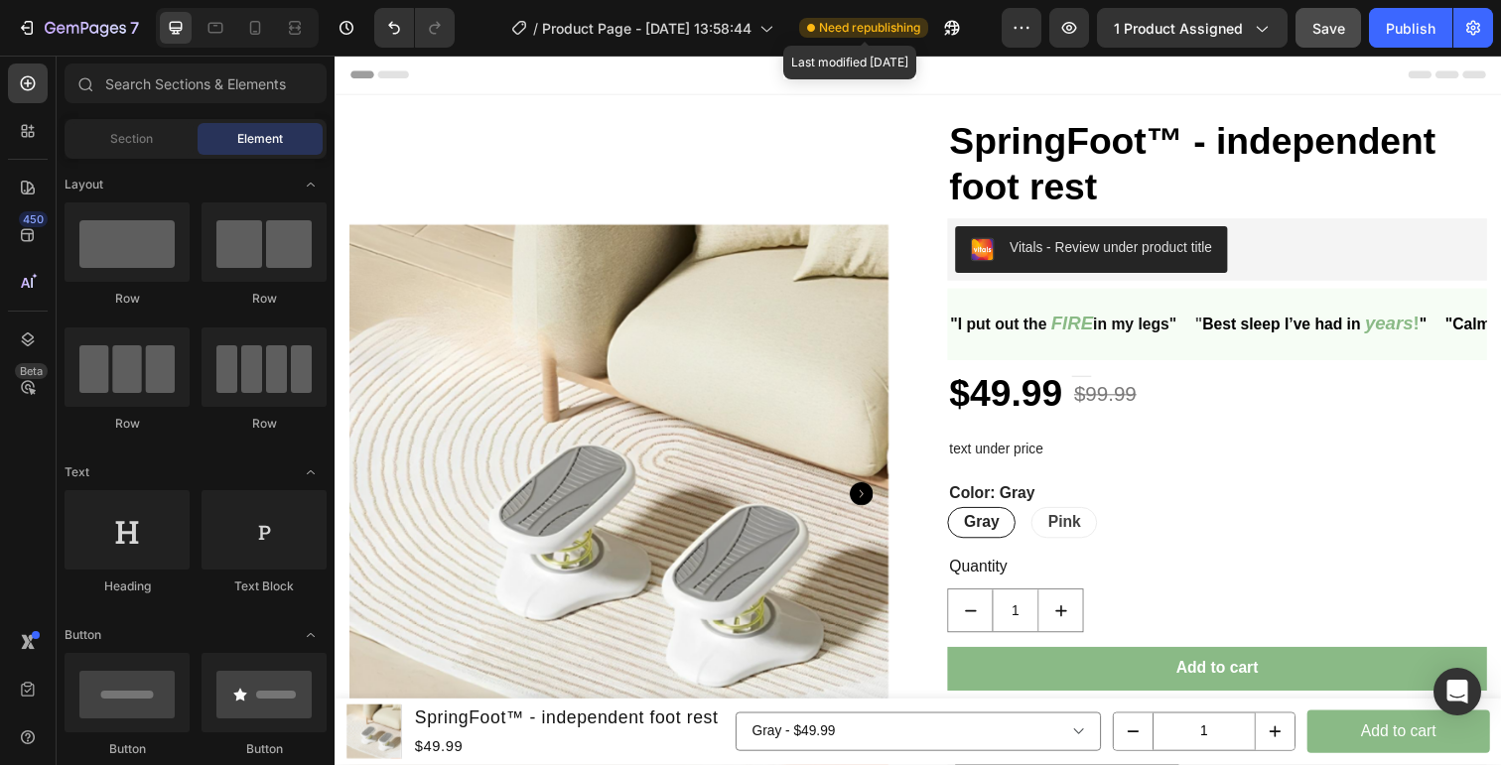
click at [850, 34] on span "Need republishing" at bounding box center [869, 28] width 101 height 18
click at [1026, 31] on icon "button" at bounding box center [1021, 28] width 20 height 20
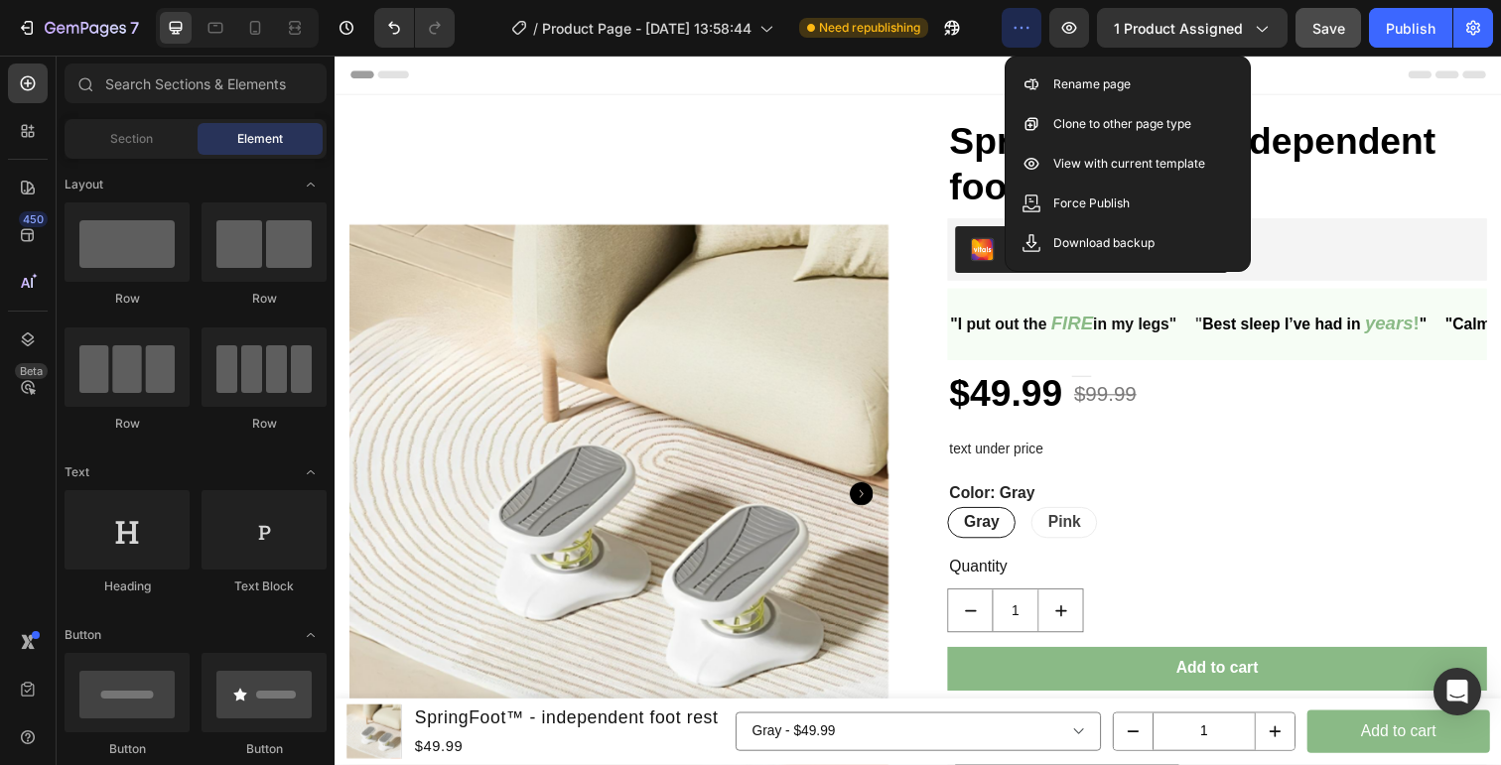
click at [1025, 31] on icon "button" at bounding box center [1021, 28] width 20 height 20
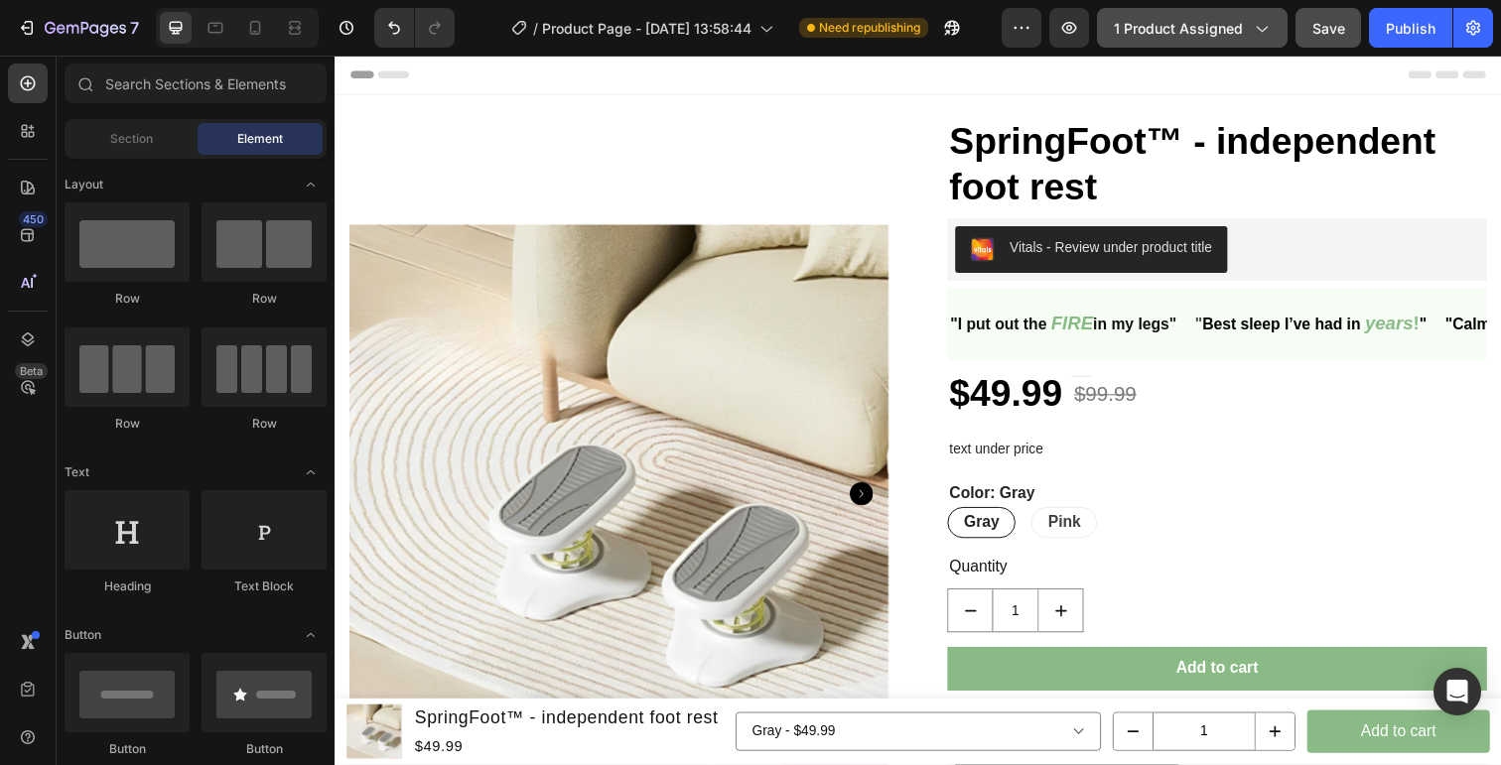
click at [1246, 31] on div "1 product assigned" at bounding box center [1192, 28] width 157 height 21
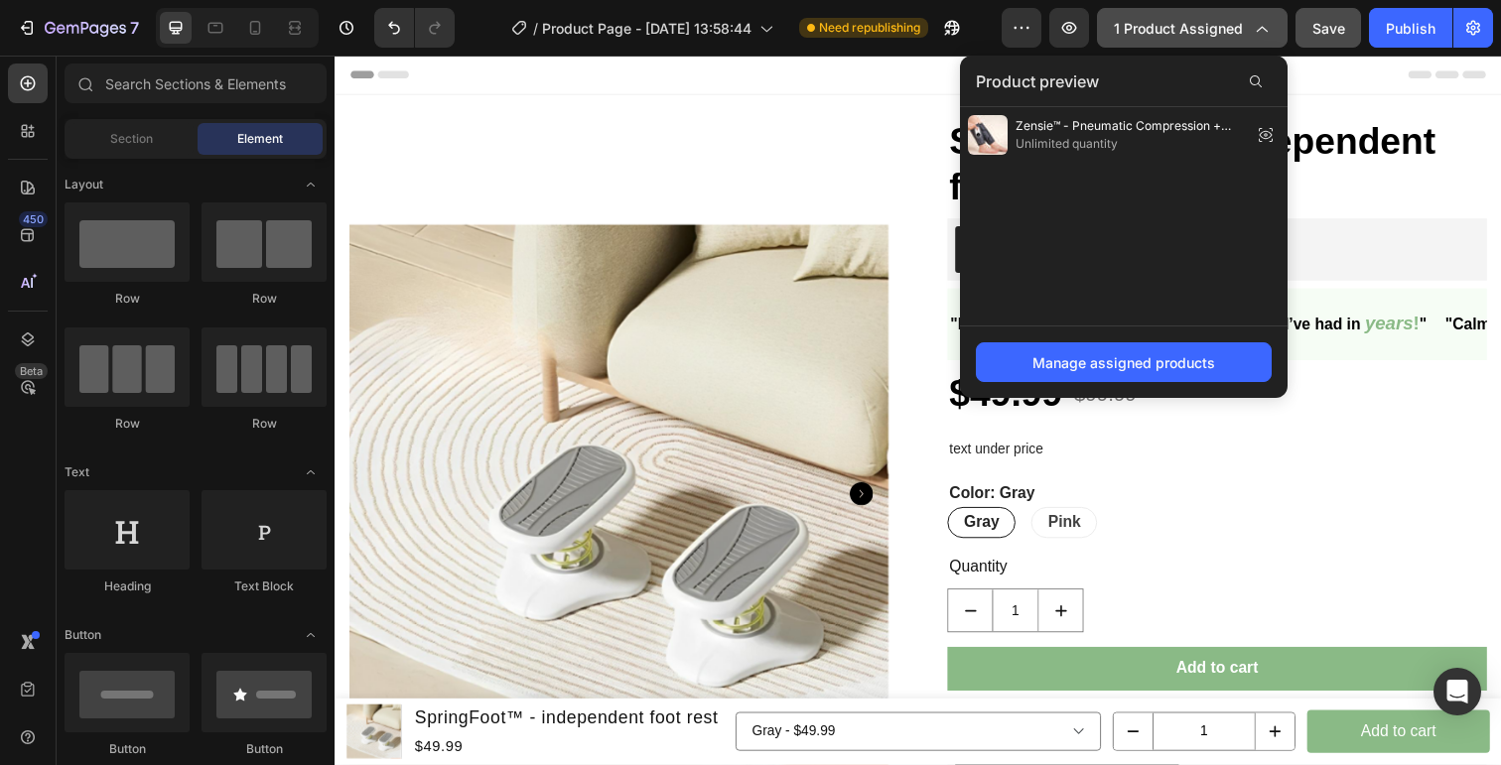
click at [1246, 32] on div "1 product assigned" at bounding box center [1192, 28] width 157 height 21
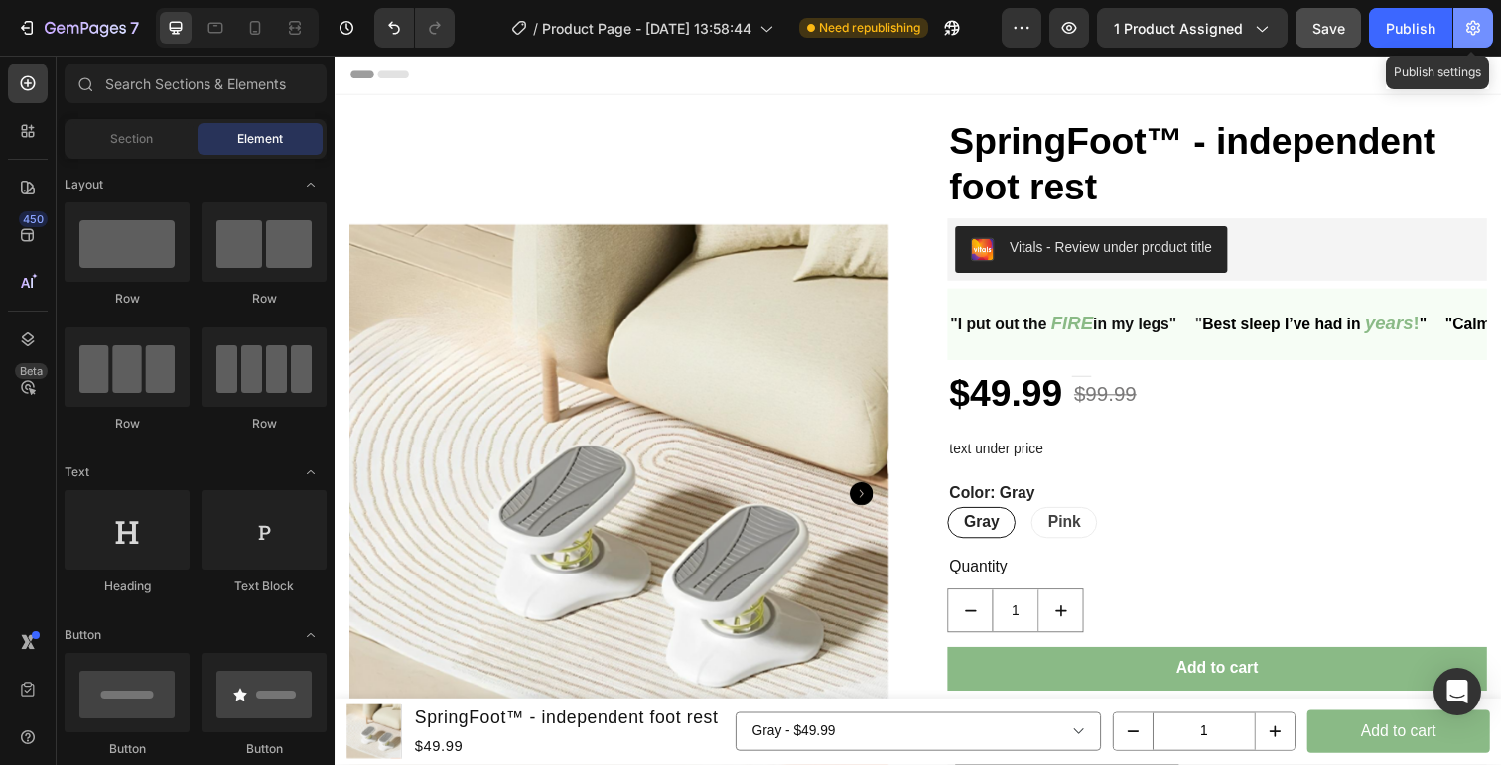
click at [1473, 34] on icon "button" at bounding box center [1473, 28] width 14 height 15
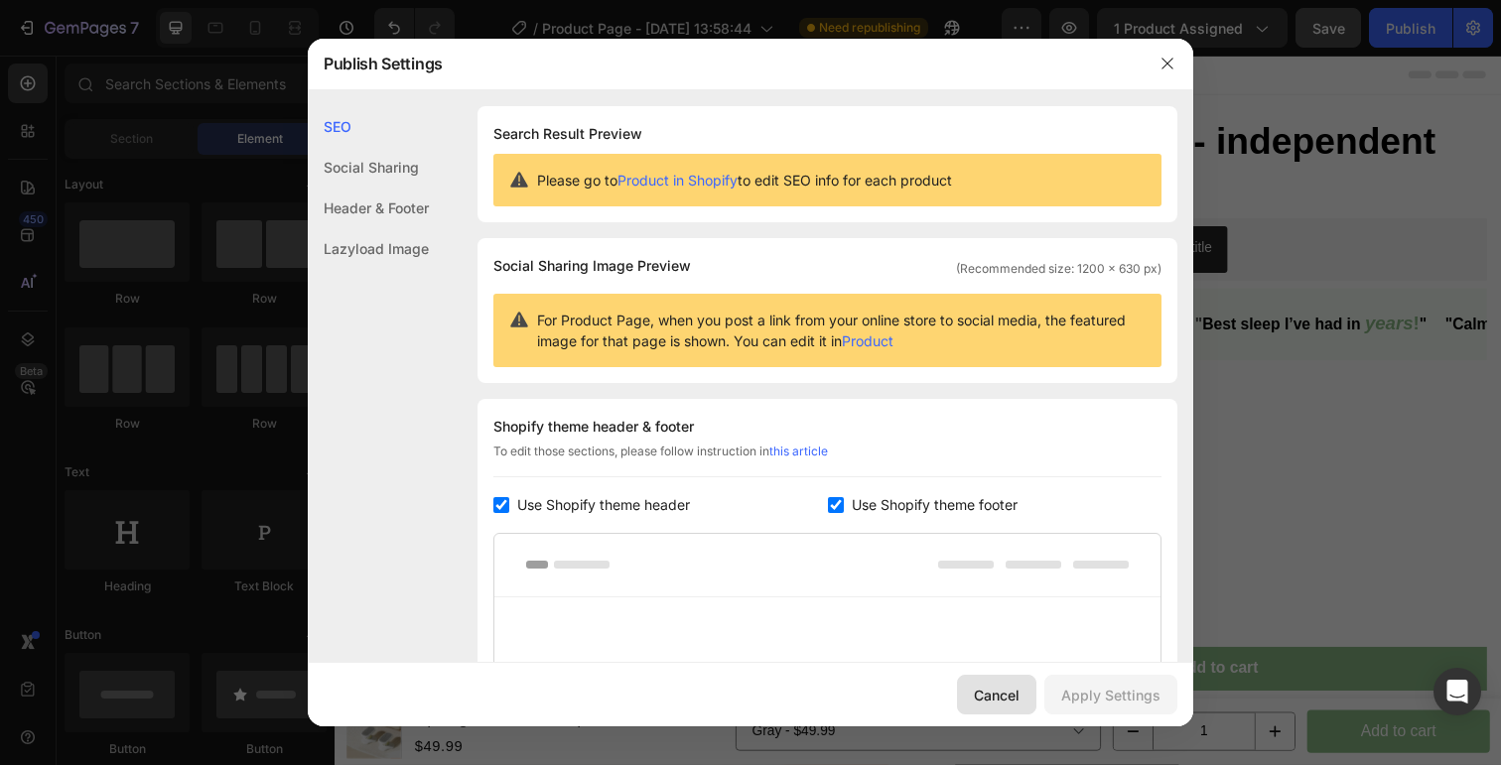
click at [991, 679] on button "Cancel" at bounding box center [996, 695] width 79 height 40
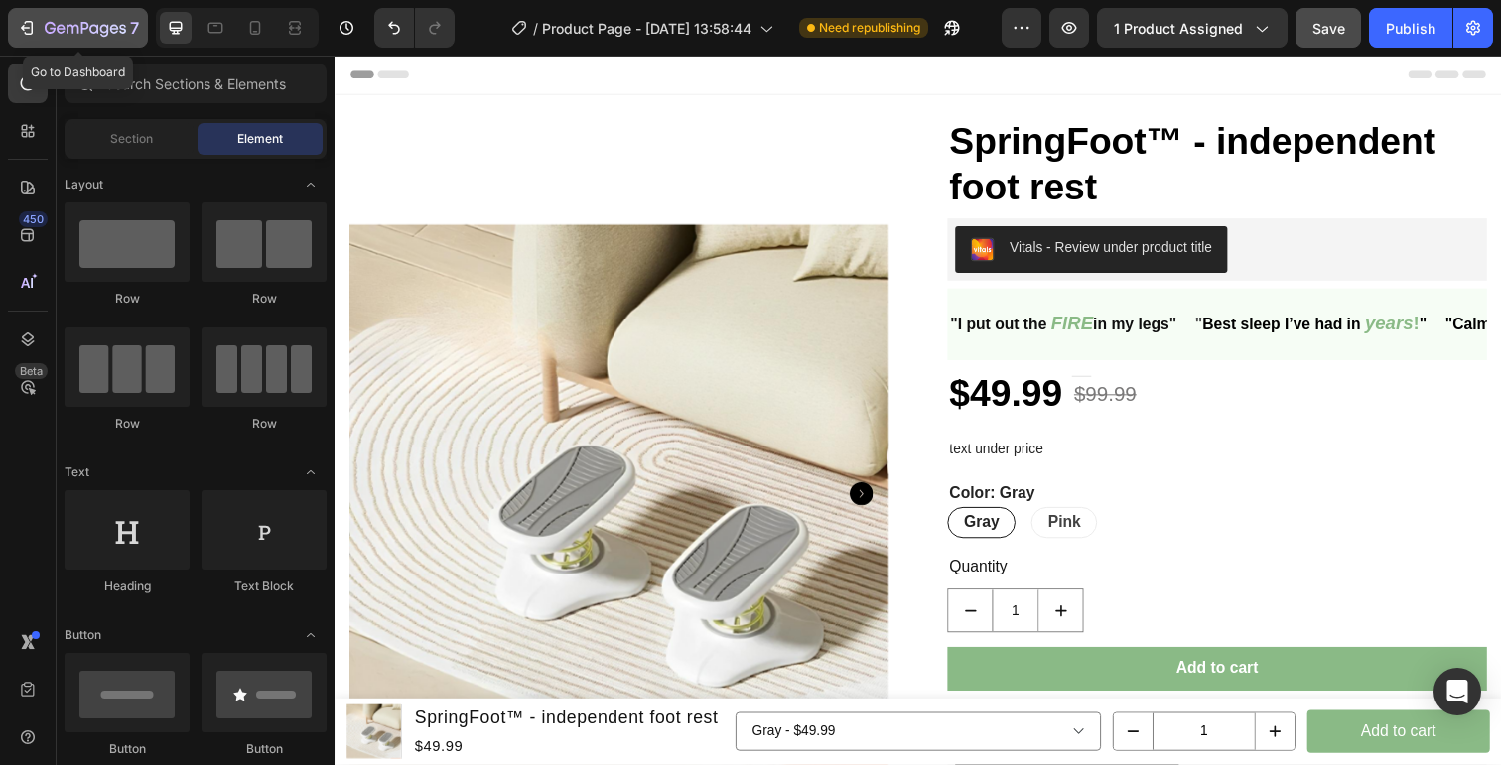
click at [24, 26] on icon "button" at bounding box center [27, 28] width 20 height 20
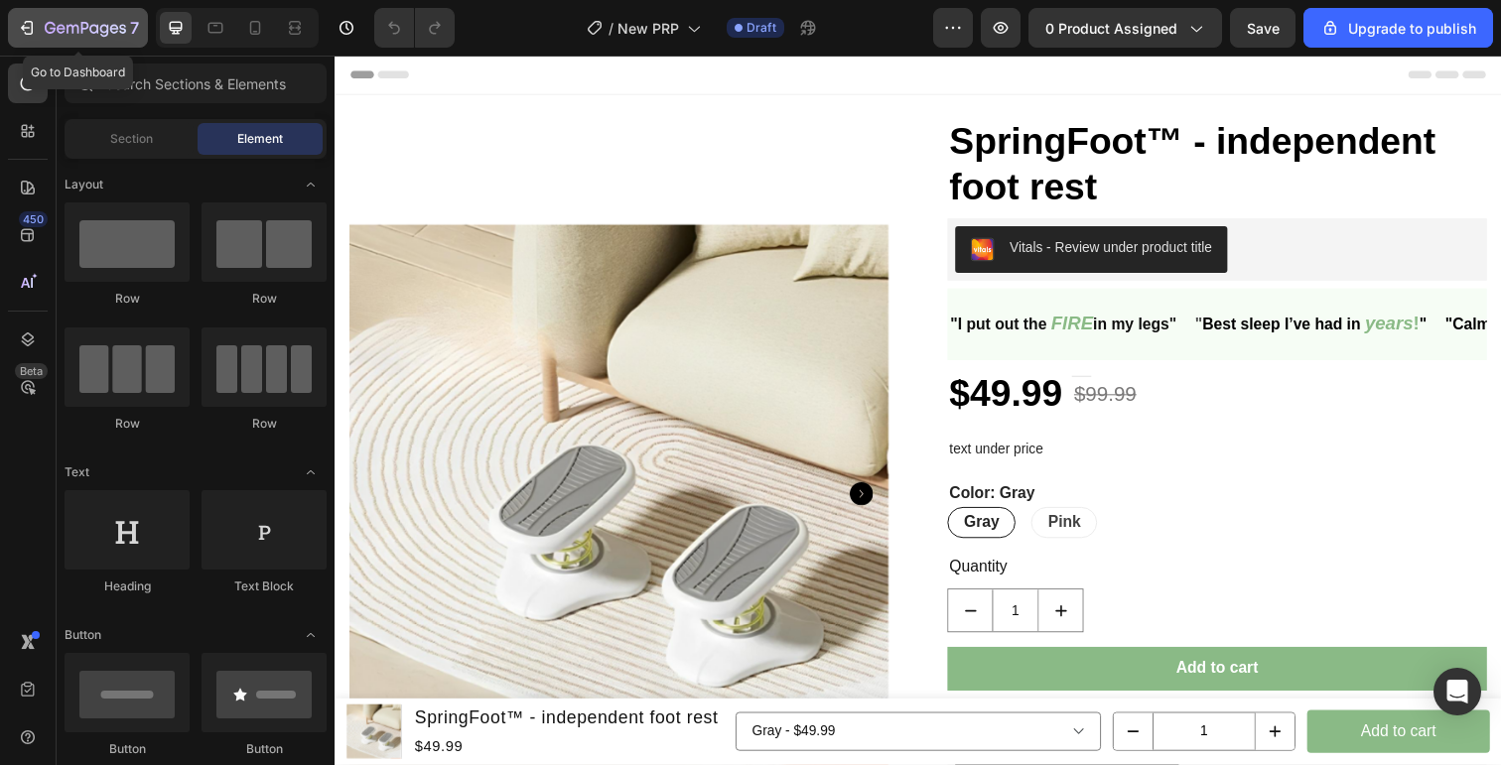
click at [34, 32] on icon "button" at bounding box center [27, 28] width 20 height 20
